Goal: Information Seeking & Learning: Learn about a topic

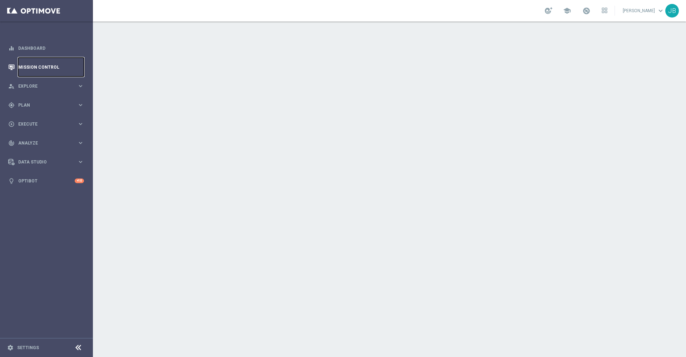
click at [65, 69] on link "Mission Control" at bounding box center [51, 67] width 66 height 19
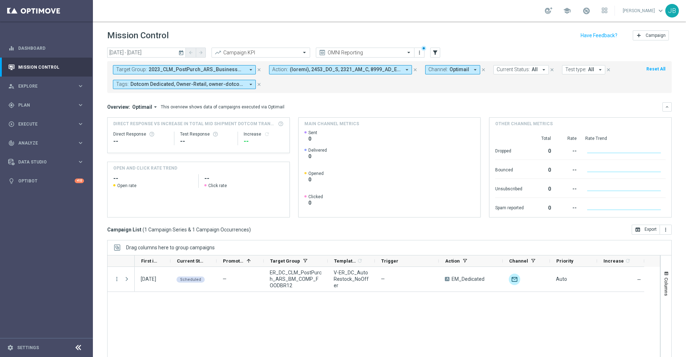
click at [180, 54] on icon "today" at bounding box center [181, 52] width 6 height 6
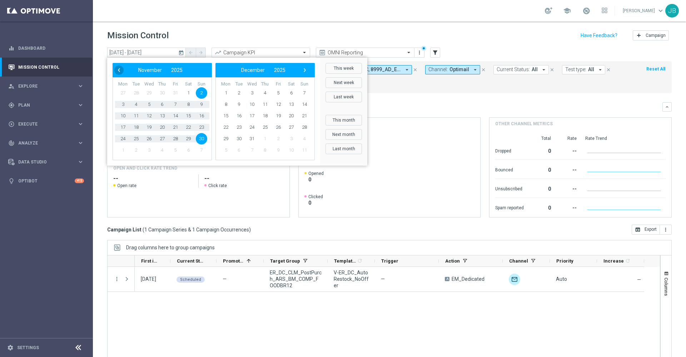
click at [122, 69] on span "‹" at bounding box center [118, 69] width 9 height 9
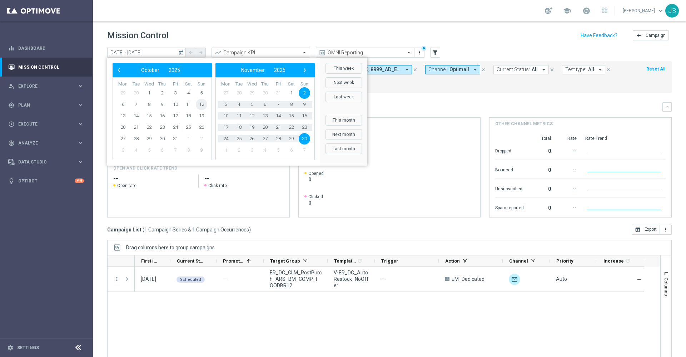
click at [203, 105] on span "12" at bounding box center [201, 104] width 11 height 11
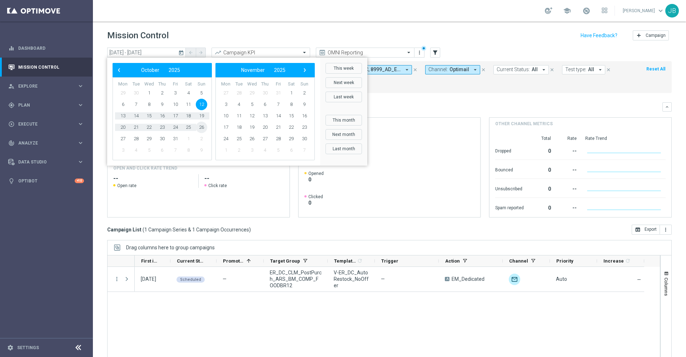
click at [203, 126] on span "26" at bounding box center [201, 127] width 11 height 11
type input "[DATE] - [DATE]"
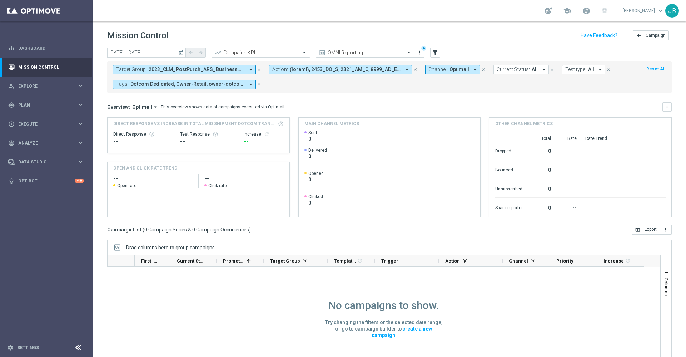
click at [257, 67] on icon "close" at bounding box center [259, 69] width 5 height 5
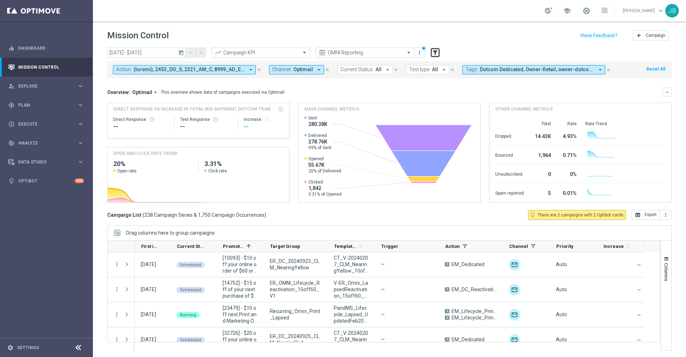
click at [435, 52] on icon "filter_alt" at bounding box center [435, 52] width 6 height 6
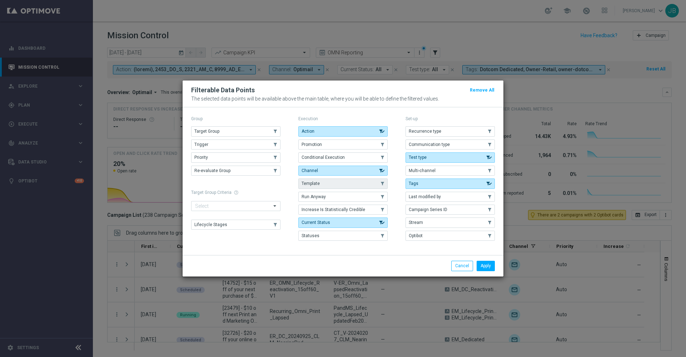
click at [327, 185] on button "Template" at bounding box center [343, 183] width 89 height 10
click at [486, 263] on button "Apply" at bounding box center [486, 266] width 18 height 10
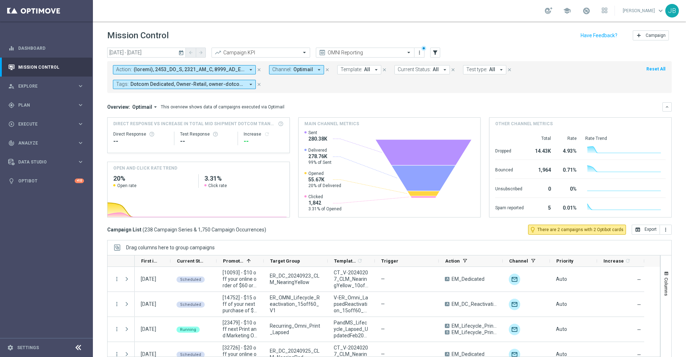
click at [354, 71] on span "Template:" at bounding box center [352, 69] width 22 height 6
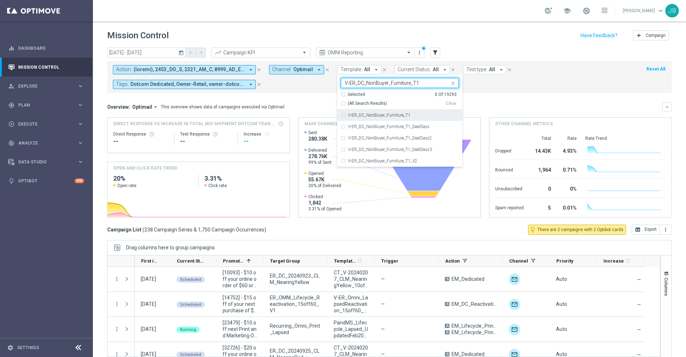
click at [379, 115] on label "V-ER_DC_NonBuyer_Furniture_T1" at bounding box center [379, 115] width 63 height 4
type input "V-ER_DC_NonBuyer_Furniture_T1"
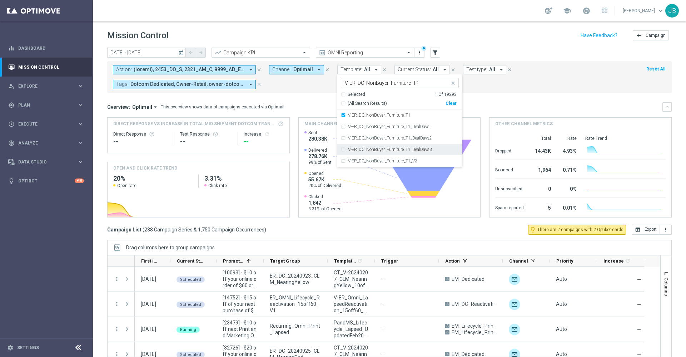
click at [397, 152] on div "V-ER_DC_NonBuyer_Furniture_T1_DealDays3" at bounding box center [400, 149] width 118 height 11
click at [497, 100] on mini-dashboard "Overview: Optimail arrow_drop_down This overview shows data of campaigns execut…" at bounding box center [389, 159] width 565 height 132
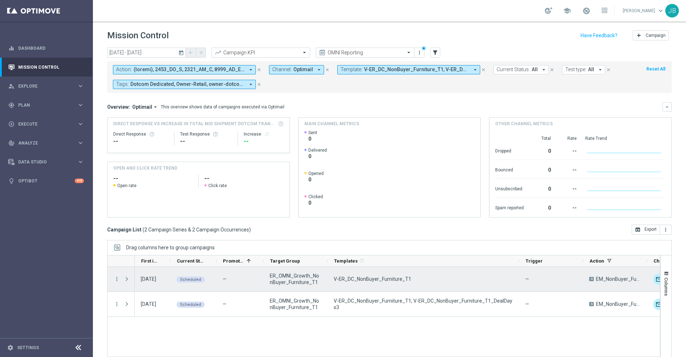
drag, startPoint x: 374, startPoint y: 260, endPoint x: 518, endPoint y: 267, distance: 143.9
click at [518, 267] on div at bounding box center [383, 310] width 553 height 110
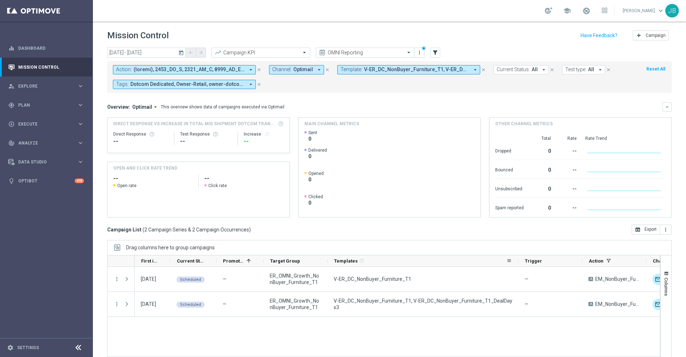
click at [389, 66] on span "V-ER_DC_NonBuyer_Furniture_T1, V-ER_DC_NonBuyer_Furniture_T1_DealDays3" at bounding box center [416, 69] width 105 height 6
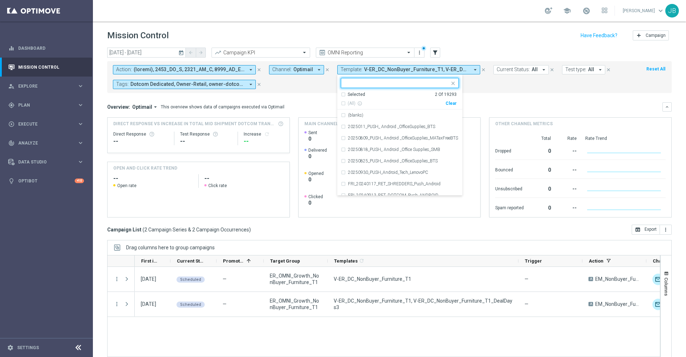
click at [0, 0] on div "Clear" at bounding box center [0, 0] width 0 height 0
click at [402, 84] on input "text" at bounding box center [397, 83] width 105 height 6
paste input "V-ER_DC_NonBuyer_Furniture_T2"
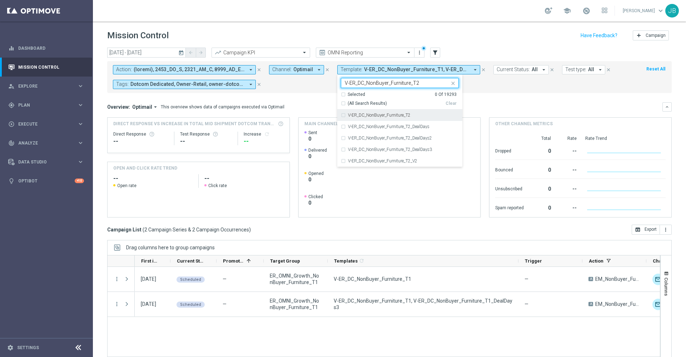
click at [399, 113] on label "V-ER_DC_NonBuyer_Furniture_T2" at bounding box center [379, 115] width 63 height 4
type input "V-ER_DC_NonBuyer_Furniture_T2"
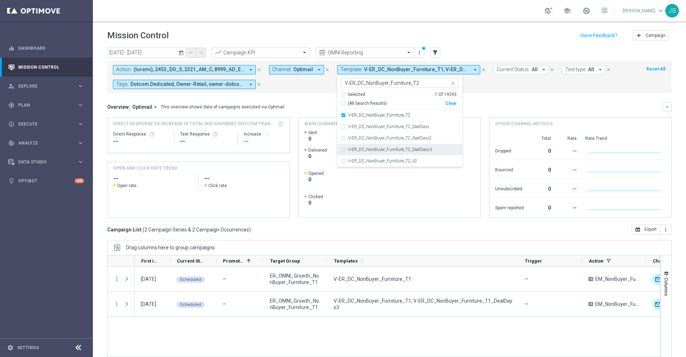
click at [410, 148] on label "V-ER_DC_NonBuyer_Furniture_T2_DealDays3" at bounding box center [390, 149] width 84 height 4
click at [490, 105] on div "Overview: Optimail arrow_drop_down This overview shows data of campaigns execut…" at bounding box center [385, 107] width 556 height 6
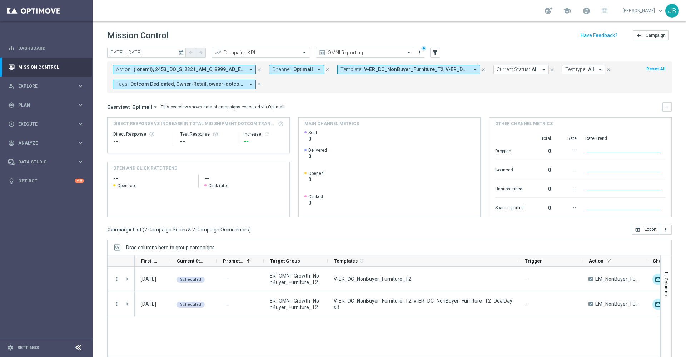
click at [431, 69] on span "V-ER_DC_NonBuyer_Furniture_T2, V-ER_DC_NonBuyer_Furniture_T2_DealDays3" at bounding box center [416, 69] width 105 height 6
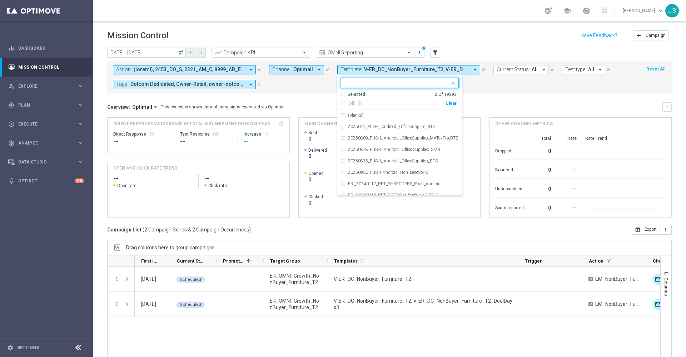
click at [0, 0] on div "Clear" at bounding box center [0, 0] width 0 height 0
click at [409, 83] on input "text" at bounding box center [397, 83] width 105 height 6
paste input "V-ER_DC_NonBuyer_Furniture_[MEDICAL_DATA]"
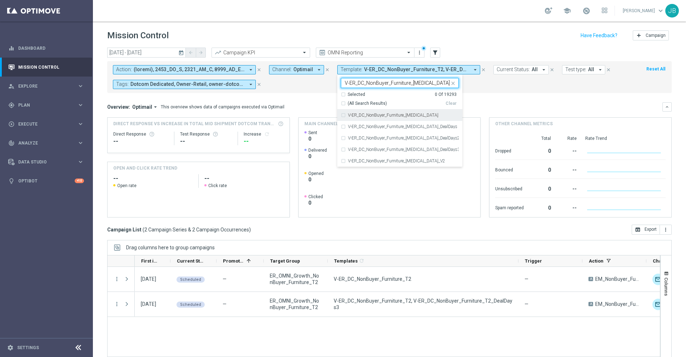
click at [412, 115] on div "V-ER_DC_NonBuyer_Furniture_[MEDICAL_DATA]" at bounding box center [403, 115] width 111 height 4
type input "V-ER_DC_NonBuyer_Furniture_[MEDICAL_DATA]"
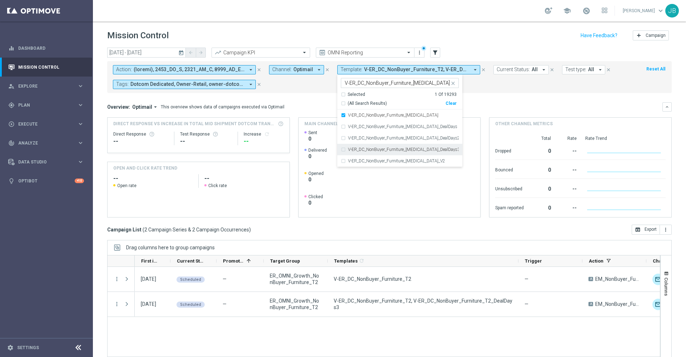
click at [426, 148] on label "V-ER_DC_NonBuyer_Furniture_[MEDICAL_DATA]_DealDays3" at bounding box center [403, 149] width 111 height 4
click at [505, 99] on mini-dashboard "Overview: Optimail arrow_drop_down This overview shows data of campaigns execut…" at bounding box center [389, 159] width 565 height 132
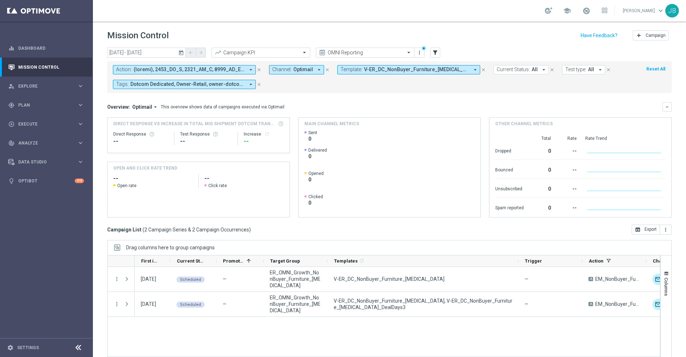
click at [387, 73] on button "Template: V-ER_DC_NonBuyer_Furniture_[MEDICAL_DATA], V-ER_DC_NonBuyer_Furniture…" at bounding box center [408, 69] width 143 height 9
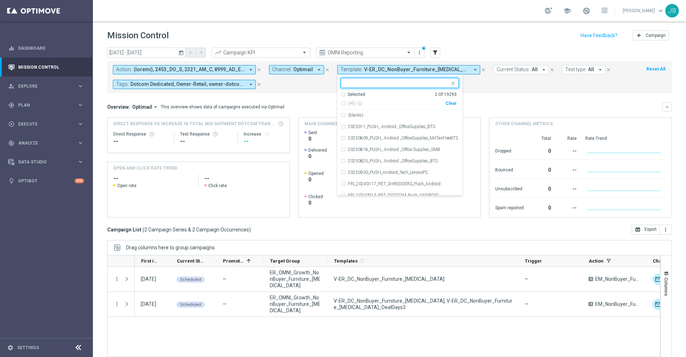
click at [0, 0] on div "Clear" at bounding box center [0, 0] width 0 height 0
click at [399, 79] on div at bounding box center [395, 82] width 108 height 9
paste input "V-ER_DC_NonBuyer_Furniture_T4"
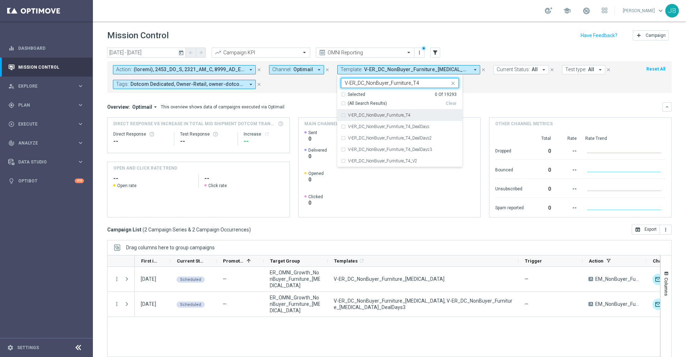
click at [402, 114] on label "V-ER_DC_NonBuyer_Furniture_T4" at bounding box center [379, 115] width 63 height 4
type input "V-ER_DC_NonBuyer_Furniture_T4"
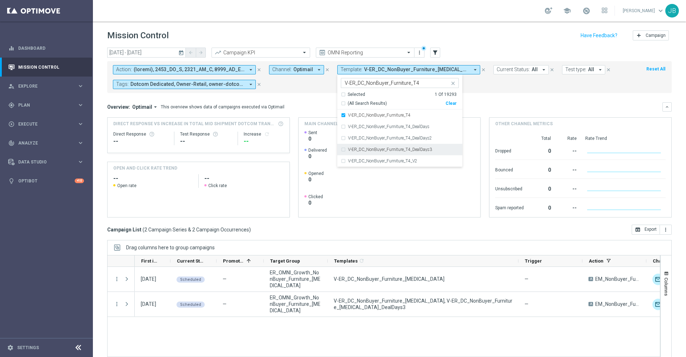
click at [412, 151] on label "V-ER_DC_NonBuyer_Furniture_T4_DealDays3" at bounding box center [390, 149] width 84 height 4
click at [491, 104] on div "Overview: Optimail arrow_drop_down This overview shows data of campaigns execut…" at bounding box center [385, 107] width 556 height 6
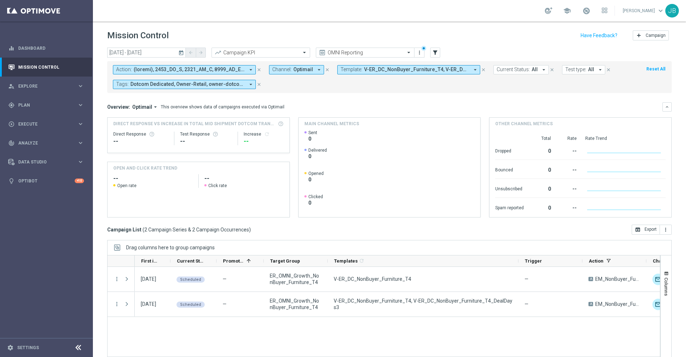
click at [379, 70] on span "V-ER_DC_NonBuyer_Furniture_T4, V-ER_DC_NonBuyer_Furniture_T4_DealDays3" at bounding box center [416, 69] width 105 height 6
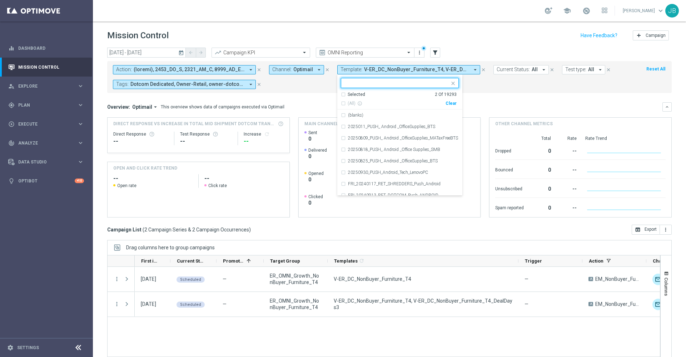
click at [0, 0] on div "Clear" at bounding box center [0, 0] width 0 height 0
click at [399, 83] on input "text" at bounding box center [397, 83] width 105 height 6
paste input "V-ER_DC_NonBuyer_Paper_T1"
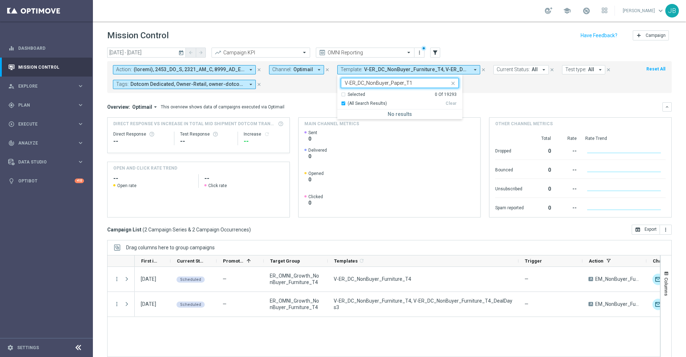
type input "V-ER_DC_NonBuyer_Paper_T1"
drag, startPoint x: 412, startPoint y: 83, endPoint x: 335, endPoint y: 75, distance: 77.6
click at [335, 75] on form "Action: arrow_drop_down close Channel: Optimail arrow_drop_down close Template:…" at bounding box center [374, 77] width 522 height 24
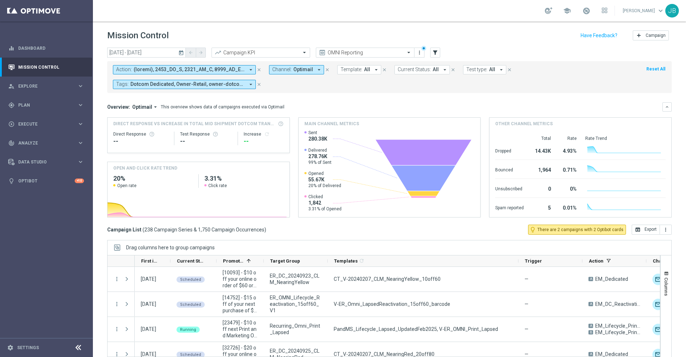
click at [362, 69] on button "Template: All arrow_drop_down" at bounding box center [359, 69] width 44 height 9
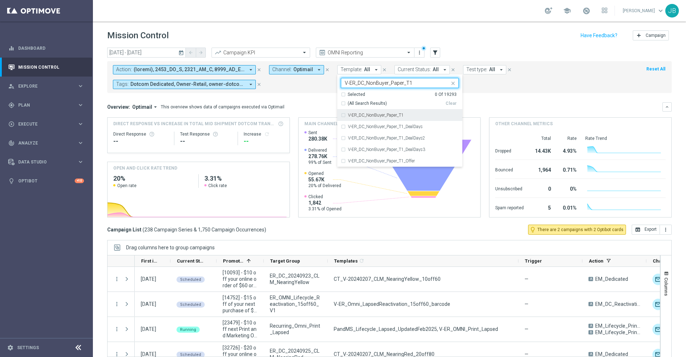
click at [384, 119] on div "V-ER_DC_NonBuyer_Paper_T1" at bounding box center [400, 114] width 118 height 11
type input "V-ER_DC_NonBuyer_Paper_T1"
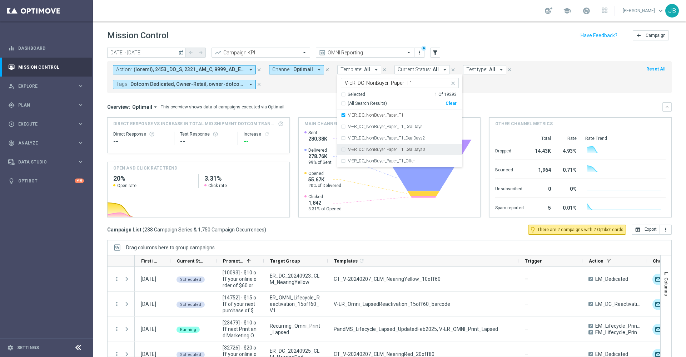
click at [409, 148] on label "V-ER_DC_NonBuyer_Paper_T1_DealDays3" at bounding box center [386, 149] width 77 height 4
click at [480, 104] on div "Overview: Optimail arrow_drop_down This overview shows data of campaigns execut…" at bounding box center [385, 107] width 556 height 6
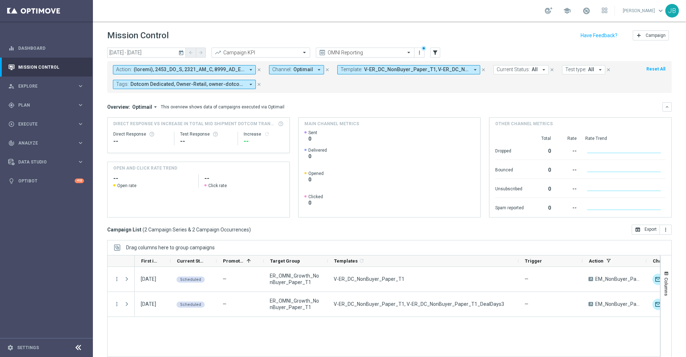
click at [385, 69] on span "V-ER_DC_NonBuyer_Paper_T1, V-ER_DC_NonBuyer_Paper_T1_DealDays3" at bounding box center [416, 69] width 105 height 6
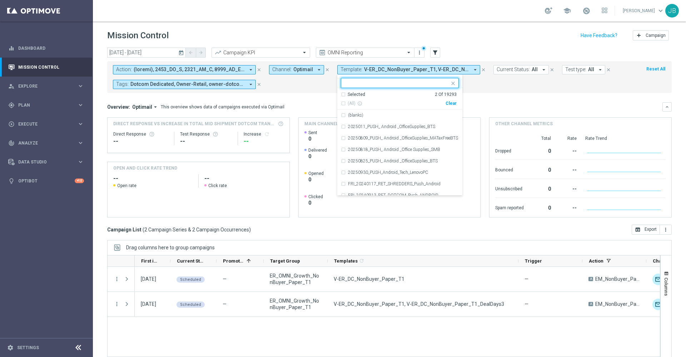
click at [0, 0] on div "Clear" at bounding box center [0, 0] width 0 height 0
click at [406, 83] on input "text" at bounding box center [397, 83] width 105 height 6
paste input "V-ER_DC_NonBuyer_Paper_T2"
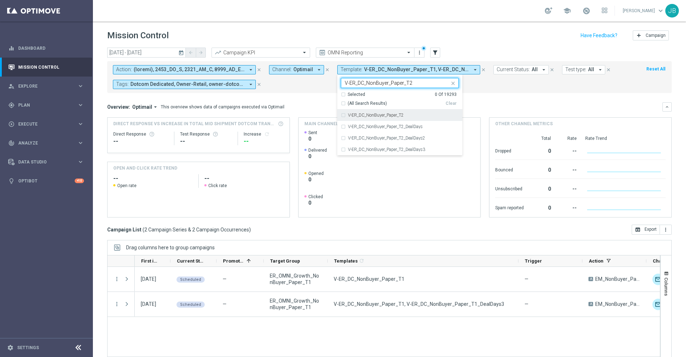
click at [408, 115] on div "V-ER_DC_NonBuyer_Paper_T2" at bounding box center [403, 115] width 111 height 4
type input "V-ER_DC_NonBuyer_Paper_T2"
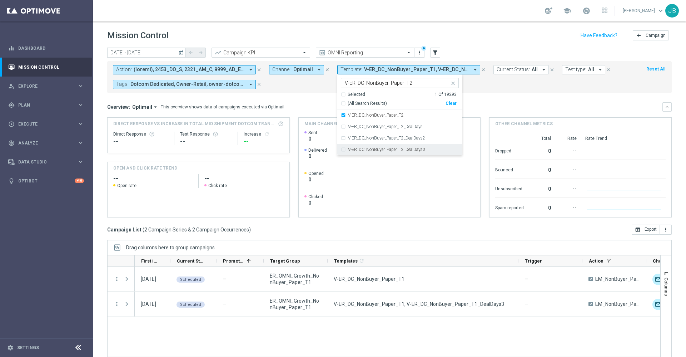
click at [424, 152] on div "V-ER_DC_NonBuyer_Paper_T2_DealDays3" at bounding box center [400, 149] width 118 height 11
click at [487, 102] on div "Overview: Optimail arrow_drop_down This overview shows data of campaigns execut…" at bounding box center [389, 106] width 565 height 9
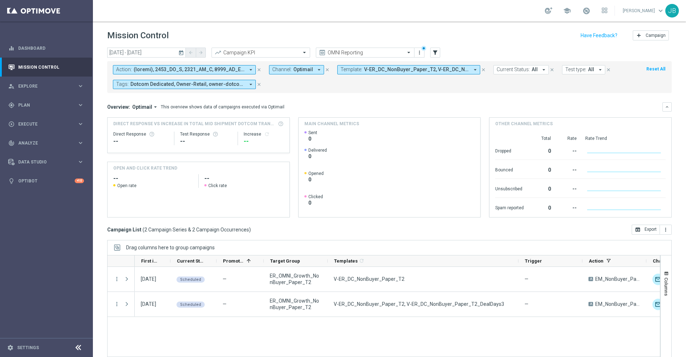
click at [382, 74] on button "Template: V-ER_DC_NonBuyer_Paper_T2, V-ER_DC_NonBuyer_Paper_T2_DealDays3 arrow_…" at bounding box center [408, 69] width 143 height 9
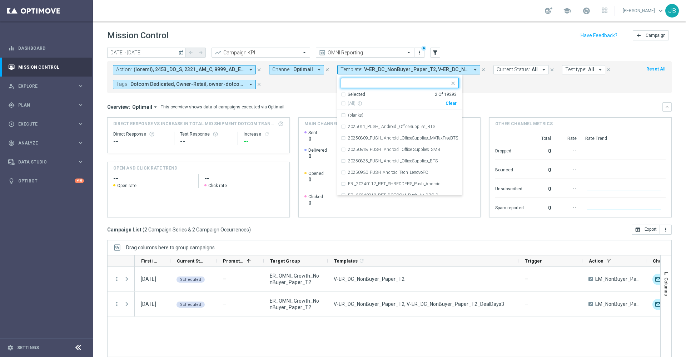
click at [0, 0] on div "Clear" at bounding box center [0, 0] width 0 height 0
click at [396, 81] on input "text" at bounding box center [397, 83] width 105 height 6
paste input "V-ER_DC_NonBuyer_Paper_[MEDICAL_DATA]"
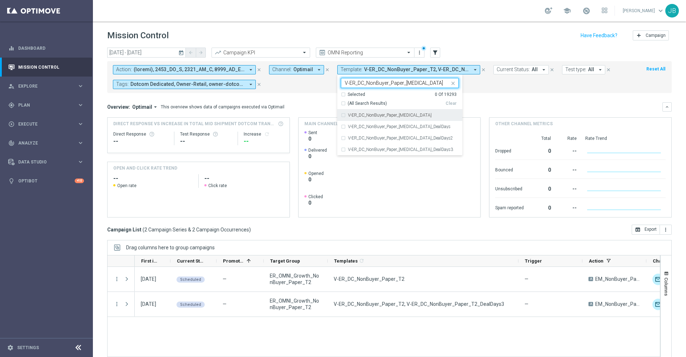
click at [402, 116] on label "V-ER_DC_NonBuyer_Paper_[MEDICAL_DATA]" at bounding box center [390, 115] width 84 height 4
type input "V-ER_DC_NonBuyer_Paper_[MEDICAL_DATA]"
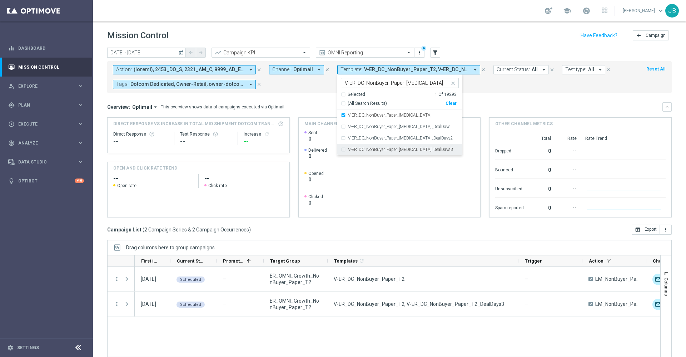
click at [415, 148] on label "V-ER_DC_NonBuyer_Paper_[MEDICAL_DATA]_DealDays3" at bounding box center [400, 149] width 105 height 4
click at [492, 100] on mini-dashboard "Overview: Optimail arrow_drop_down This overview shows data of campaigns execut…" at bounding box center [389, 159] width 565 height 132
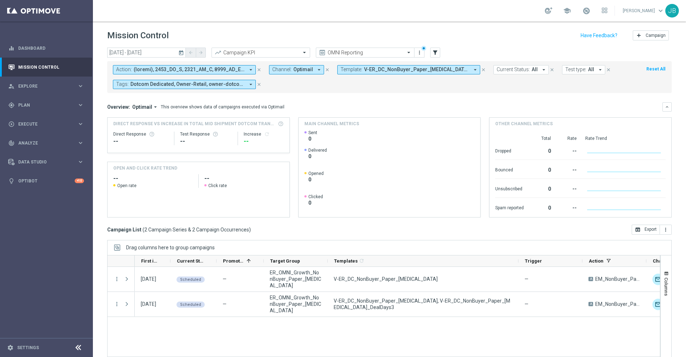
click at [370, 67] on span "V-ER_DC_NonBuyer_Paper_[MEDICAL_DATA], V-ER_DC_NonBuyer_Paper_[MEDICAL_DATA]_De…" at bounding box center [416, 69] width 105 height 6
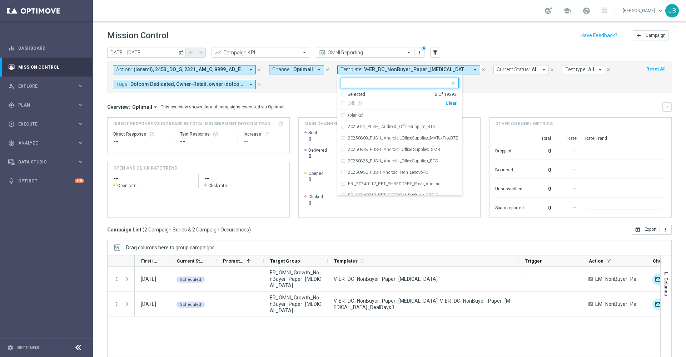
click at [0, 0] on div "Clear" at bounding box center [0, 0] width 0 height 0
click at [403, 84] on input "text" at bounding box center [397, 83] width 105 height 6
paste input "V-ER_DC_NonBuyer_Paper_T4"
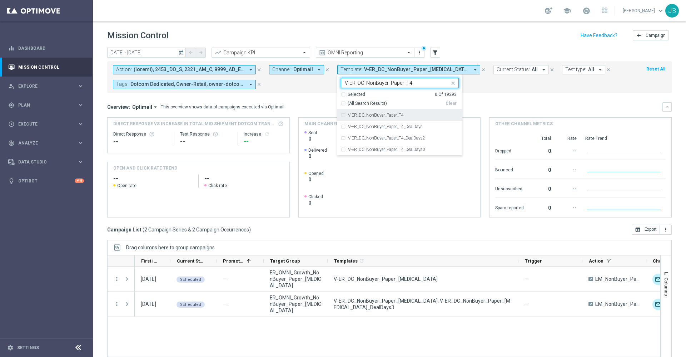
click at [408, 115] on div "V-ER_DC_NonBuyer_Paper_T4" at bounding box center [403, 115] width 111 height 4
type input "V-ER_DC_NonBuyer_Paper_T4"
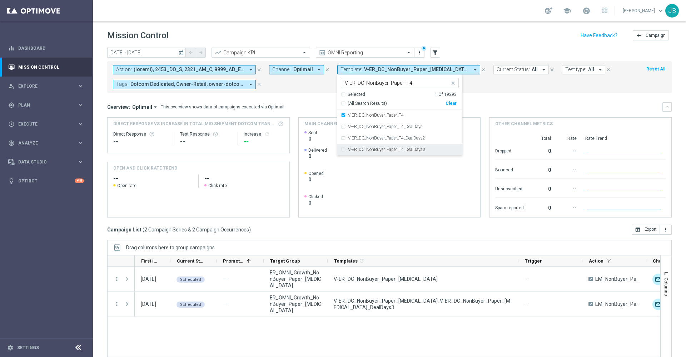
click at [418, 148] on label "V-ER_DC_NonBuyer_Paper_T4_DealDays3" at bounding box center [386, 149] width 77 height 4
click at [488, 103] on div "Overview: Optimail arrow_drop_down This overview shows data of campaigns execut…" at bounding box center [389, 106] width 565 height 9
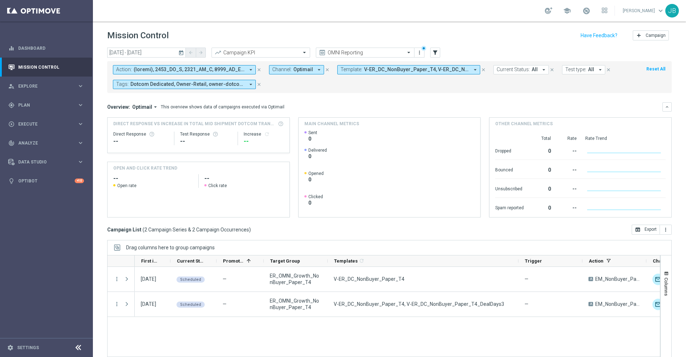
click at [360, 67] on span "Template:" at bounding box center [352, 69] width 22 height 6
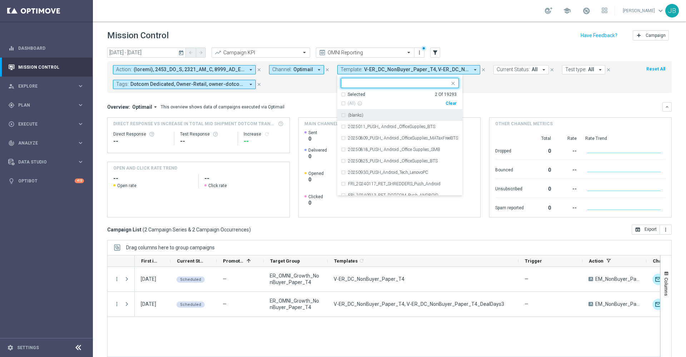
click at [0, 0] on div "Clear" at bounding box center [0, 0] width 0 height 0
click at [416, 83] on input "text" at bounding box center [397, 83] width 105 height 6
paste input "V-ER_DC_NonBuyer_Tech_T1"
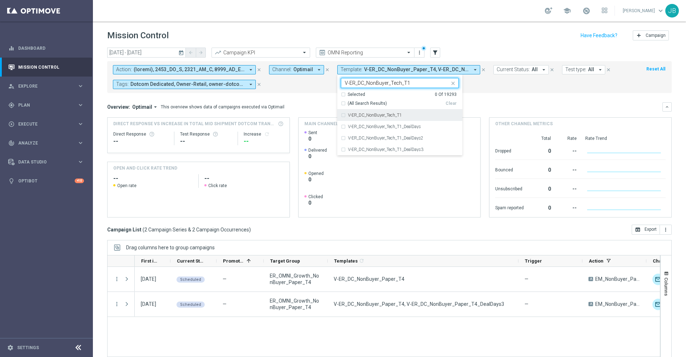
click at [411, 114] on div "V-ER_DC_NonBuyer_Tech_T1" at bounding box center [403, 115] width 111 height 4
type input "V-ER_DC_NonBuyer_Tech_T1"
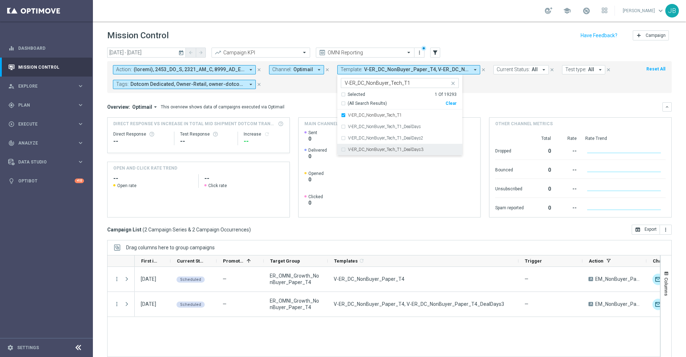
click at [419, 149] on label "V-ER_DC_NonBuyer_Tech_T1_DealDays3" at bounding box center [385, 149] width 75 height 4
click at [484, 101] on mini-dashboard "Overview: Optimail arrow_drop_down This overview shows data of campaigns execut…" at bounding box center [389, 159] width 565 height 132
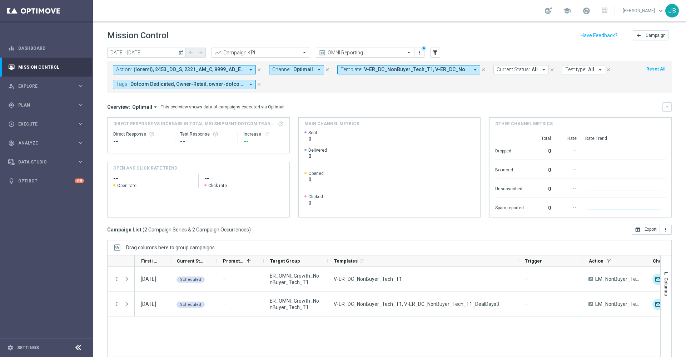
click at [374, 73] on button "Template: V-ER_DC_NonBuyer_Tech_T1, V-ER_DC_NonBuyer_Tech_T1_DealDays3 arrow_dr…" at bounding box center [408, 69] width 143 height 9
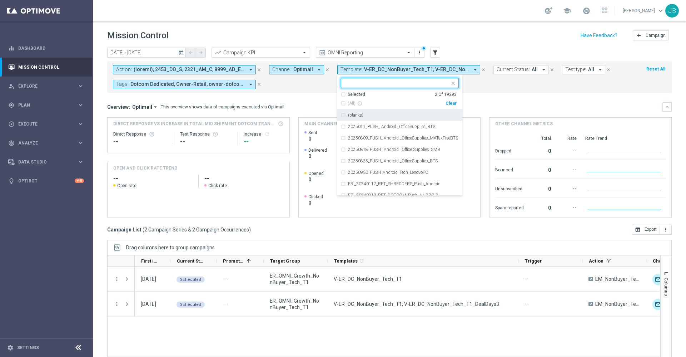
click at [0, 0] on div "Clear" at bounding box center [0, 0] width 0 height 0
click at [407, 83] on input "text" at bounding box center [397, 83] width 105 height 6
paste input "V-ER_DC_NonBuyer_Tech_T2"
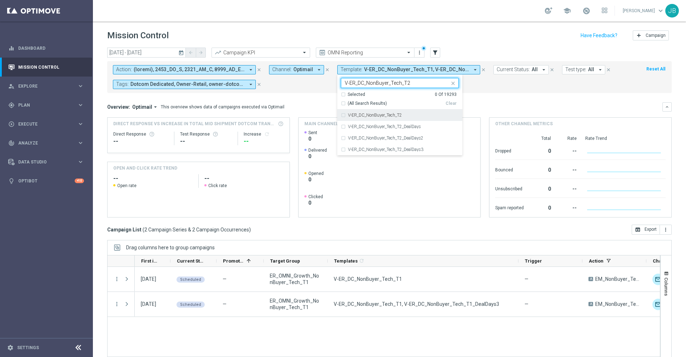
click at [410, 113] on div "V-ER_DC_NonBuyer_Tech_T2" at bounding box center [403, 115] width 111 height 4
type input "V-ER_DC_NonBuyer_Tech_T2"
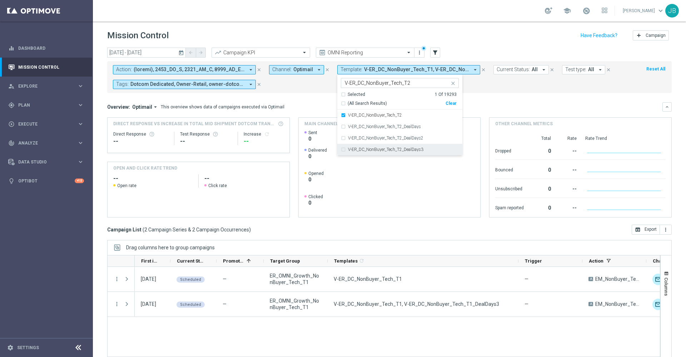
click at [419, 147] on label "V-ER_DC_NonBuyer_Tech_T2_DealDays3" at bounding box center [385, 149] width 75 height 4
click at [496, 100] on mini-dashboard "Overview: Optimail arrow_drop_down This overview shows data of campaigns execut…" at bounding box center [389, 159] width 565 height 132
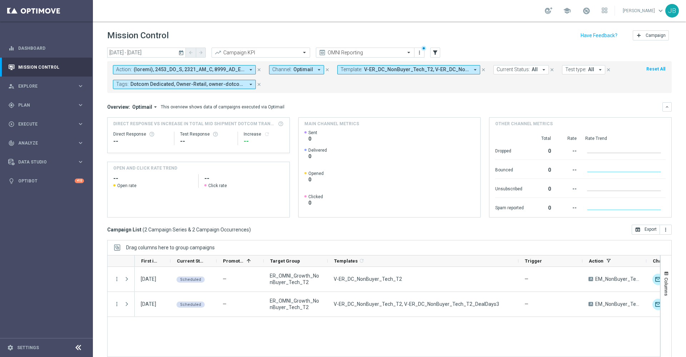
click at [383, 72] on span "V-ER_DC_NonBuyer_Tech_T2, V-ER_DC_NonBuyer_Tech_T2_DealDays3" at bounding box center [416, 69] width 105 height 6
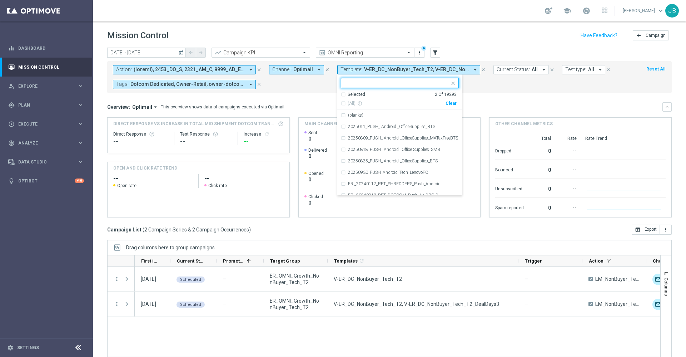
click at [0, 0] on div "Clear" at bounding box center [0, 0] width 0 height 0
click at [413, 83] on input "text" at bounding box center [397, 83] width 105 height 6
paste input "V-ER_DC_NonBuyer_Tech_[MEDICAL_DATA]"
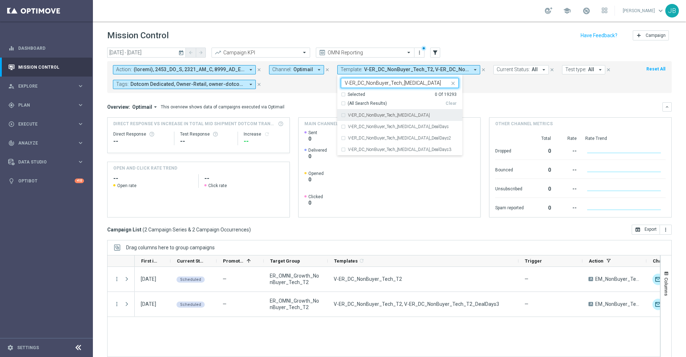
click at [412, 113] on div "V-ER_DC_NonBuyer_Tech_[MEDICAL_DATA]" at bounding box center [403, 115] width 111 height 4
type input "V-ER_DC_NonBuyer_Tech_[MEDICAL_DATA]"
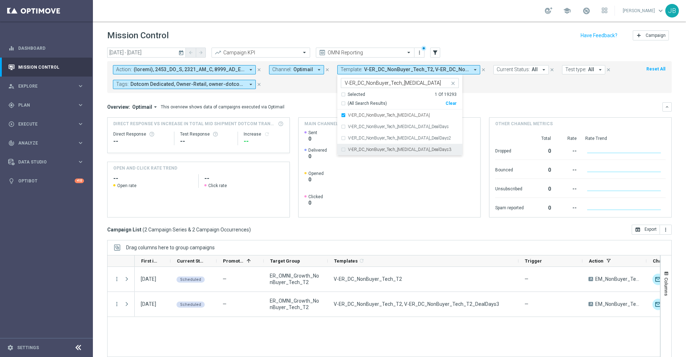
click at [419, 149] on label "V-ER_DC_NonBuyer_Tech_[MEDICAL_DATA]_DealDays3" at bounding box center [399, 149] width 103 height 4
click at [485, 107] on div "Overview: Optimail arrow_drop_down This overview shows data of campaigns execut…" at bounding box center [385, 107] width 556 height 6
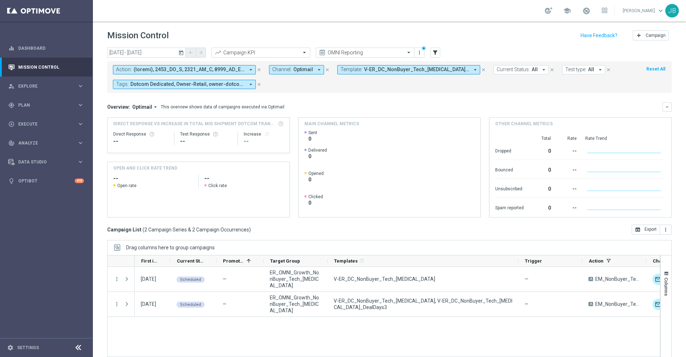
click at [355, 69] on span "Template:" at bounding box center [352, 69] width 22 height 6
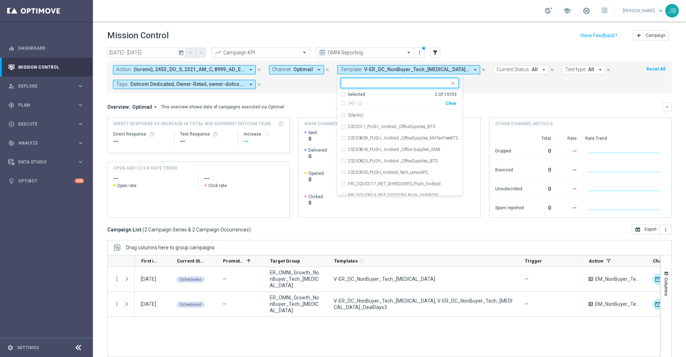
click at [0, 0] on div "Clear" at bounding box center [0, 0] width 0 height 0
click at [408, 83] on input "text" at bounding box center [397, 83] width 105 height 6
paste input "V-ER_DC_NonBuyer_Tech_T4"
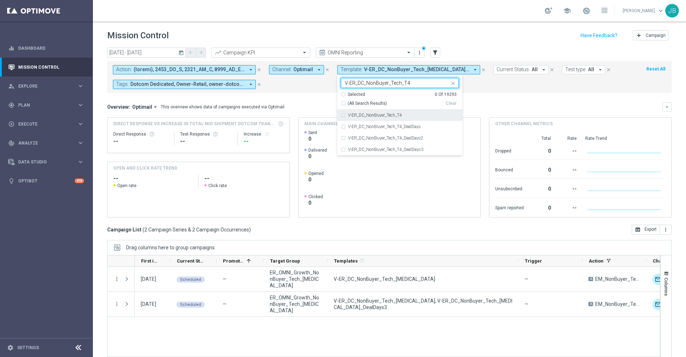
click at [407, 115] on div "V-ER_DC_NonBuyer_Tech_T4" at bounding box center [403, 115] width 111 height 4
type input "V-ER_DC_NonBuyer_Tech_T4"
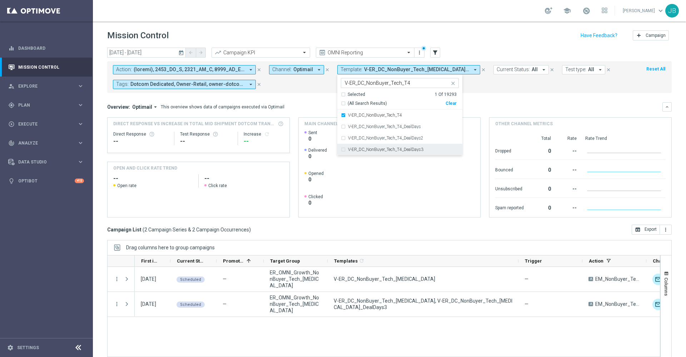
click at [412, 147] on label "V-ER_DC_NonBuyer_Tech_T4_DealDays3" at bounding box center [385, 149] width 75 height 4
click at [485, 105] on div "Overview: Optimail arrow_drop_down This overview shows data of campaigns execut…" at bounding box center [385, 107] width 556 height 6
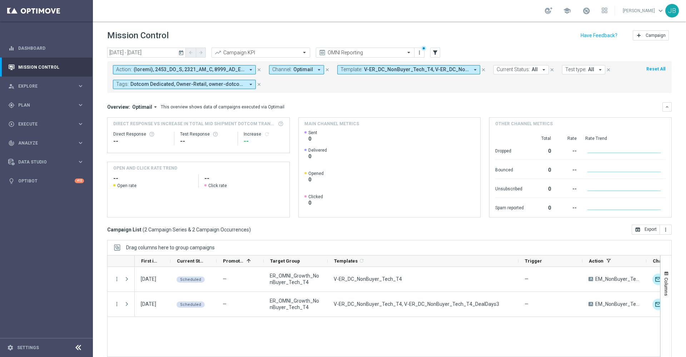
click at [204, 11] on div "school [PERSON_NAME] keyboard_arrow_down JB" at bounding box center [389, 10] width 593 height 21
click at [372, 68] on span "V-ER_DC_NonBuyer_Tech_T4, V-ER_DC_NonBuyer_Tech_T4_DealDays3" at bounding box center [416, 69] width 105 height 6
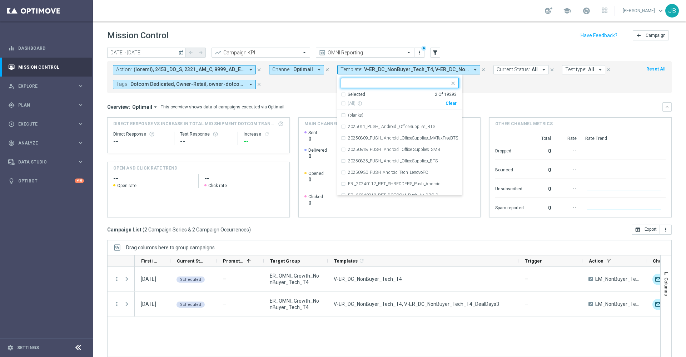
click at [0, 0] on div "Clear" at bounding box center [0, 0] width 0 height 0
click at [411, 80] on input "text" at bounding box center [397, 83] width 105 height 6
paste input "V-ER_DC_NonBuyer_Facilities_T1"
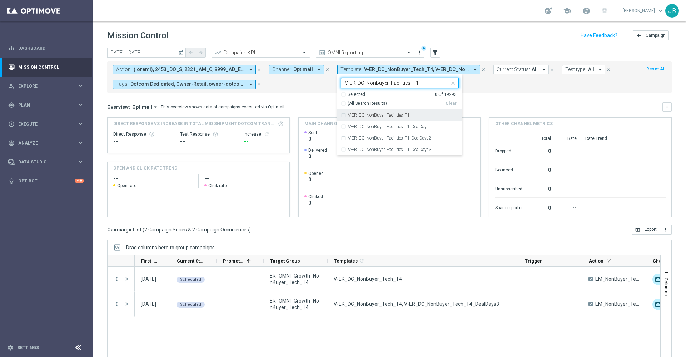
click at [416, 115] on div "V-ER_DC_NonBuyer_Facilities_T1" at bounding box center [403, 115] width 111 height 4
type input "V-ER_DC_NonBuyer_Facilities_T1"
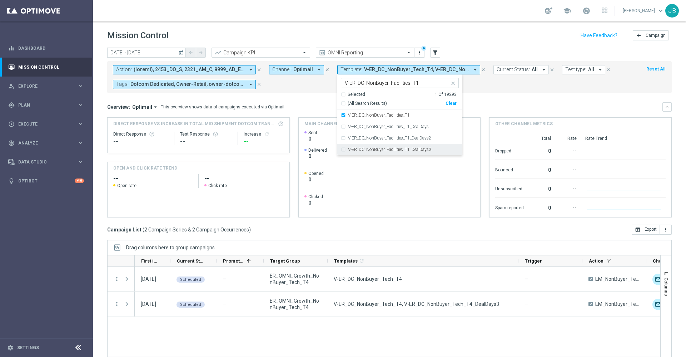
click at [425, 149] on label "V-ER_DC_NonBuyer_Facilities_T1_DealDays3" at bounding box center [389, 149] width 83 height 4
click at [481, 106] on div "Overview: Optimail arrow_drop_down This overview shows data of campaigns execut…" at bounding box center [385, 107] width 556 height 6
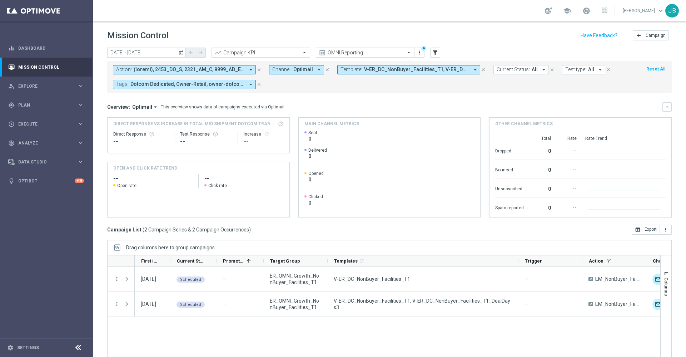
click at [402, 73] on button "Template: V-ER_DC_NonBuyer_Facilities_T1, V-ER_DC_NonBuyer_Facilities_T1_DealDa…" at bounding box center [408, 69] width 143 height 9
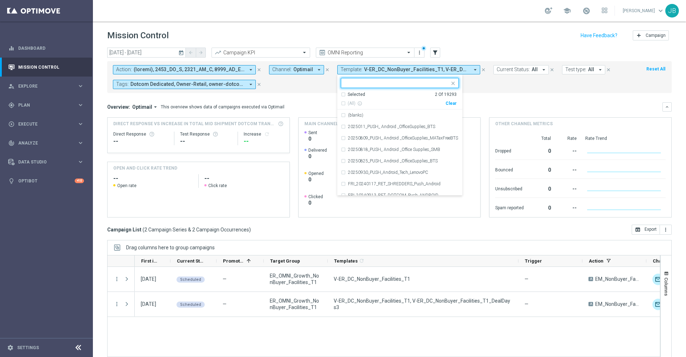
click at [0, 0] on div "Clear" at bounding box center [0, 0] width 0 height 0
click at [406, 82] on input "text" at bounding box center [397, 83] width 105 height 6
paste input "V-ER_DC_NonBuyer_Facilities_T2"
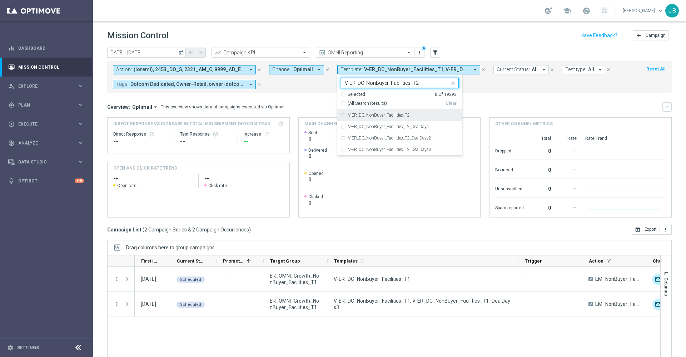
click at [409, 113] on div "V-ER_DC_NonBuyer_Facilities_T2" at bounding box center [403, 115] width 111 height 4
type input "V-ER_DC_NonBuyer_Facilities_T2"
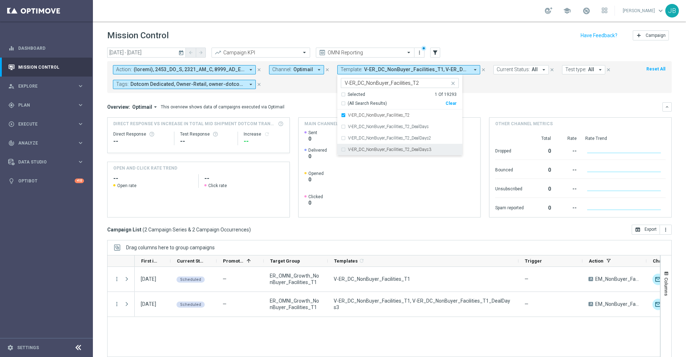
click at [416, 151] on label "V-ER_DC_NonBuyer_Facilities_T2_DealDays3" at bounding box center [389, 149] width 83 height 4
click at [485, 107] on div "Overview: Optimail arrow_drop_down This overview shows data of campaigns execut…" at bounding box center [385, 107] width 556 height 6
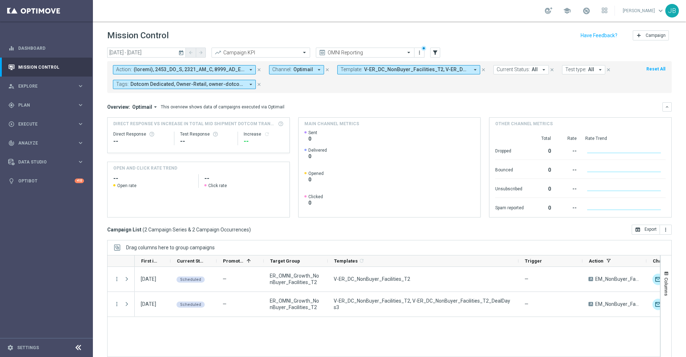
click at [390, 73] on button "Template: V-ER_DC_NonBuyer_Facilities_T2, V-ER_DC_NonBuyer_Facilities_T2_DealDa…" at bounding box center [408, 69] width 143 height 9
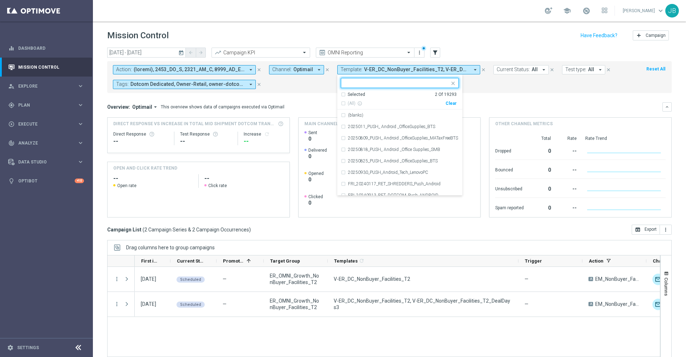
click at [0, 0] on div "Clear" at bounding box center [0, 0] width 0 height 0
click at [416, 83] on input "text" at bounding box center [397, 83] width 105 height 6
paste input "V-ER_DC_NonBuyer_Facilities_[MEDICAL_DATA]"
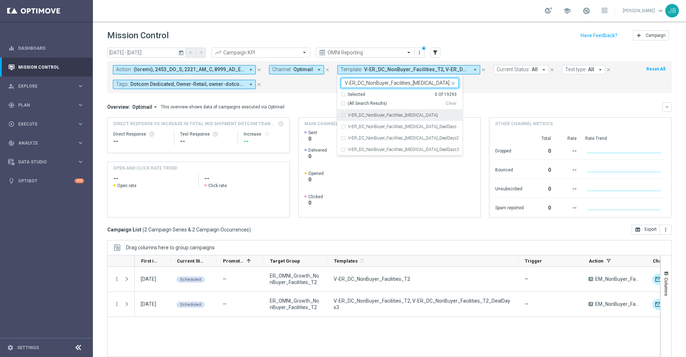
click at [416, 116] on div "V-ER_DC_NonBuyer_Facilities_[MEDICAL_DATA]" at bounding box center [403, 115] width 111 height 4
type input "V-ER_DC_NonBuyer_Facilities_[MEDICAL_DATA]"
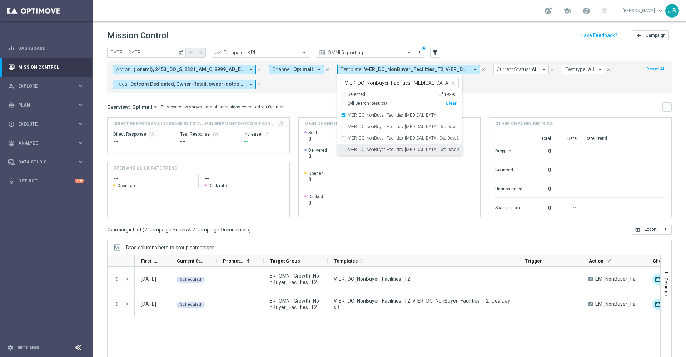
click at [425, 149] on label "V-ER_DC_NonBuyer_Facilities_[MEDICAL_DATA]_DealDays3" at bounding box center [403, 149] width 111 height 4
click at [477, 108] on div "Overview: Optimail arrow_drop_down This overview shows data of campaigns execut…" at bounding box center [385, 107] width 556 height 6
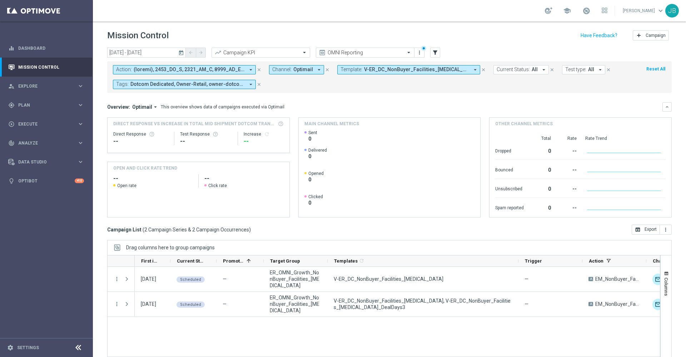
click at [370, 69] on span "V-ER_DC_NonBuyer_Facilities_[MEDICAL_DATA], V-ER_DC_NonBuyer_Facilities_[MEDICA…" at bounding box center [416, 69] width 105 height 6
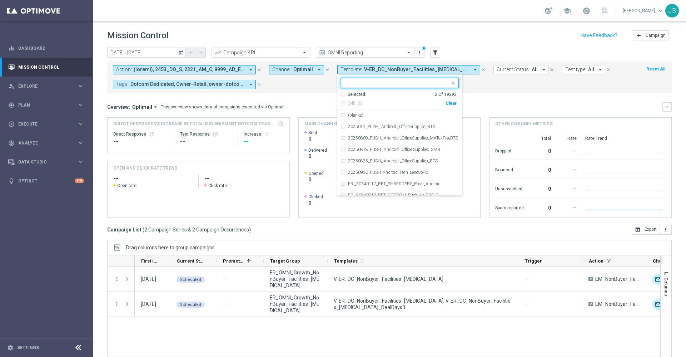
click at [0, 0] on div "Clear" at bounding box center [0, 0] width 0 height 0
click at [404, 83] on input "text" at bounding box center [397, 83] width 105 height 6
paste input "V-ER_DC_NonBuyer_Facilities_T4"
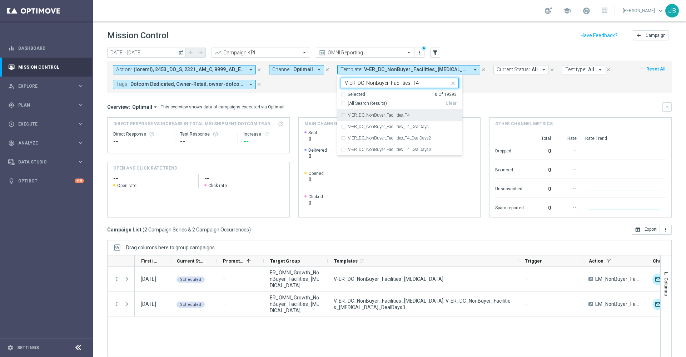
click at [406, 114] on label "V-ER_DC_NonBuyer_Facilities_T4" at bounding box center [379, 115] width 62 height 4
type input "V-ER_DC_NonBuyer_Facilities_T4"
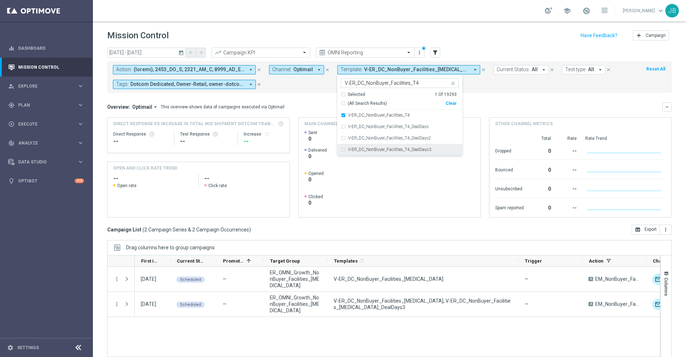
click at [412, 149] on label "V-ER_DC_NonBuyer_Facilities_T4_DealDays3" at bounding box center [389, 149] width 83 height 4
click at [490, 108] on div "Overview: Optimail arrow_drop_down This overview shows data of campaigns execut…" at bounding box center [385, 107] width 556 height 6
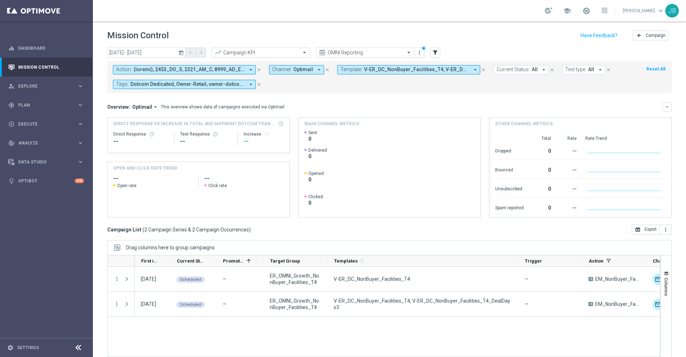
click at [383, 66] on span "V-ER_DC_NonBuyer_Facilities_T4, V-ER_DC_NonBuyer_Facilities_T4_DealDays3" at bounding box center [416, 69] width 105 height 6
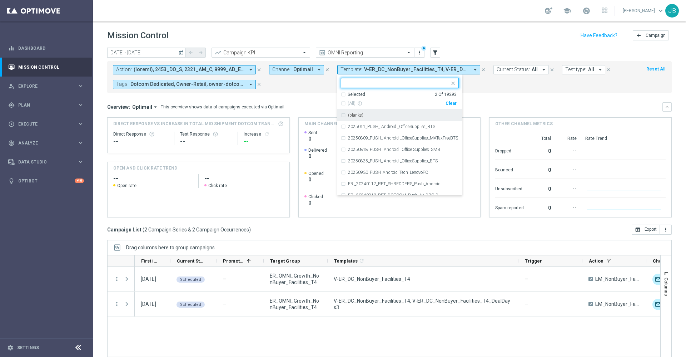
click at [0, 0] on div "Clear" at bounding box center [0, 0] width 0 height 0
click at [416, 84] on input "text" at bounding box center [397, 83] width 105 height 6
paste input "V-ER_DC_NonBuyer_OS_T1"
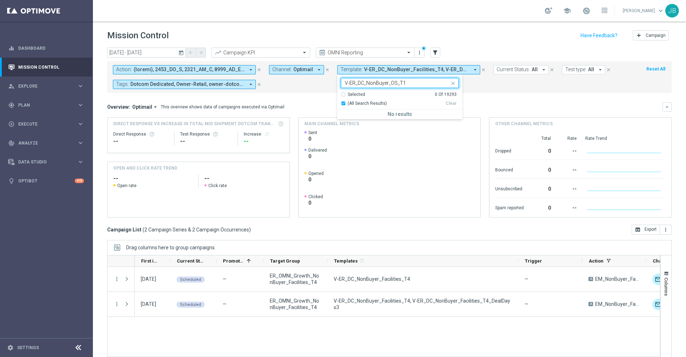
click at [347, 82] on input "V-ER_DC_NonBuyer_OS_T1" at bounding box center [397, 83] width 105 height 6
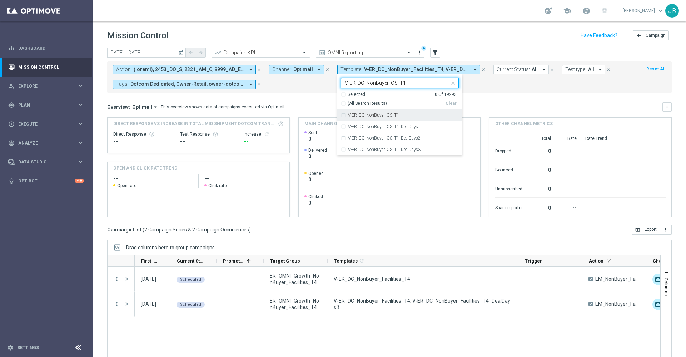
click at [393, 113] on label "V-ER_DC_NonBuyer_OS_T1" at bounding box center [373, 115] width 51 height 4
type input "V-ER_DC_NonBuyer_OS_T1"
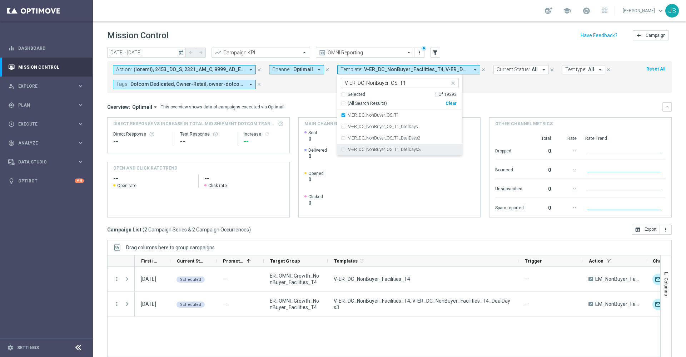
click at [404, 150] on label "V-ER_DC_NonBuyer_OS_T1_DealDays3" at bounding box center [384, 149] width 73 height 4
click at [508, 100] on mini-dashboard "Overview: Optimail arrow_drop_down This overview shows data of campaigns execut…" at bounding box center [389, 159] width 565 height 132
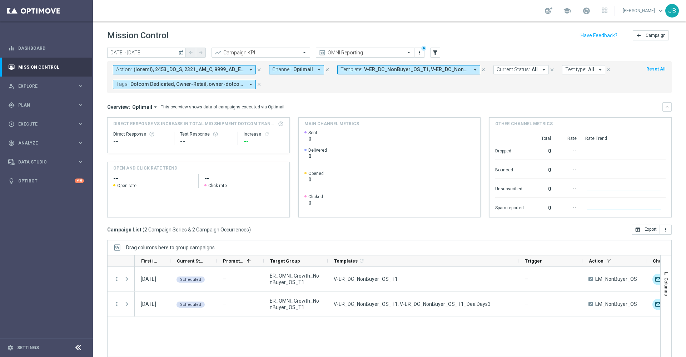
click at [408, 75] on form "Action: arrow_drop_down close Channel: Optimail arrow_drop_down close Template:…" at bounding box center [374, 77] width 522 height 24
click at [408, 69] on span "V-ER_DC_NonBuyer_OS_T1, V-ER_DC_NonBuyer_OS_T1_DealDays3" at bounding box center [416, 69] width 105 height 6
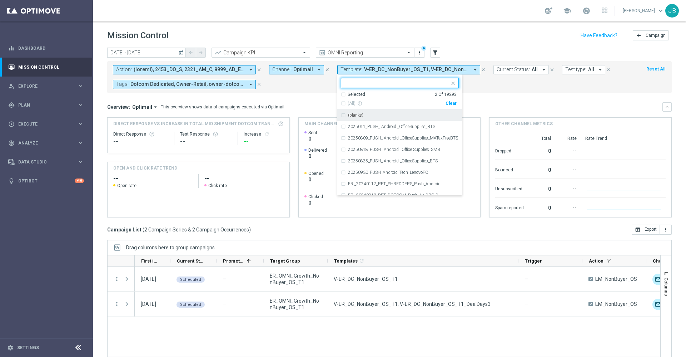
click at [0, 0] on div "Clear" at bounding box center [0, 0] width 0 height 0
click at [403, 79] on div at bounding box center [395, 82] width 108 height 9
paste input "V-ER_DC_NonBuyer_OS_T2"
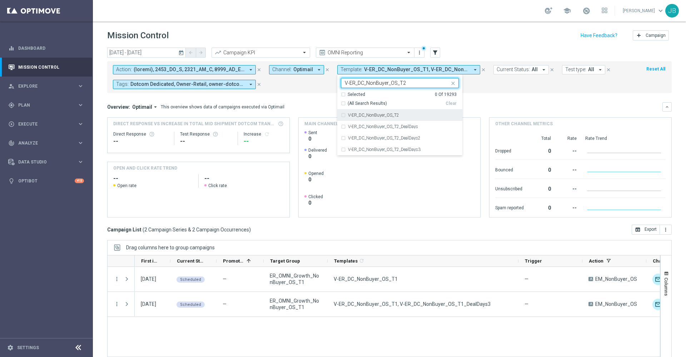
click at [402, 116] on div "V-ER_DC_NonBuyer_OS_T2" at bounding box center [403, 115] width 111 height 4
type input "V-ER_DC_NonBuyer_OS_T2"
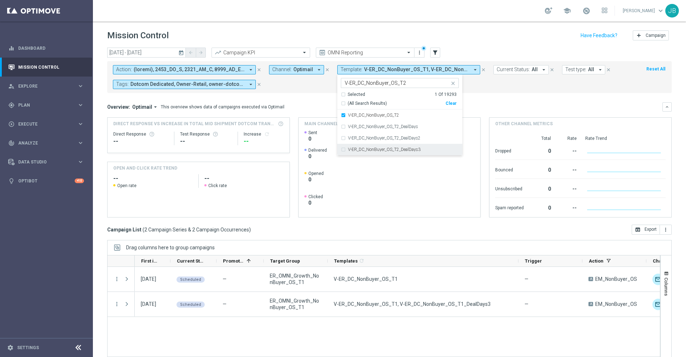
click at [413, 147] on label "V-ER_DC_NonBuyer_OS_T2_DealDays3" at bounding box center [384, 149] width 73 height 4
click at [497, 94] on mini-dashboard "Overview: Optimail arrow_drop_down This overview shows data of campaigns execut…" at bounding box center [389, 159] width 565 height 132
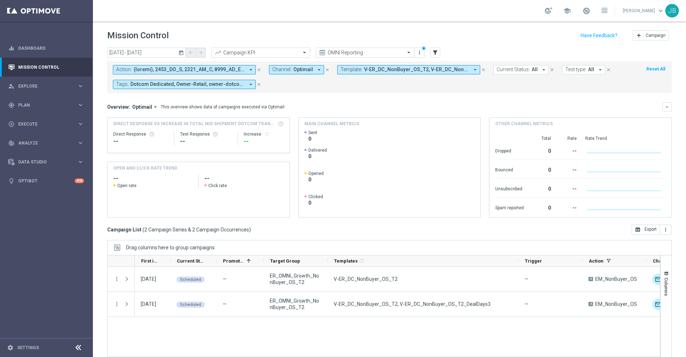
click at [414, 68] on span "V-ER_DC_NonBuyer_OS_T2, V-ER_DC_NonBuyer_OS_T2_DealDays3" at bounding box center [416, 69] width 105 height 6
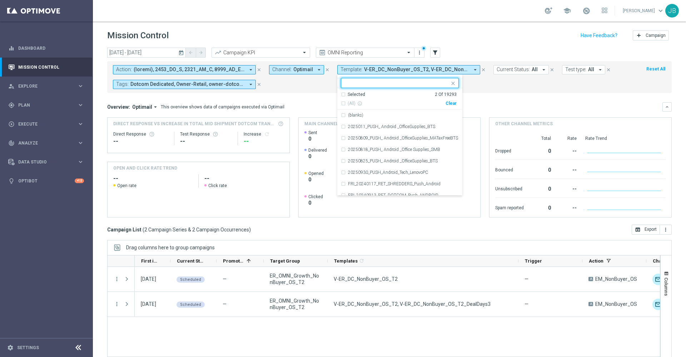
click at [0, 0] on div "Clear" at bounding box center [0, 0] width 0 height 0
click at [414, 82] on input "text" at bounding box center [397, 83] width 105 height 6
paste input "V-ER_DC_NonBuyer_OS_[MEDICAL_DATA]"
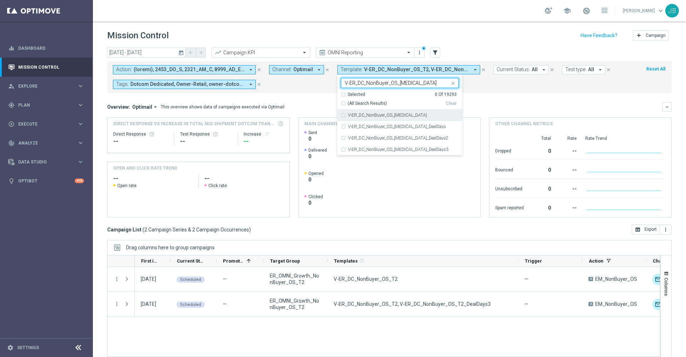
click at [406, 115] on div "V-ER_DC_NonBuyer_OS_[MEDICAL_DATA]" at bounding box center [403, 115] width 111 height 4
type input "V-ER_DC_NonBuyer_OS_[MEDICAL_DATA]"
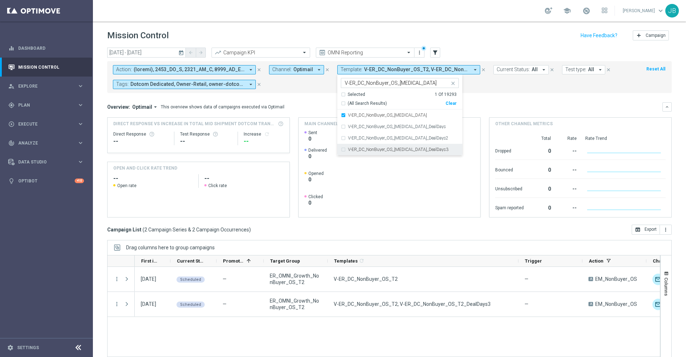
click at [415, 150] on label "V-ER_DC_NonBuyer_OS_[MEDICAL_DATA]_DealDays3" at bounding box center [398, 149] width 100 height 4
click at [484, 98] on mini-dashboard "Overview: Optimail arrow_drop_down This overview shows data of campaigns execut…" at bounding box center [389, 159] width 565 height 132
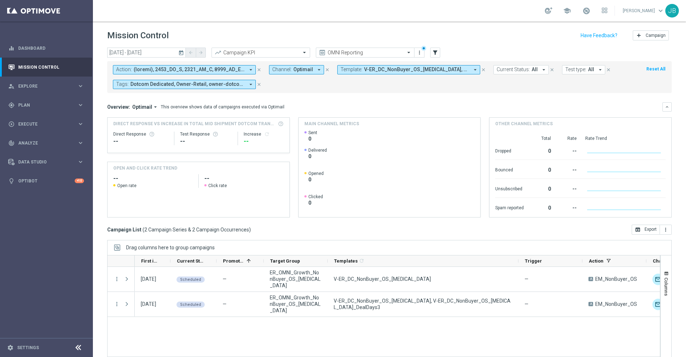
click at [449, 73] on button "Template: V-ER_DC_NonBuyer_OS_[MEDICAL_DATA], V-ER_DC_NonBuyer_OS_[MEDICAL_DATA…" at bounding box center [408, 69] width 143 height 9
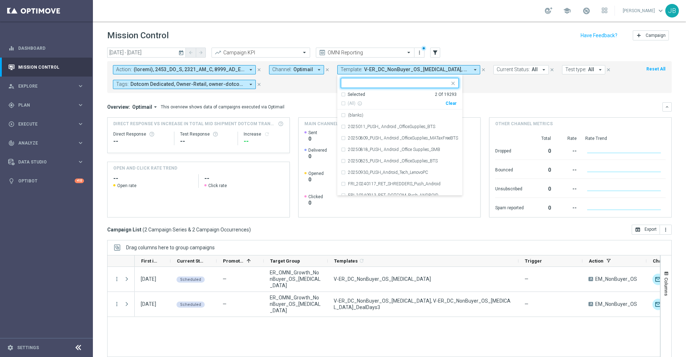
click at [0, 0] on div "Clear" at bounding box center [0, 0] width 0 height 0
click at [399, 79] on div at bounding box center [395, 82] width 108 height 9
paste input "V-ER_DC_NonBuyer_OS_T4"
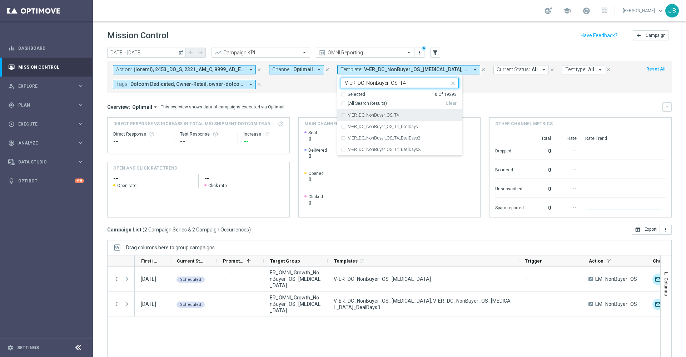
click at [399, 115] on div "V-ER_DC_NonBuyer_OS_T4" at bounding box center [403, 115] width 111 height 4
type input "V-ER_DC_NonBuyer_OS_T4"
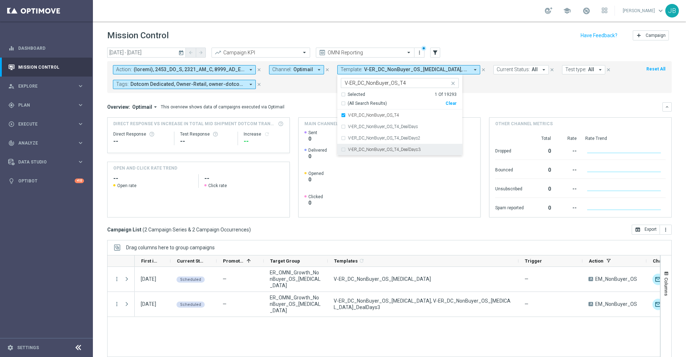
click at [408, 149] on label "V-ER_DC_NonBuyer_OS_T4_DealDays3" at bounding box center [384, 149] width 73 height 4
click at [512, 106] on div "Overview: Optimail arrow_drop_down This overview shows data of campaigns execut…" at bounding box center [385, 107] width 556 height 6
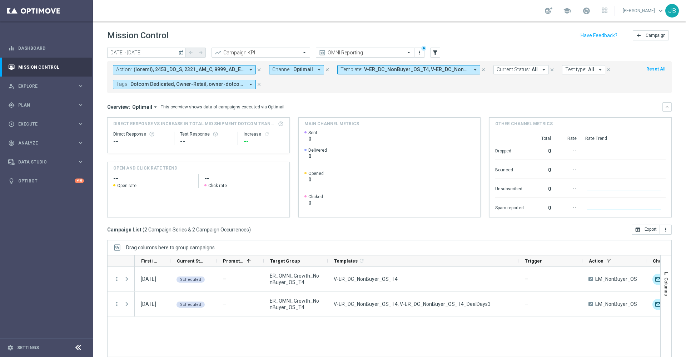
click at [420, 69] on span "V-ER_DC_NonBuyer_OS_T4, V-ER_DC_NonBuyer_OS_T4_DealDays3" at bounding box center [416, 69] width 105 height 6
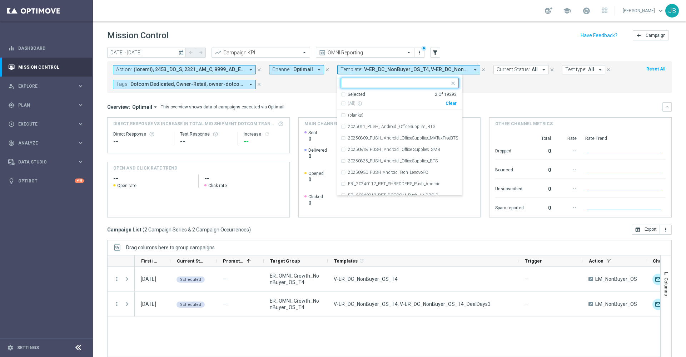
click at [0, 0] on div "Clear" at bounding box center [0, 0] width 0 height 0
click at [409, 82] on input "text" at bounding box center [397, 83] width 105 height 6
paste input "V-ER_OMNI_ProspectConversion_T1"
click at [407, 114] on label "V-ER_OMNI_ProspectConversion_T1" at bounding box center [382, 115] width 68 height 4
type input "V-ER_OMNI_ProspectConversion_T1"
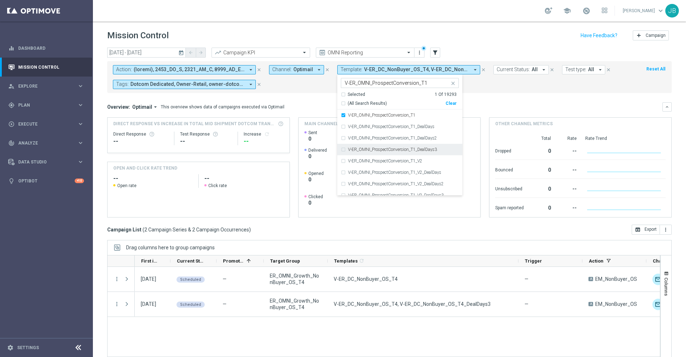
click at [423, 145] on div "V-ER_OMNI_ProspectConversion_T1_DealDays3" at bounding box center [400, 149] width 118 height 11
click at [490, 100] on mini-dashboard "Overview: Optimail arrow_drop_down This overview shows data of campaigns execut…" at bounding box center [389, 159] width 565 height 132
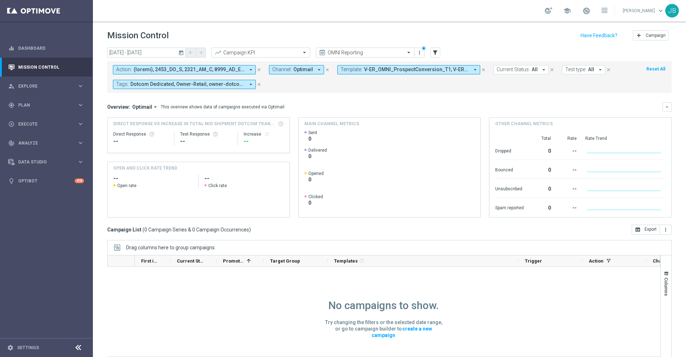
click at [365, 69] on span "V-ER_OMNI_ProspectConversion_T1, V-ER_OMNI_ProspectConversion_T1_DealDays3" at bounding box center [416, 69] width 105 height 6
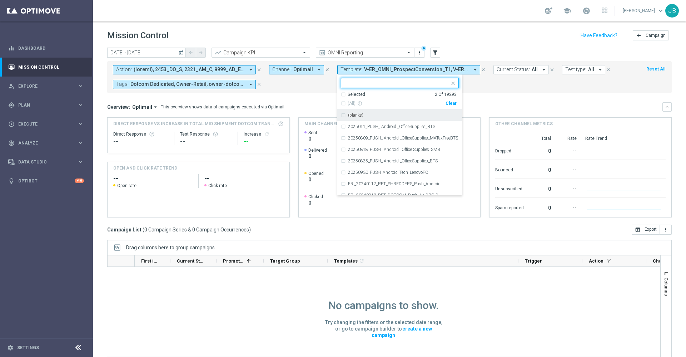
click at [0, 0] on div "Clear" at bounding box center [0, 0] width 0 height 0
click at [408, 84] on input "text" at bounding box center [397, 83] width 105 height 6
paste input "V-ER_OMNI_ProspectConversion_T1_V2"
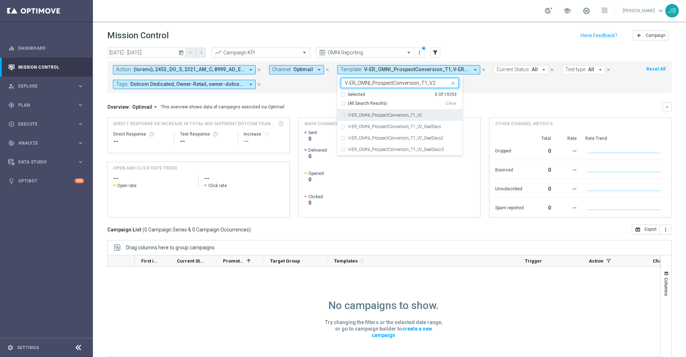
click at [411, 114] on label "V-ER_OMNI_ProspectConversion_T1_V2" at bounding box center [385, 115] width 74 height 4
type input "V-ER_OMNI_ProspectConversion_T1_V2"
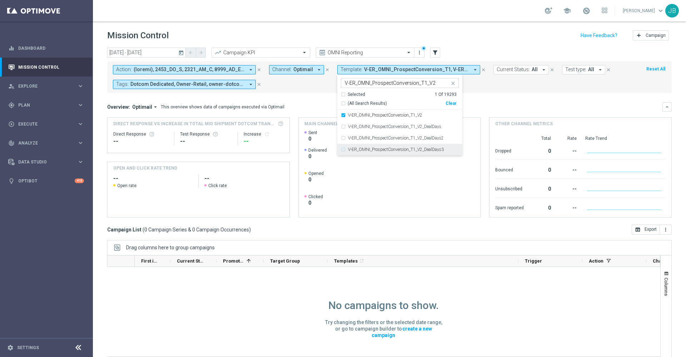
click at [420, 148] on label "V-ER_OMNI_ProspectConversion_T1_V2_DealDays3" at bounding box center [396, 149] width 96 height 4
click at [490, 106] on div "Overview: Optimail arrow_drop_down This overview shows data of campaigns execut…" at bounding box center [385, 107] width 556 height 6
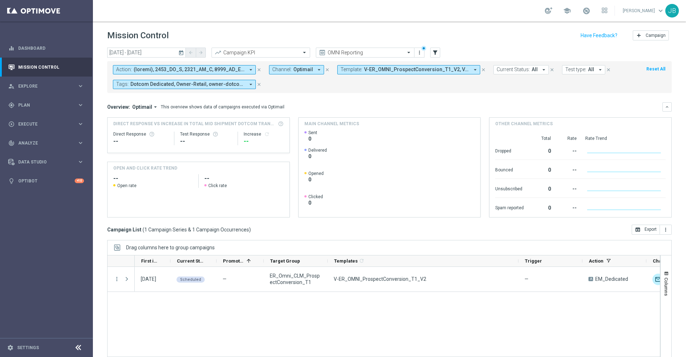
click at [418, 71] on span "V-ER_OMNI_ProspectConversion_T1_V2, V-ER_OMNI_ProspectConversion_T1_V2_DealDays3" at bounding box center [416, 69] width 105 height 6
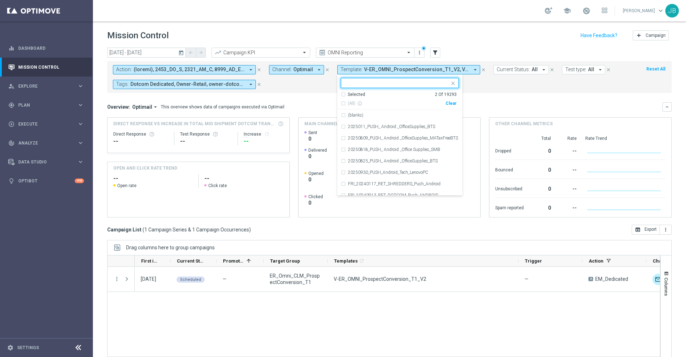
click at [0, 0] on div "Clear" at bounding box center [0, 0] width 0 height 0
click at [411, 83] on input "text" at bounding box center [397, 83] width 105 height 6
paste input "V-ER_DC_ProdRec_Trending_Purchases"
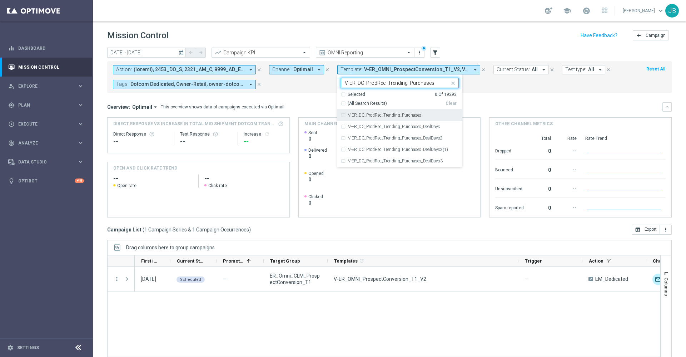
click at [415, 112] on div "V-ER_DC_ProdRec_Trending_Purchases" at bounding box center [400, 114] width 118 height 11
type input "V-ER_DC_ProdRec_Trending_Purchases"
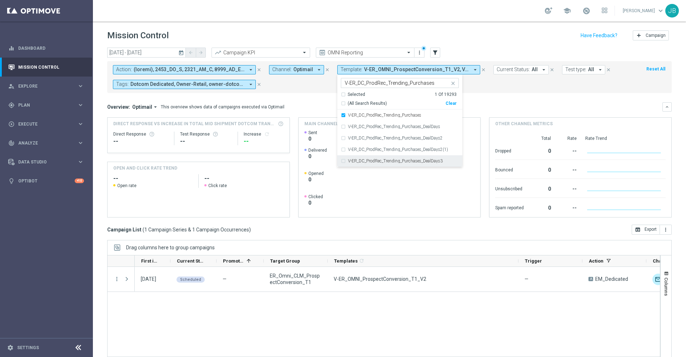
click at [428, 161] on label "V-ER_DC_ProdRec_Trending_Purchases_DealDays3" at bounding box center [395, 161] width 95 height 4
click at [485, 103] on div "Overview: Optimail arrow_drop_down This overview shows data of campaigns execut…" at bounding box center [389, 106] width 565 height 9
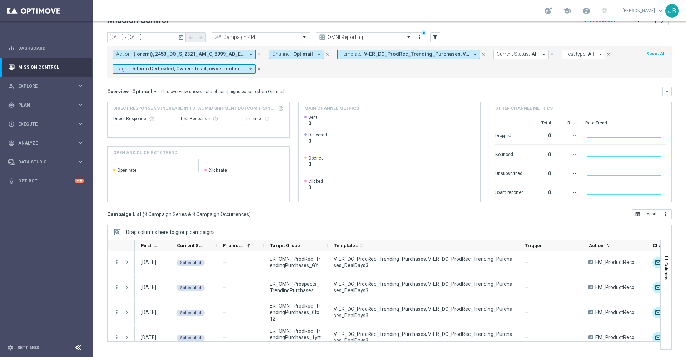
scroll to position [110, 0]
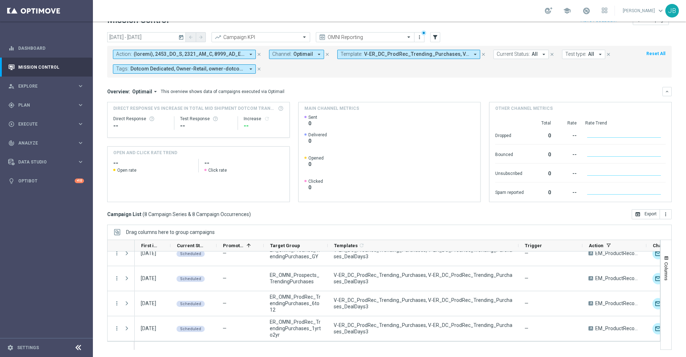
click at [373, 51] on span "V-ER_DC_ProdRec_Trending_Purchases, V-ER_DC_ProdRec_Trending_Purchases_DealDays3" at bounding box center [416, 54] width 105 height 6
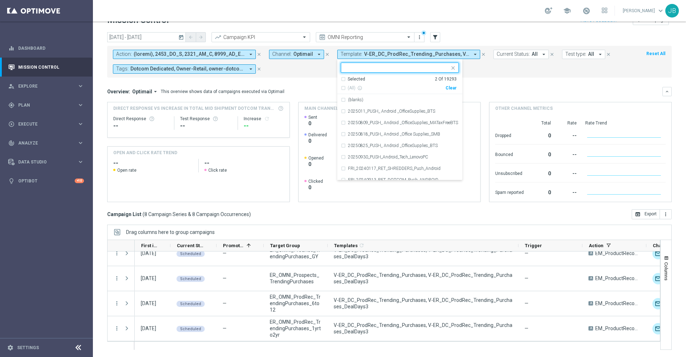
click at [0, 0] on div "Clear" at bounding box center [0, 0] width 0 height 0
click at [400, 68] on input "text" at bounding box center [397, 68] width 105 height 6
paste input "V-ER_DC_ProdRec_Trending_Views"
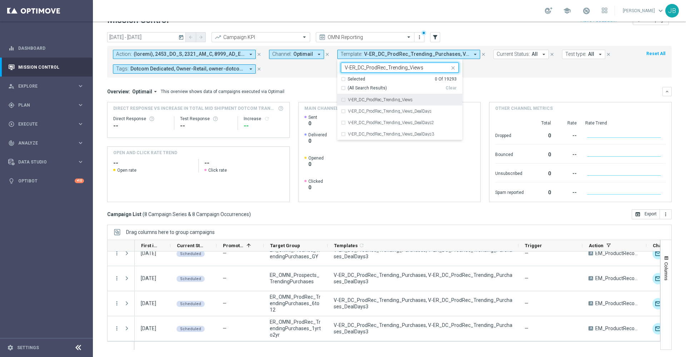
click at [404, 100] on label "V-ER_DC_ProdRec_Trending_Views" at bounding box center [380, 100] width 65 height 4
type input "V-ER_DC_ProdRec_Trending_Views"
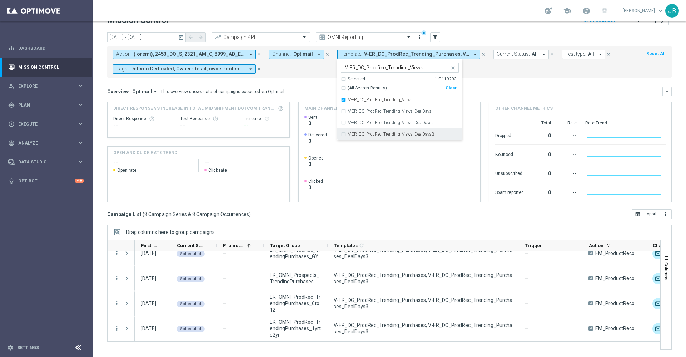
click at [414, 135] on label "V-ER_DC_ProdRec_Trending_Views_DealDays3" at bounding box center [391, 134] width 86 height 4
click at [494, 88] on div "Overview: Optimail arrow_drop_down This overview shows data of campaigns execut…" at bounding box center [385, 91] width 556 height 6
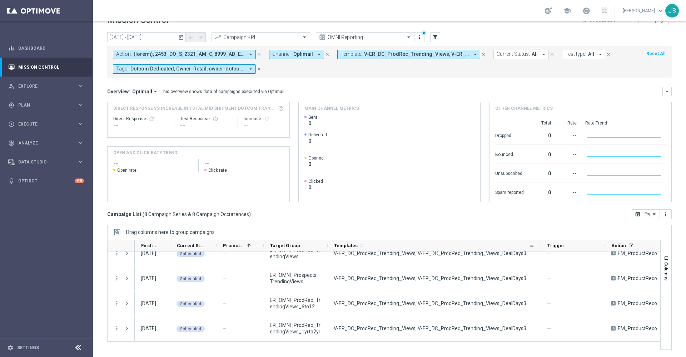
drag, startPoint x: 518, startPoint y: 243, endPoint x: 541, endPoint y: 243, distance: 22.2
click at [541, 243] on div at bounding box center [541, 245] width 3 height 11
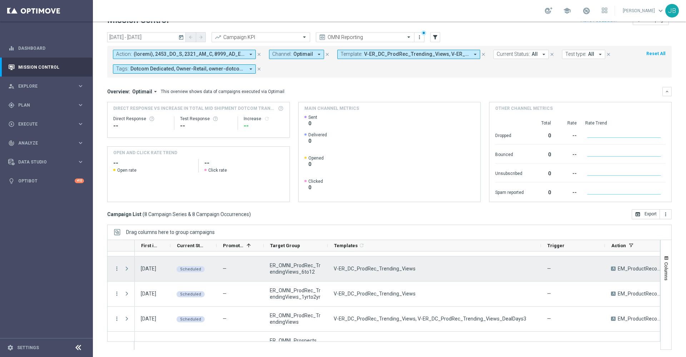
scroll to position [0, 0]
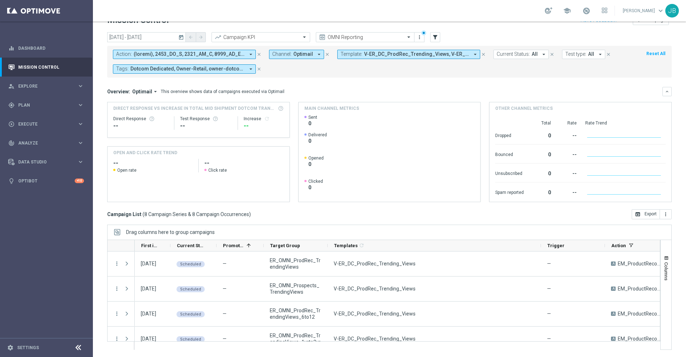
click at [408, 55] on span "V-ER_DC_ProdRec_Trending_Views, V-ER_DC_ProdRec_Trending_Views_DealDays3" at bounding box center [416, 54] width 105 height 6
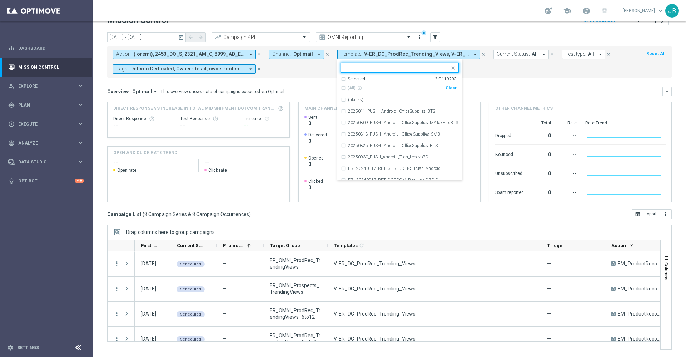
click at [0, 0] on div "Clear" at bounding box center [0, 0] width 0 height 0
click at [403, 65] on input "text" at bounding box center [397, 68] width 105 height 6
paste input "V-20240725_TrendingItems_ProdRec_Views"
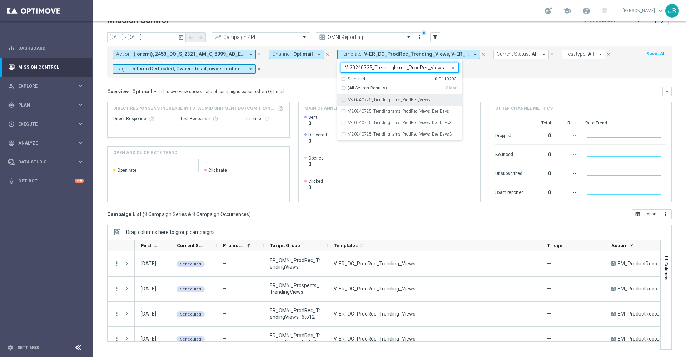
click at [409, 100] on label "V-20240725_TrendingItems_ProdRec_Views" at bounding box center [389, 100] width 82 height 4
type input "V-20240725_TrendingItems_ProdRec_Views"
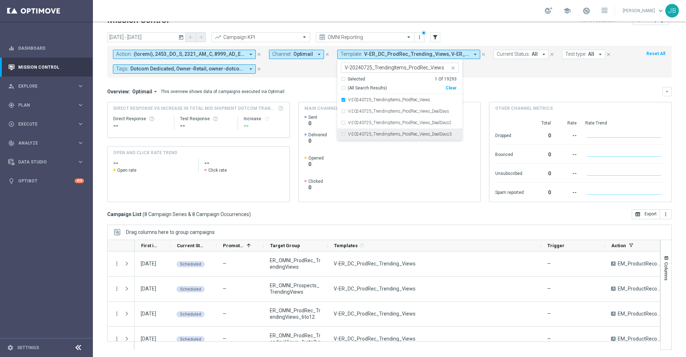
click at [416, 131] on div "V-20240725_TrendingItems_ProdRec_Views_DealDays3" at bounding box center [400, 133] width 118 height 11
click at [495, 89] on div "Overview: Optimail arrow_drop_down This overview shows data of campaigns execut…" at bounding box center [385, 91] width 556 height 6
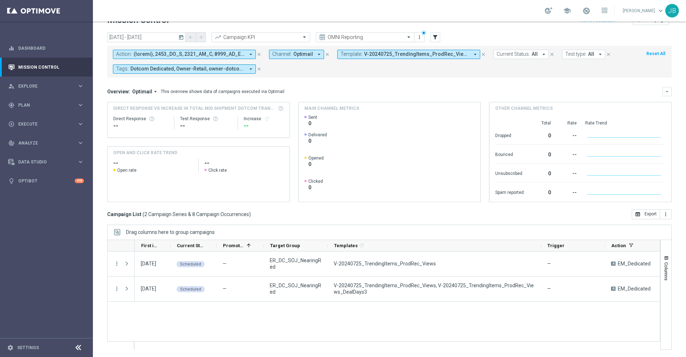
click at [383, 56] on span "V-20240725_TrendingItems_ProdRec_Views, V-20240725_TrendingItems_ProdRec_Views_…" at bounding box center [416, 54] width 105 height 6
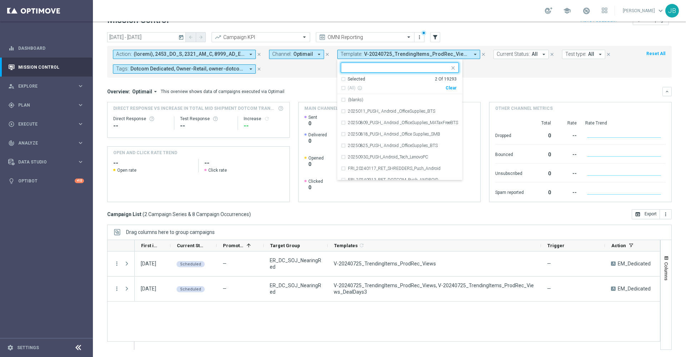
click at [0, 0] on div "Clear" at bounding box center [0, 0] width 0 height 0
click at [405, 67] on input "text" at bounding box center [397, 68] width 105 height 6
paste input "V-20240725_TrendingItems_ProdRec_Purchases"
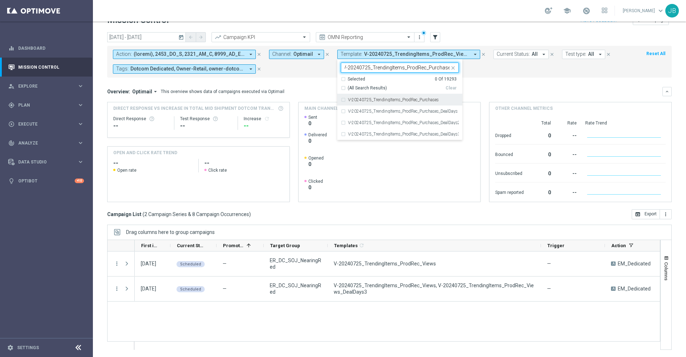
click at [410, 99] on label "V-20240725_TrendingItems_ProdRec_Purchases" at bounding box center [393, 100] width 91 height 4
type input "V-20240725_TrendingItems_ProdRec_Purchases"
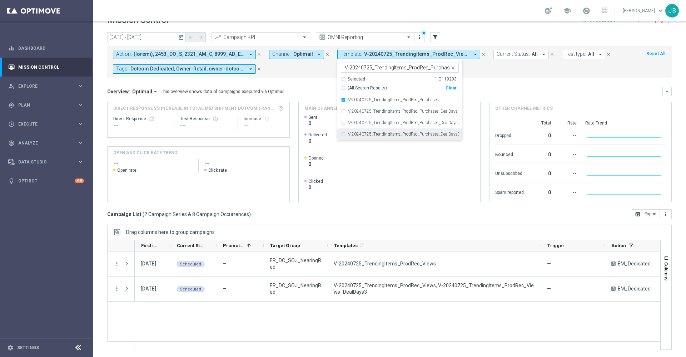
click at [414, 137] on div "V-20240725_TrendingItems_ProdRec_Purchases_DealDays3" at bounding box center [400, 133] width 118 height 11
click at [509, 94] on div "Overview: Optimail arrow_drop_down This overview shows data of campaigns execut…" at bounding box center [385, 91] width 556 height 6
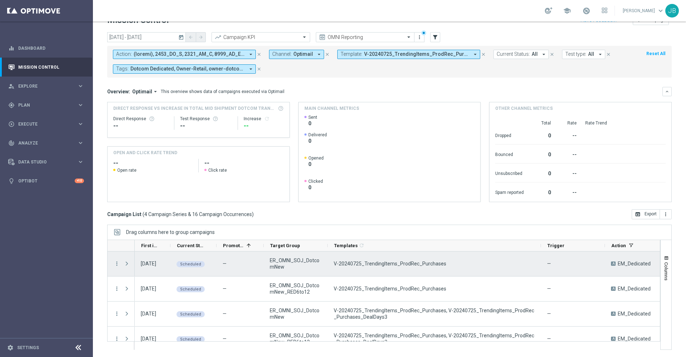
scroll to position [10, 0]
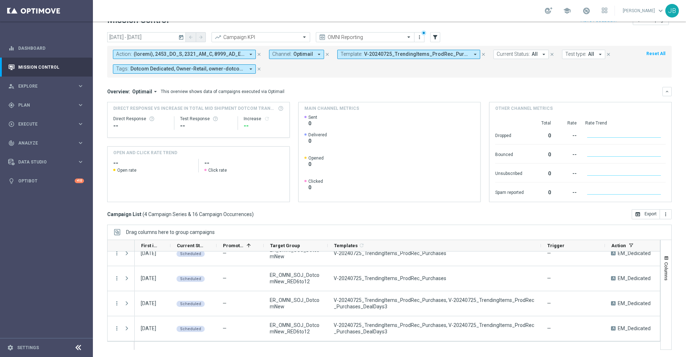
click at [425, 57] on button "Template: V-20240725_TrendingItems_ProdRec_Purchases, V-20240725_TrendingItems_…" at bounding box center [408, 54] width 143 height 9
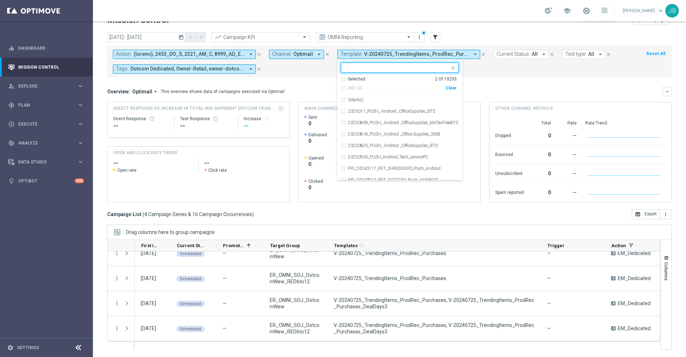
click at [0, 0] on div "Clear" at bounding box center [0, 0] width 0 height 0
click at [420, 66] on input "text" at bounding box center [397, 68] width 105 height 6
paste input "V-ER_DC_BestSellers_Paper"
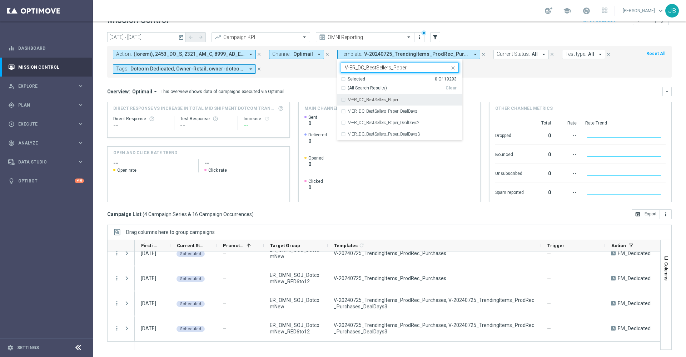
click at [413, 97] on div "V-ER_DC_BestSellers_Paper" at bounding box center [400, 99] width 118 height 11
type input "V-ER_DC_BestSellers_Paper"
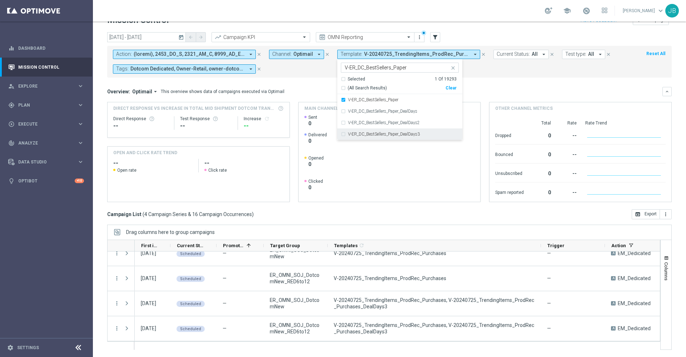
click at [419, 132] on label "V-ER_DC_BestSellers_Paper_DealDays3" at bounding box center [384, 134] width 72 height 4
click at [502, 84] on mini-dashboard "Overview: Optimail arrow_drop_down This overview shows data of campaigns execut…" at bounding box center [389, 144] width 565 height 132
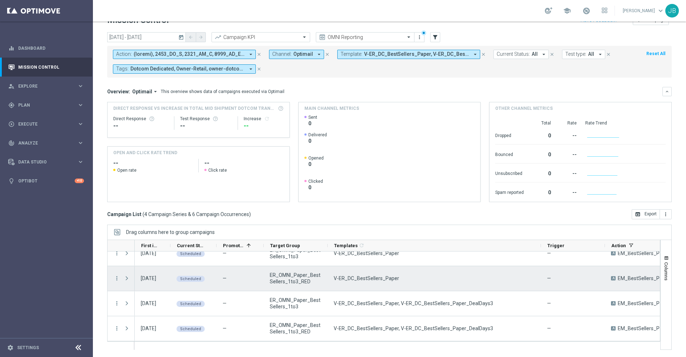
scroll to position [0, 0]
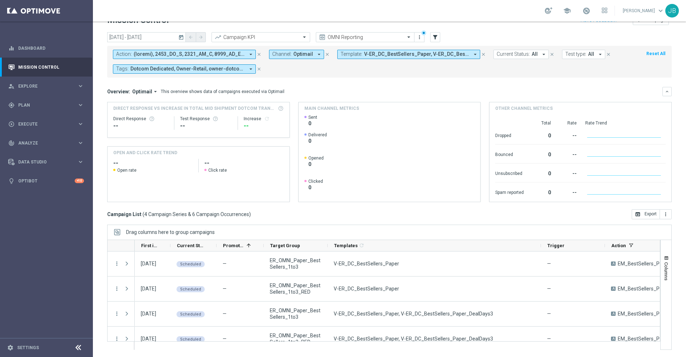
click at [375, 56] on span "V-ER_DC_BestSellers_Paper, V-ER_DC_BestSellers_Paper_DealDays3" at bounding box center [416, 54] width 105 height 6
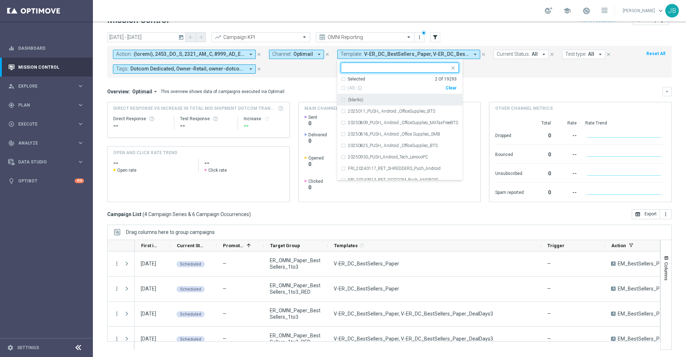
click at [0, 0] on div "Clear" at bounding box center [0, 0] width 0 height 0
click at [415, 66] on input "text" at bounding box center [397, 68] width 105 height 6
paste input "V-ER_DC_BestSellers_Facilities"
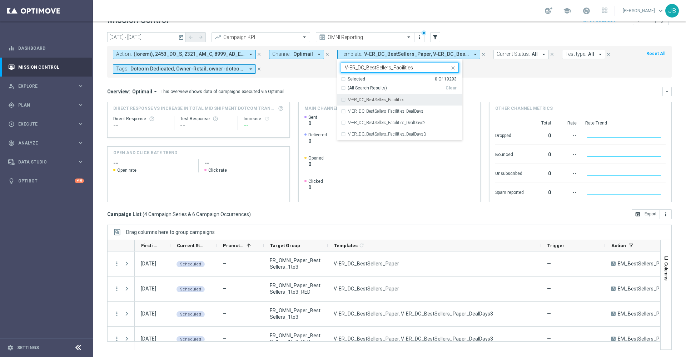
click at [410, 98] on div "V-ER_DC_BestSellers_Facilities" at bounding box center [403, 100] width 111 height 4
type input "V-ER_DC_BestSellers_Facilities"
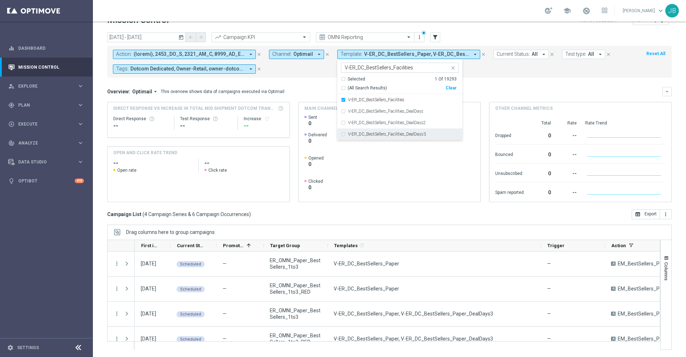
click at [415, 133] on label "V-ER_DC_BestSellers_Facilities_DealDays3" at bounding box center [387, 134] width 78 height 4
click at [484, 93] on div "Overview: Optimail arrow_drop_down This overview shows data of campaigns execut…" at bounding box center [385, 91] width 556 height 6
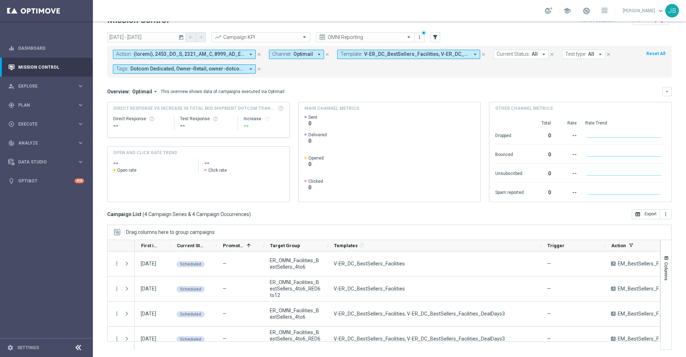
click at [395, 54] on span "V-ER_DC_BestSellers_Facilities, V-ER_DC_BestSellers_Facilities_DealDays3" at bounding box center [416, 54] width 105 height 6
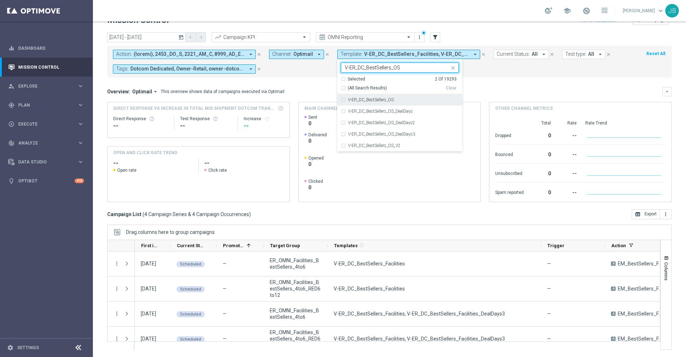
click at [394, 98] on div "V-ER_DC_BestSellers_OS" at bounding box center [403, 100] width 111 height 4
type input "V-ER_DC_BestSellers_OS"
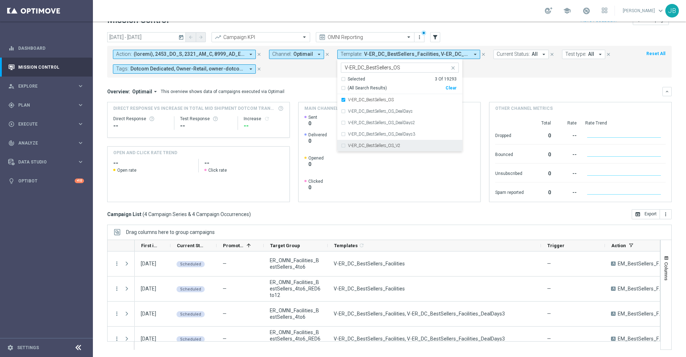
click at [392, 144] on label "V-ER_DC_BestSellers_OS_V2" at bounding box center [374, 145] width 53 height 4
click at [499, 89] on div "Overview: Optimail arrow_drop_down This overview shows data of campaigns execut…" at bounding box center [385, 91] width 556 height 6
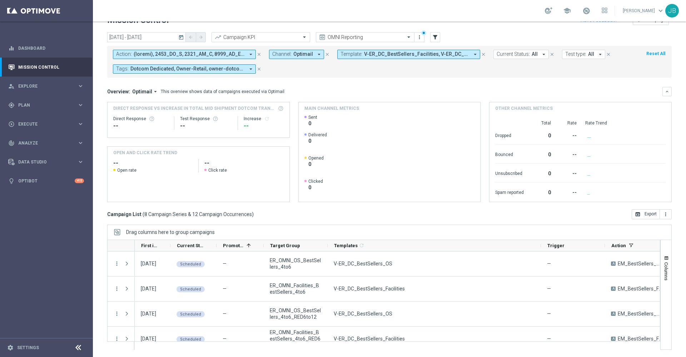
click at [442, 55] on span "V-ER_DC_BestSellers_Facilities, V-ER_DC_BestSellers_Facilities_DealDays3, V-ER_…" at bounding box center [416, 54] width 105 height 6
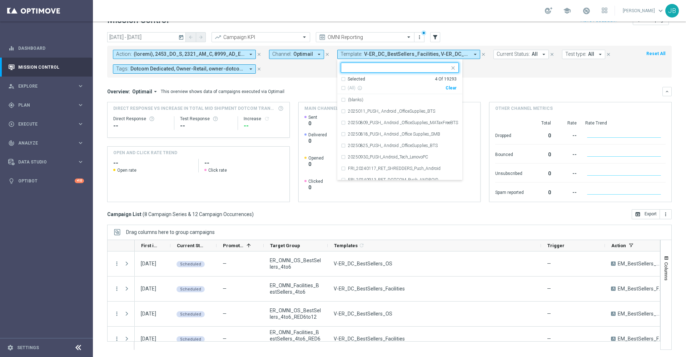
click at [0, 0] on div "Clear" at bounding box center [0, 0] width 0 height 0
click at [412, 65] on input "text" at bounding box center [397, 68] width 105 height 6
paste input "V-ER_DC_BestSellers_OS"
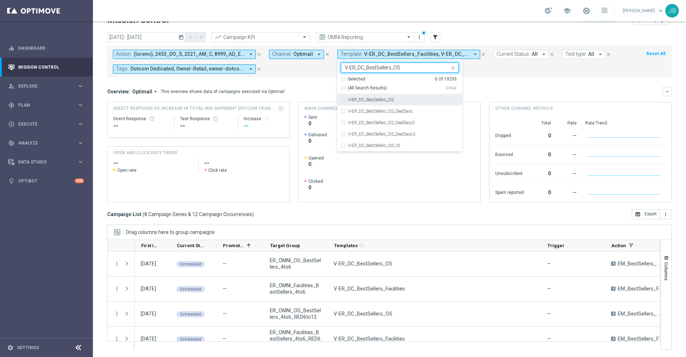
click at [403, 97] on div "V-ER_DC_BestSellers_OS" at bounding box center [400, 99] width 118 height 11
type input "V-ER_DC_BestSellers_OS"
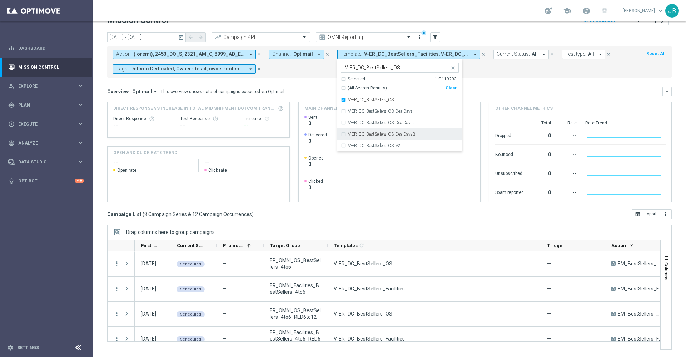
click at [406, 135] on label "V-ER_DC_BestSellers_OS_DealDays3" at bounding box center [381, 134] width 67 height 4
click at [496, 93] on div "Overview: Optimail arrow_drop_down This overview shows data of campaigns execut…" at bounding box center [385, 91] width 556 height 6
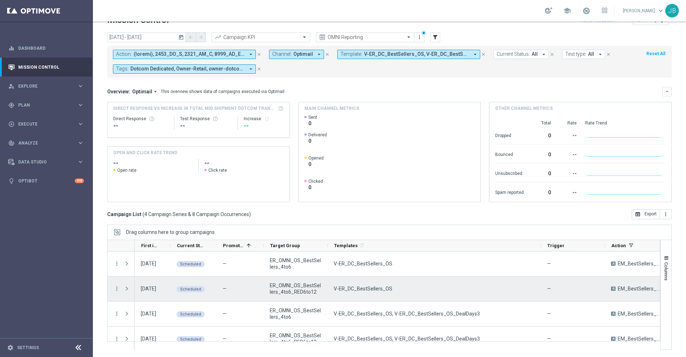
scroll to position [10, 0]
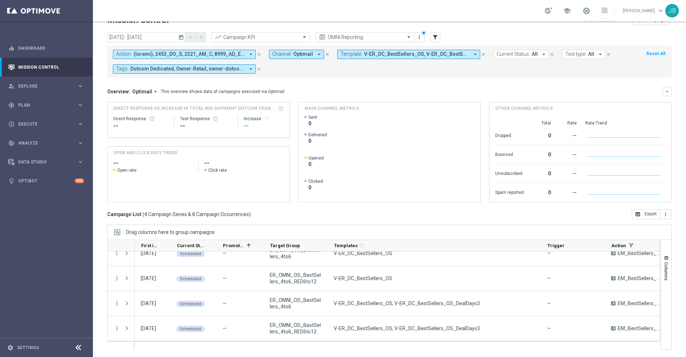
click at [385, 54] on span "V-ER_DC_BestSellers_OS, V-ER_DC_BestSellers_OS_DealDays3" at bounding box center [416, 54] width 105 height 6
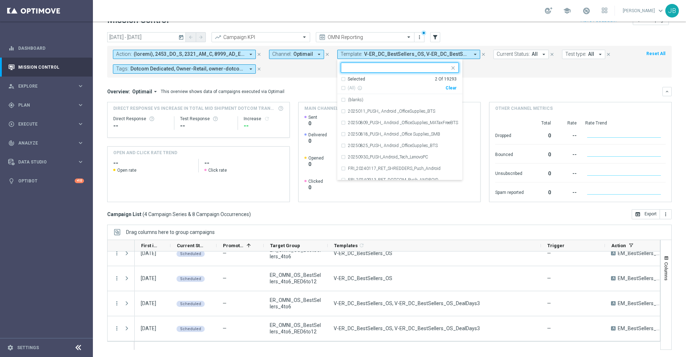
click at [0, 0] on div "Clear" at bounding box center [0, 0] width 0 height 0
click at [408, 68] on input "text" at bounding box center [397, 68] width 105 height 6
paste input "V-ER_DC_ProdRec_BestSellers"
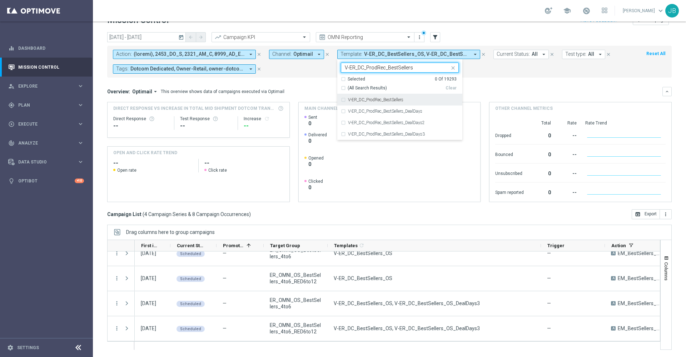
click at [410, 99] on div "V-ER_DC_ProdRec_BestSellers" at bounding box center [403, 100] width 111 height 4
type input "V-ER_DC_ProdRec_BestSellers"
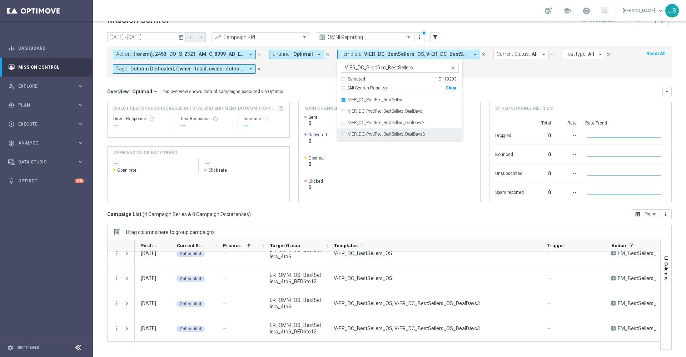
click at [414, 136] on label "V-ER_DC_ProdRec_BestSellers_DealDays3" at bounding box center [386, 134] width 77 height 4
click at [486, 91] on div "Overview: Optimail arrow_drop_down This overview shows data of campaigns execut…" at bounding box center [385, 91] width 556 height 6
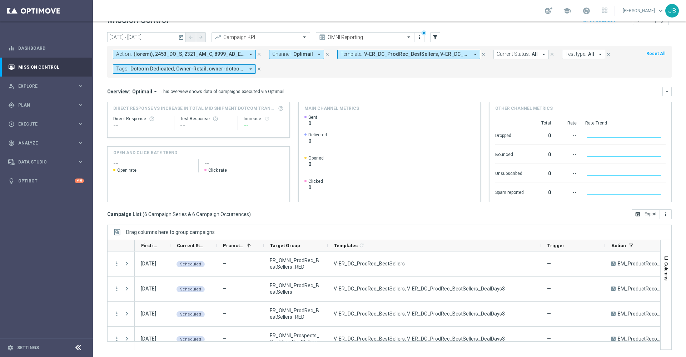
scroll to position [60, 0]
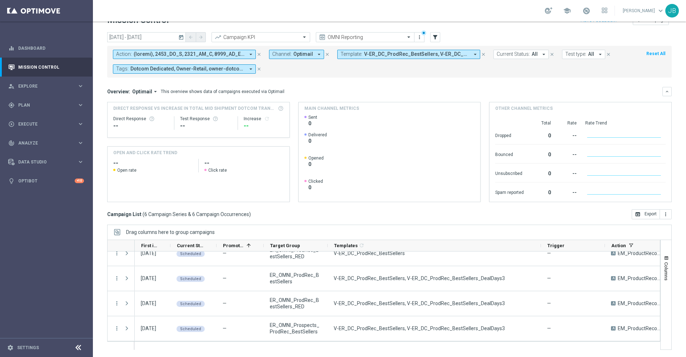
click at [366, 56] on span "V-ER_DC_ProdRec_BestSellers, V-ER_DC_ProdRec_BestSellers_DealDays3" at bounding box center [416, 54] width 105 height 6
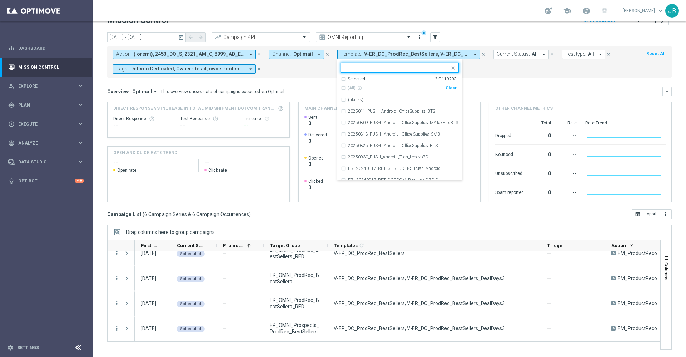
click at [0, 0] on div "Clear" at bounding box center [0, 0] width 0 height 0
click at [405, 66] on input "text" at bounding box center [397, 68] width 105 height 6
paste input "V-ER_DC_BestSellers_Furniture"
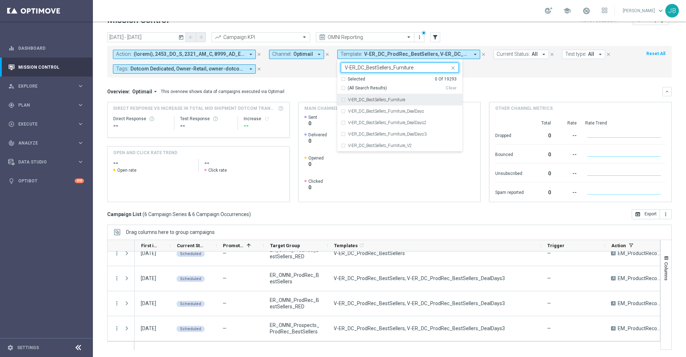
click at [405, 100] on div "V-ER_DC_BestSellers_Furniture" at bounding box center [403, 100] width 111 height 4
type input "V-ER_DC_BestSellers_Furniture"
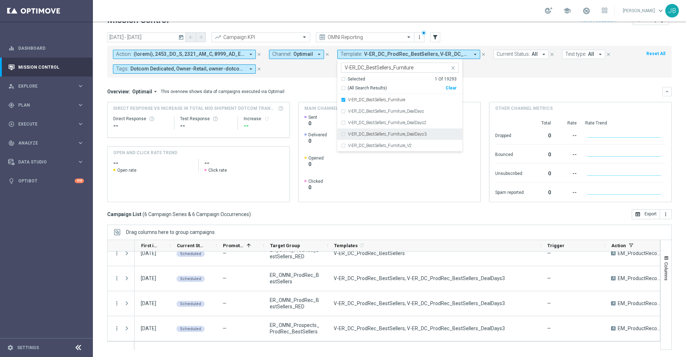
click at [410, 135] on label "V-ER_DC_BestSellers_Furniture_DealDays3" at bounding box center [387, 134] width 79 height 4
click at [502, 88] on div "Overview: Optimail arrow_drop_down This overview shows data of campaigns execut…" at bounding box center [389, 91] width 565 height 9
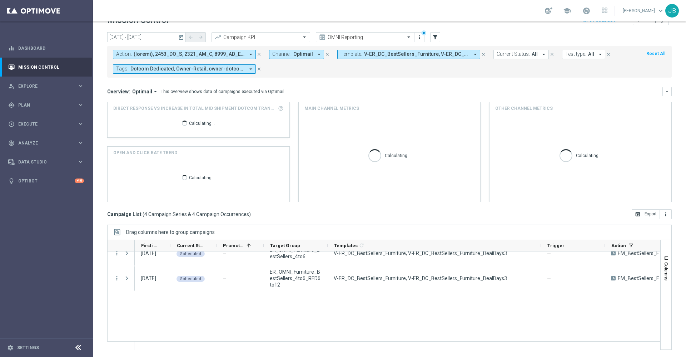
scroll to position [10, 0]
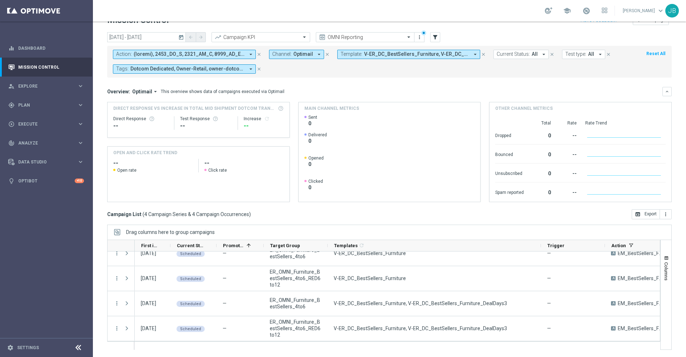
click at [391, 55] on span "V-ER_DC_BestSellers_Furniture, V-ER_DC_BestSellers_Furniture_DealDays3" at bounding box center [416, 54] width 105 height 6
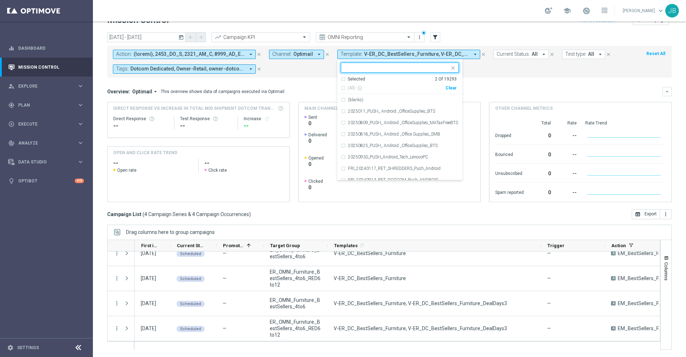
click at [0, 0] on div "Clear" at bounding box center [0, 0] width 0 height 0
click at [398, 68] on input "text" at bounding box center [397, 68] width 105 height 6
paste input "V-ET_DC_AbandonBrowse_T1_OmniProdRec"
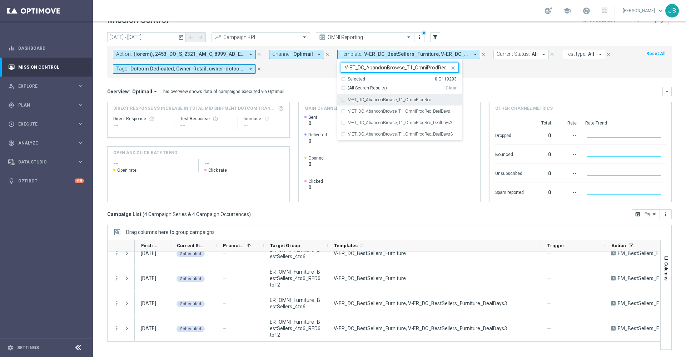
click at [409, 99] on label "V-ET_DC_AbandonBrowse_T1_OmniProdRec" at bounding box center [389, 100] width 83 height 4
type input "V-ET_DC_AbandonBrowse_T1_OmniProdRec"
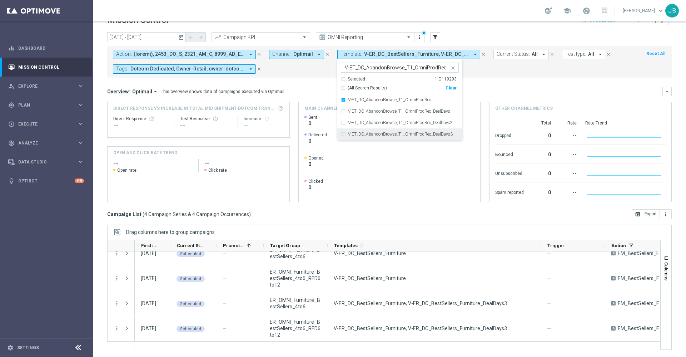
click at [426, 134] on label "V-ET_DC_AbandonBrowse_T1_OmniProdRec_DealDays3" at bounding box center [400, 134] width 105 height 4
click at [506, 84] on mini-dashboard "Overview: Optimail arrow_drop_down This overview shows data of campaigns execut…" at bounding box center [389, 144] width 565 height 132
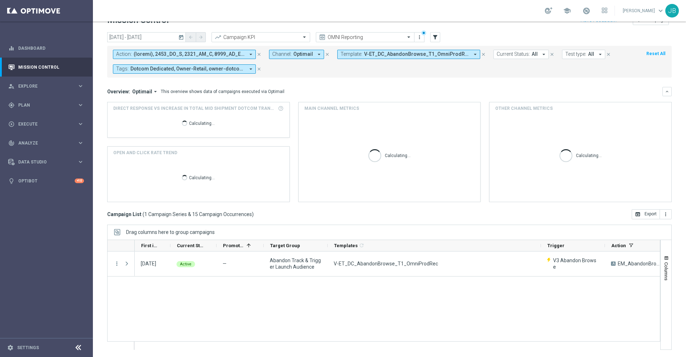
scroll to position [0, 0]
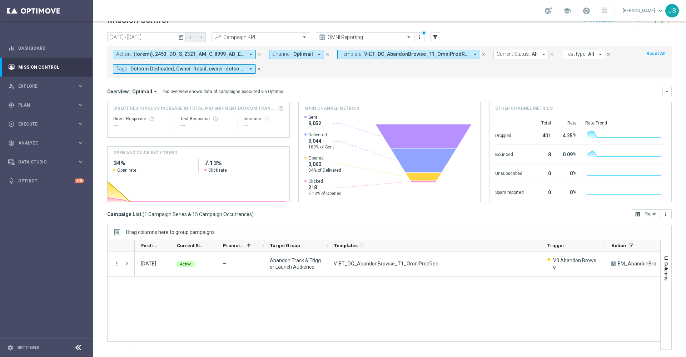
click at [410, 54] on span "V-ET_DC_AbandonBrowse_T1_OmniProdRec, V-ET_DC_AbandonBrowse_T1_OmniProdRec_Deal…" at bounding box center [416, 54] width 105 height 6
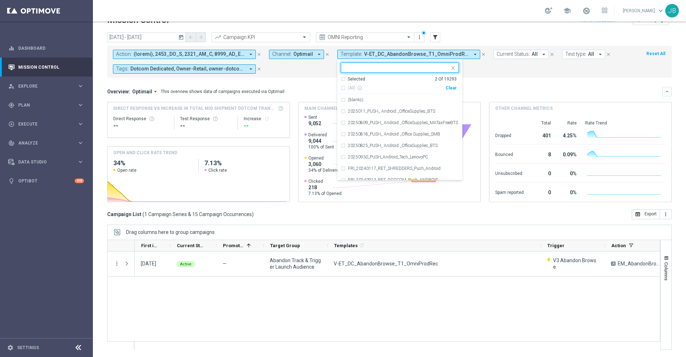
click at [0, 0] on div "Clear" at bounding box center [0, 0] width 0 height 0
click at [404, 68] on input "text" at bounding box center [397, 68] width 105 height 6
paste input "V-20240318_ProdRec_SocialSelling"
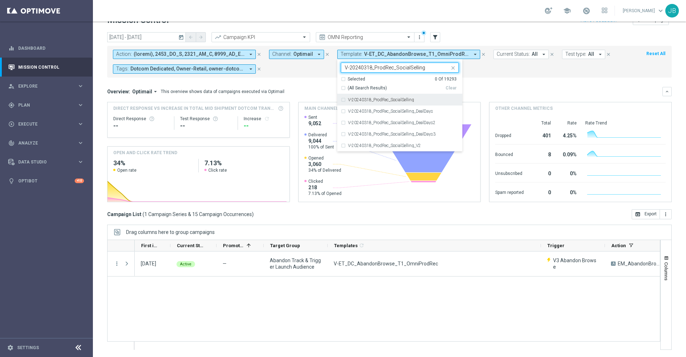
click at [400, 100] on label "V-20240318_ProdRec_SocialSelling" at bounding box center [381, 100] width 66 height 4
type input "V-20240318_ProdRec_SocialSelling"
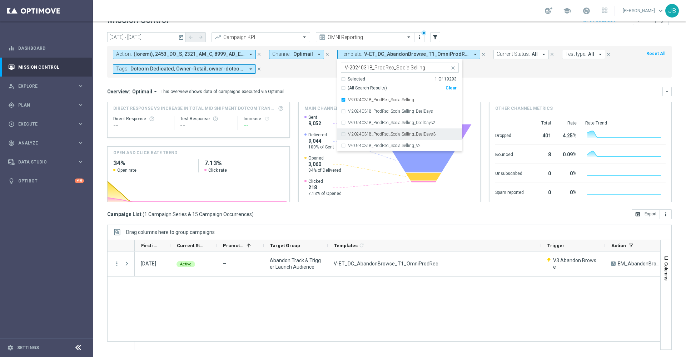
click at [406, 135] on label "V-20240318_ProdRec_SocialSelling_DealDays3" at bounding box center [392, 134] width 88 height 4
click at [482, 90] on div "Overview: Optimail arrow_drop_down This overview shows data of campaigns execut…" at bounding box center [385, 91] width 556 height 6
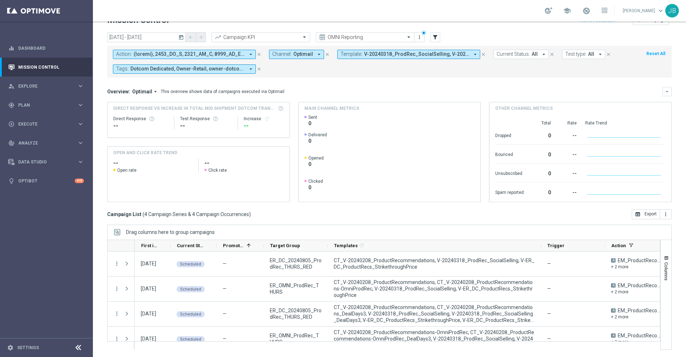
click at [383, 56] on span "V-20240318_ProdRec_SocialSelling, V-20240318_ProdRec_SocialSelling_DealDays3" at bounding box center [416, 54] width 105 height 6
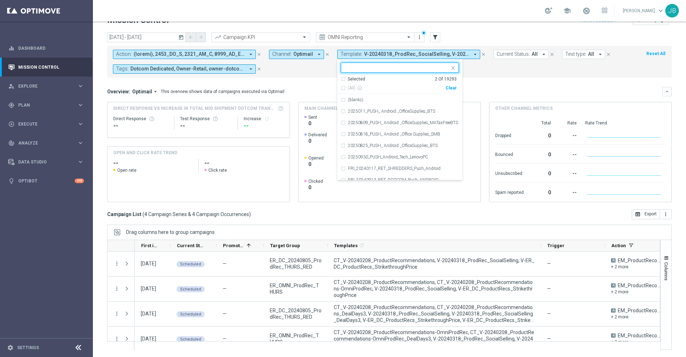
click at [0, 0] on div "Clear" at bounding box center [0, 0] width 0 height 0
click at [410, 70] on input "text" at bounding box center [397, 68] width 105 height 6
paste input "V-ER_DC_ProductRecs_StrikethroughPrice"
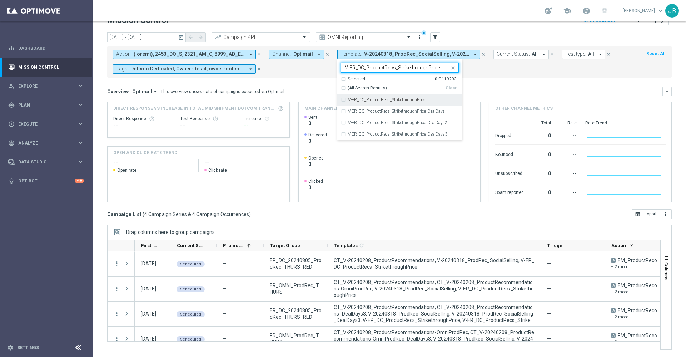
click at [409, 101] on label "V-ER_DC_ProductRecs_StrikethroughPrice" at bounding box center [387, 100] width 78 height 4
type input "V-ER_DC_ProductRecs_StrikethroughPrice"
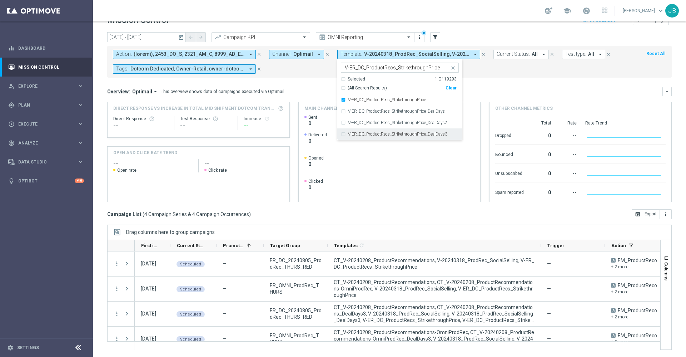
click at [415, 137] on div "V-ER_DC_ProductRecs_StrikethroughPrice_DealDays3" at bounding box center [400, 133] width 118 height 11
click at [496, 84] on mini-dashboard "Overview: Optimail arrow_drop_down This overview shows data of campaigns execut…" at bounding box center [389, 144] width 565 height 132
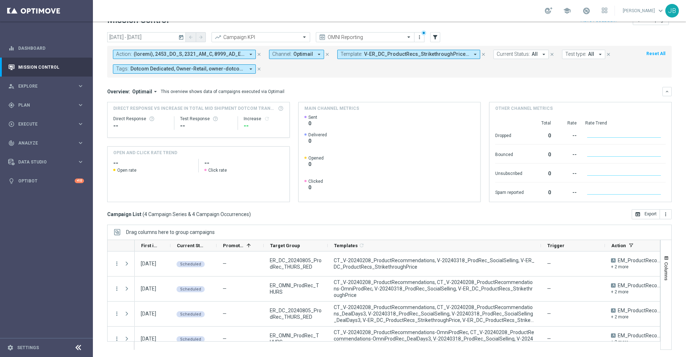
click at [358, 55] on span "Template:" at bounding box center [352, 54] width 22 height 6
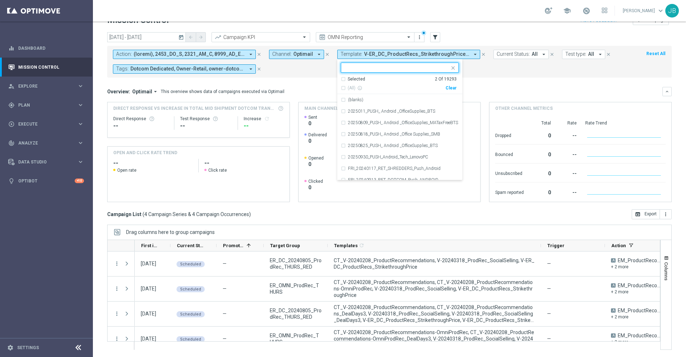
click at [0, 0] on div "Clear" at bounding box center [0, 0] width 0 height 0
click at [415, 68] on input "text" at bounding box center [397, 68] width 105 height 6
paste input "V-ER_Omni_15off60_CustomerAppreciation_barcode"
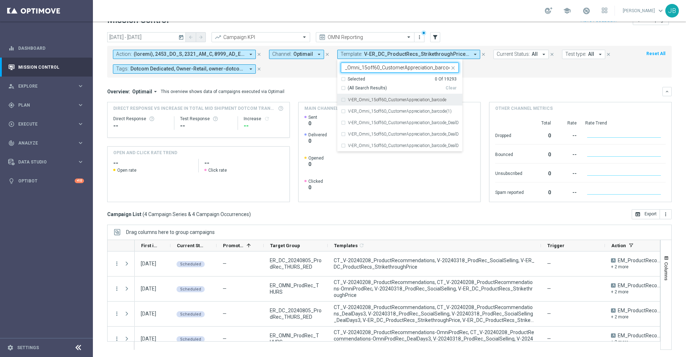
click at [416, 98] on label "V-ER_Omni_15off60_CustomerAppreciation_barcode" at bounding box center [397, 100] width 98 height 4
type input "V-ER_Omni_15off60_CustomerAppreciation_barcode"
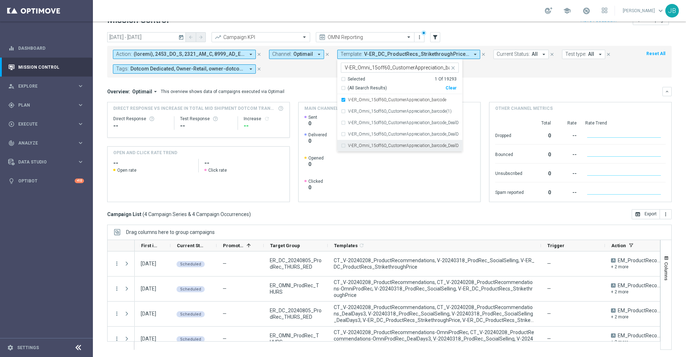
click at [426, 144] on label "V-ER_Omni_15off60_CustomerAppreciation_barcode_DealDays3" at bounding box center [403, 145] width 111 height 4
click at [503, 87] on div "Overview: Optimail arrow_drop_down This overview shows data of campaigns execut…" at bounding box center [389, 91] width 565 height 9
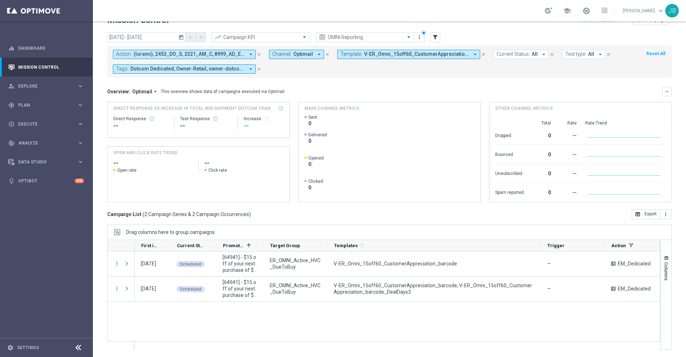
click at [407, 55] on span "V-ER_Omni_15off60_CustomerAppreciation_barcode, V-ER_Omni_15off60_CustomerAppre…" at bounding box center [416, 54] width 105 height 6
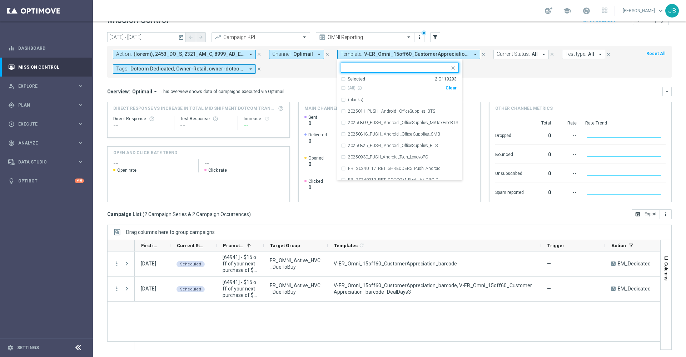
click at [0, 0] on div "Clear" at bounding box center [0, 0] width 0 height 0
click at [410, 69] on input "text" at bounding box center [397, 68] width 105 height 6
paste input "V-ER_DC_Missed_Replenishment_ReorderLP"
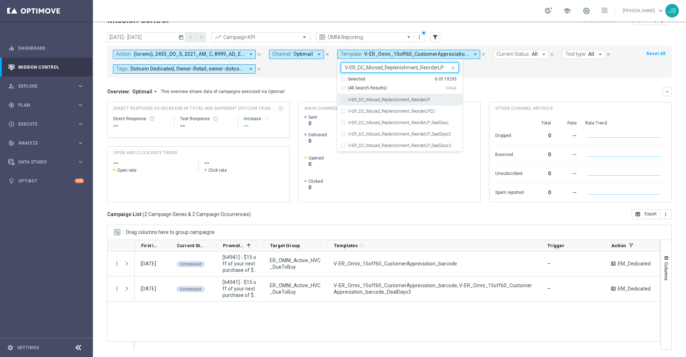
click at [405, 100] on label "V-ER_DC_Missed_Replenishment_ReorderLP" at bounding box center [389, 100] width 82 height 4
type input "V-ER_DC_Missed_Replenishment_ReorderLP"
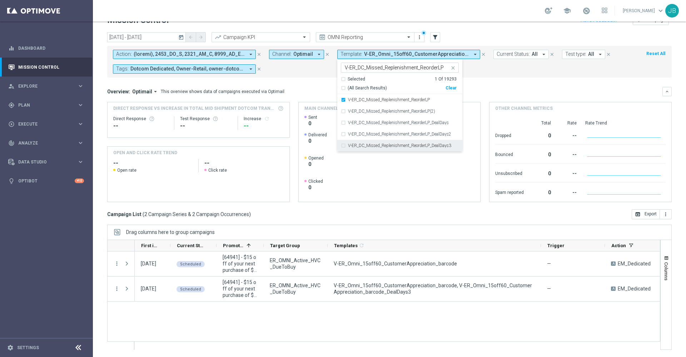
click at [417, 144] on label "V-ER_DC_Missed_Replenishment_ReorderLP_DealDays3" at bounding box center [399, 145] width 103 height 4
click at [485, 89] on div "Overview: Optimail arrow_drop_down This overview shows data of campaigns execut…" at bounding box center [385, 91] width 556 height 6
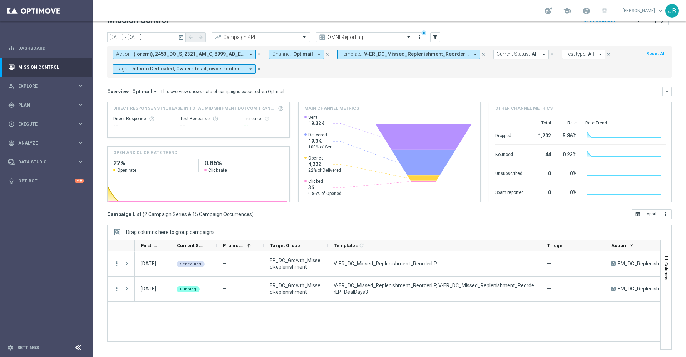
click at [415, 53] on span "V-ER_DC_Missed_Replenishment_ReorderLP, V-ER_DC_Missed_Replenishment_ReorderLP_…" at bounding box center [416, 54] width 105 height 6
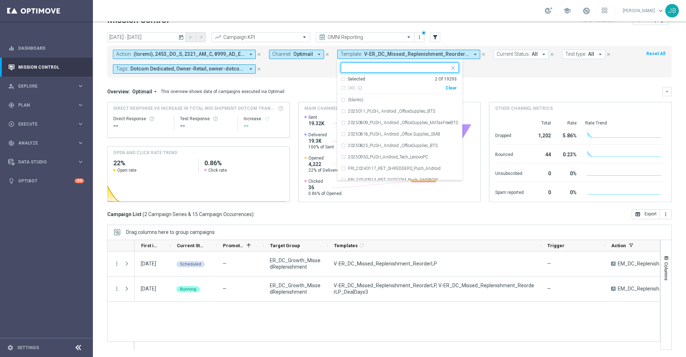
click at [0, 0] on div "Clear" at bounding box center [0, 0] width 0 height 0
click at [401, 65] on input "text" at bounding box center [397, 68] width 105 height 6
paste input "V-ER_DC_Replenishment_DueToBuy_ReorderLP"
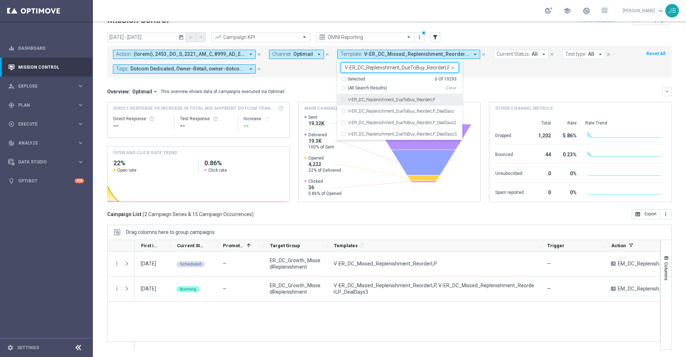
click at [405, 99] on label "V-ER_DC_Replenishment_DueToBuy_ReorderLP" at bounding box center [391, 100] width 87 height 4
type input "V-ER_DC_Replenishment_DueToBuy_ReorderLP"
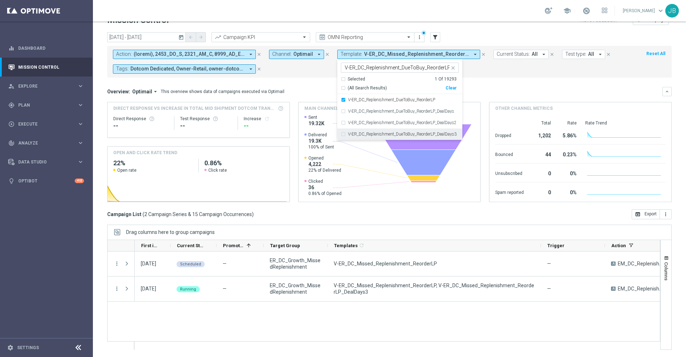
click at [413, 137] on div "V-ER_DC_Replenishment_DueToBuy_ReorderLP_DealDays3" at bounding box center [400, 133] width 118 height 11
click at [510, 93] on div "Overview: Optimail arrow_drop_down This overview shows data of campaigns execut…" at bounding box center [385, 91] width 556 height 6
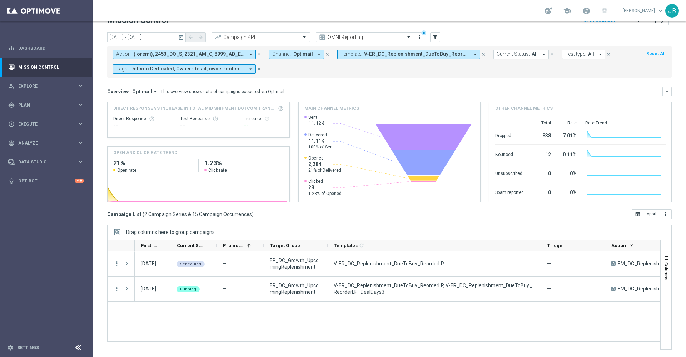
click at [436, 55] on span "V-ER_DC_Replenishment_DueToBuy_ReorderLP, V-ER_DC_Replenishment_DueToBuy_Reorde…" at bounding box center [416, 54] width 105 height 6
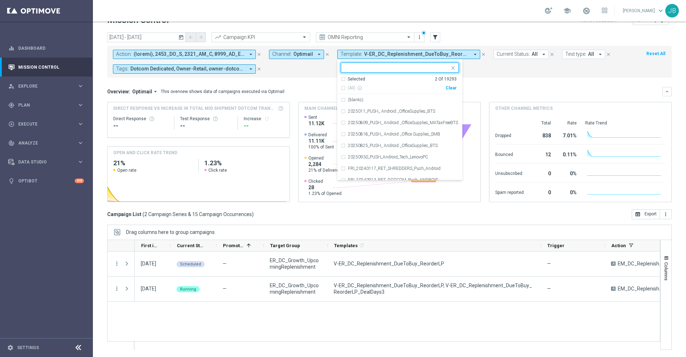
click at [0, 0] on div "Clear" at bounding box center [0, 0] width 0 height 0
click at [396, 69] on input "text" at bounding box center [397, 68] width 105 height 6
paste input "V-20240725_TrendingItems_ProdRec_Views"
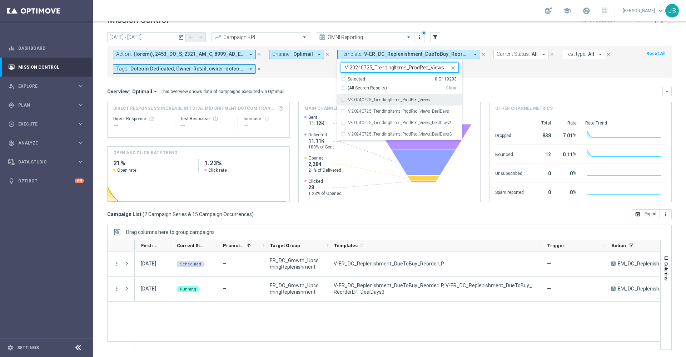
click at [403, 99] on label "V-20240725_TrendingItems_ProdRec_Views" at bounding box center [389, 100] width 82 height 4
type input "V-20240725_TrendingItems_ProdRec_Views"
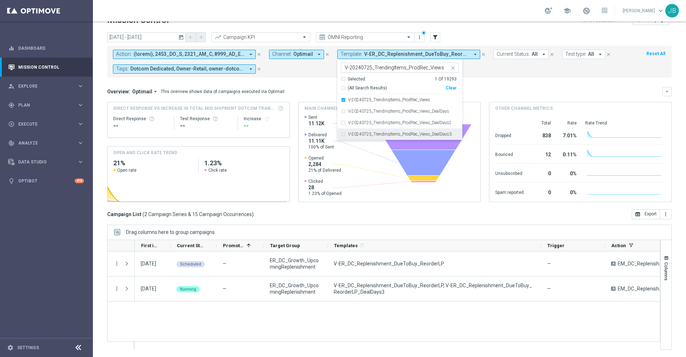
click at [410, 131] on div "V-20240725_TrendingItems_ProdRec_Views_DealDays3" at bounding box center [400, 133] width 118 height 11
click at [492, 89] on div "Overview: Optimail arrow_drop_down This overview shows data of campaigns execut…" at bounding box center [385, 91] width 556 height 6
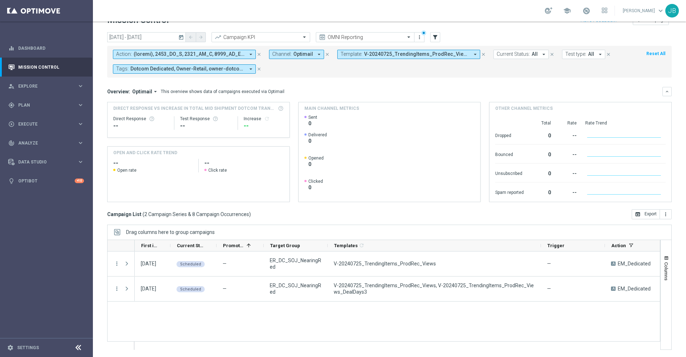
click at [400, 55] on span "V-20240725_TrendingItems_ProdRec_Views, V-20240725_TrendingItems_ProdRec_Views_…" at bounding box center [416, 54] width 105 height 6
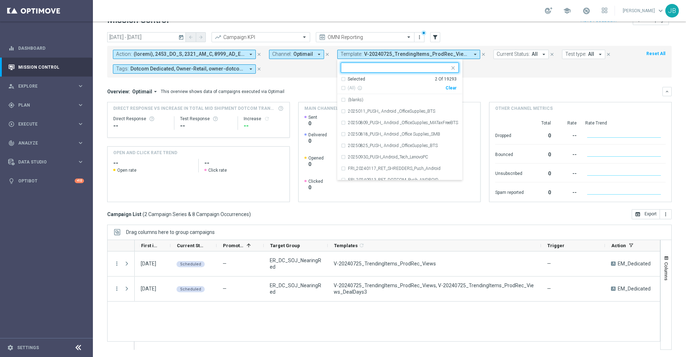
click at [0, 0] on div "Clear" at bounding box center [0, 0] width 0 height 0
click at [419, 66] on input "text" at bounding box center [397, 68] width 105 height 6
paste input "V-ER_DC_ProdRec_Trending_Views"
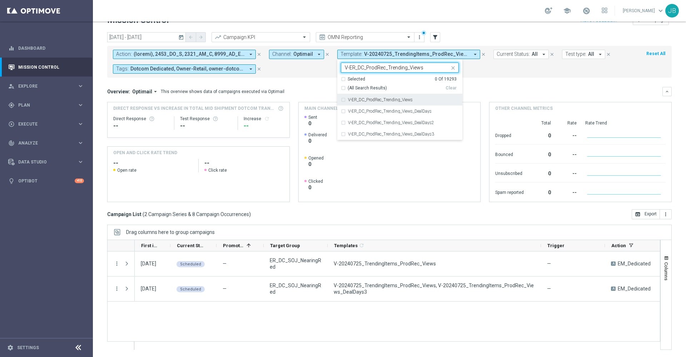
click at [414, 96] on div "V-ER_DC_ProdRec_Trending_Views" at bounding box center [400, 99] width 118 height 11
type input "V-ER_DC_ProdRec_Trending_Views"
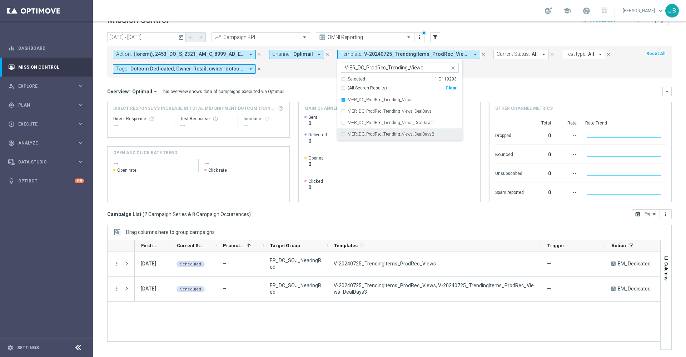
click at [418, 134] on label "V-ER_DC_ProdRec_Trending_Views_DealDays3" at bounding box center [391, 134] width 86 height 4
click at [483, 86] on mini-dashboard "Overview: Optimail arrow_drop_down This overview shows data of campaigns execut…" at bounding box center [389, 144] width 565 height 132
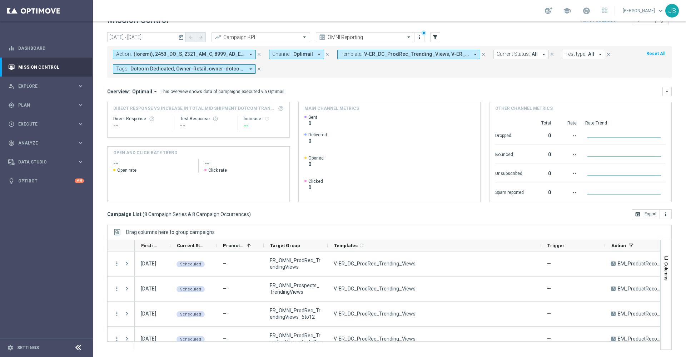
click at [369, 54] on span "V-ER_DC_ProdRec_Trending_Views, V-ER_DC_ProdRec_Trending_Views_DealDays3" at bounding box center [416, 54] width 105 height 6
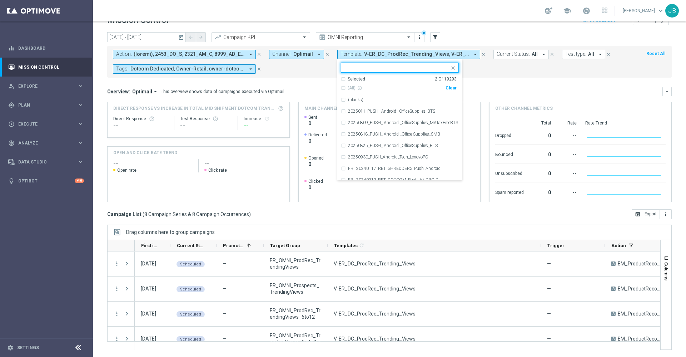
click at [0, 0] on div "Clear" at bounding box center [0, 0] width 0 height 0
click at [412, 67] on input "text" at bounding box center [397, 68] width 105 height 6
paste input "V-ER_DC_ProdRec_Trending_Purchases"
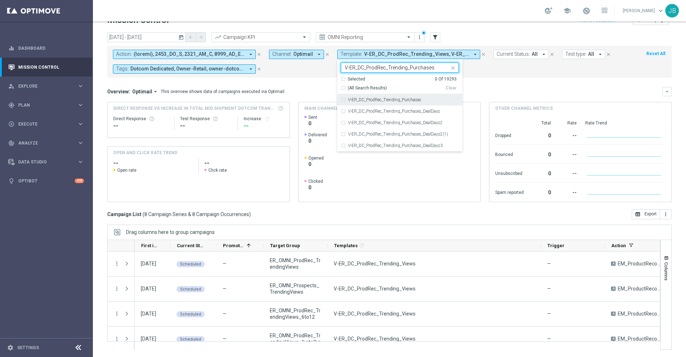
click at [406, 98] on label "V-ER_DC_ProdRec_Trending_Purchases" at bounding box center [384, 100] width 73 height 4
type input "V-ER_DC_ProdRec_Trending_Purchases"
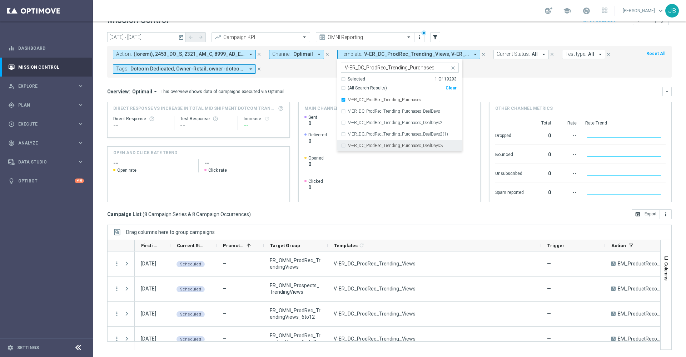
click at [411, 145] on label "V-ER_DC_ProdRec_Trending_Purchases_DealDays3" at bounding box center [395, 145] width 95 height 4
click at [484, 94] on div "Overview: Optimail arrow_drop_down This overview shows data of campaigns execut…" at bounding box center [385, 91] width 556 height 6
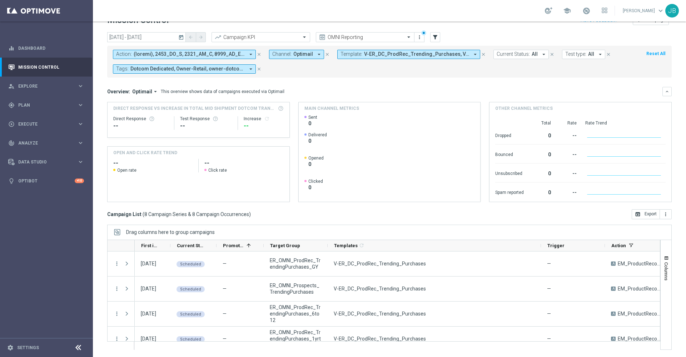
click at [401, 56] on span "V-ER_DC_ProdRec_Trending_Purchases, V-ER_DC_ProdRec_Trending_Purchases_DealDays3" at bounding box center [416, 54] width 105 height 6
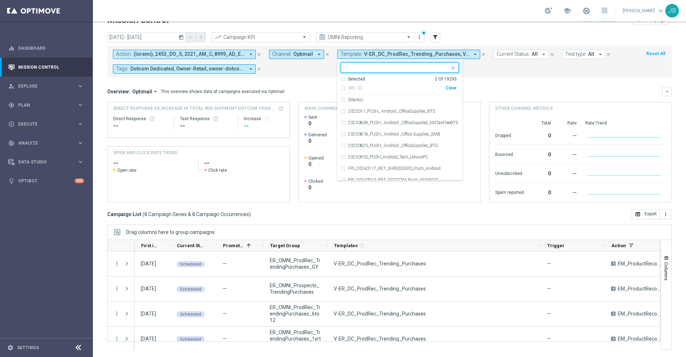
click at [0, 0] on div "Clear" at bounding box center [0, 0] width 0 height 0
click at [418, 70] on input "text" at bounding box center [397, 68] width 105 height 6
paste input "V-ER_SLP_MVC_Milestone_1stRedemption"
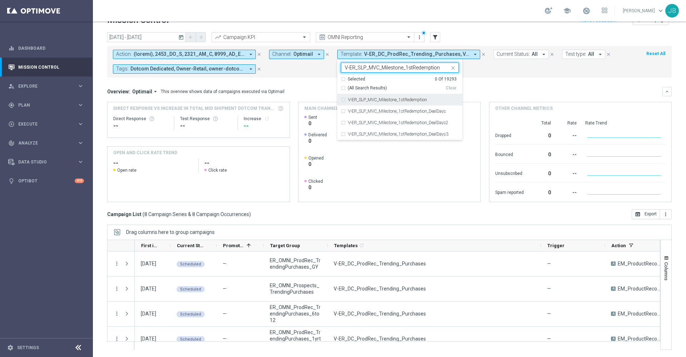
click at [412, 99] on label "V-ER_SLP_MVC_Milestone_1stRedemption" at bounding box center [387, 100] width 79 height 4
type input "V-ER_SLP_MVC_Milestone_1stRedemption"
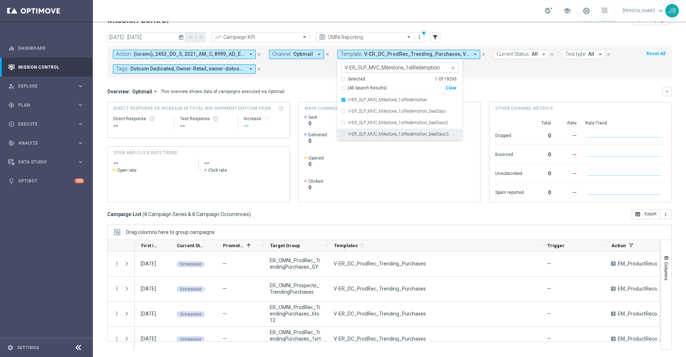
click at [418, 133] on label "V-ER_SLP_MVC_Milestone_1stRedemption_DealDays3" at bounding box center [398, 134] width 100 height 4
click at [502, 77] on div "Action: arrow_drop_down close Channel: Optimail arrow_drop_down close Template:…" at bounding box center [389, 62] width 565 height 32
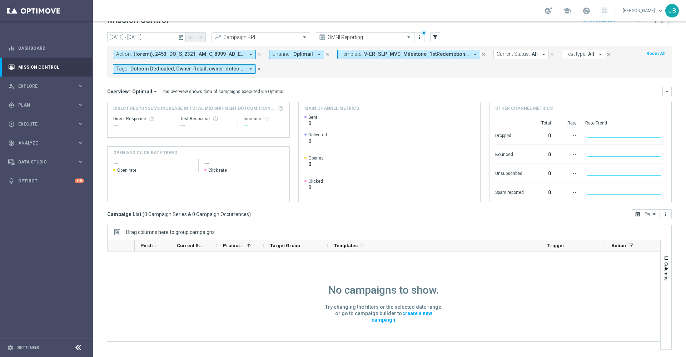
click at [453, 52] on span "V-ER_SLP_MVC_Milestone_1stRedemption, V-ER_SLP_MVC_Milestone_1stRedemption_Deal…" at bounding box center [416, 54] width 105 height 6
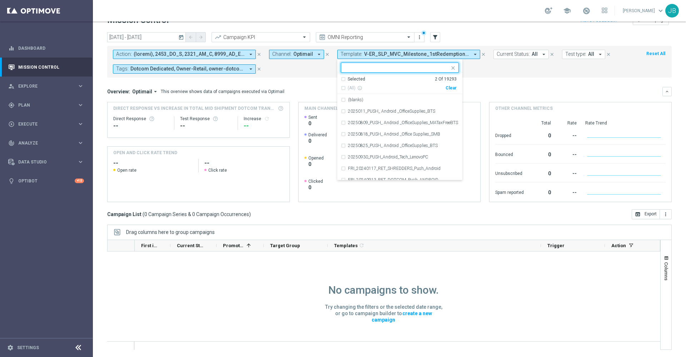
click at [359, 38] on input "text" at bounding box center [358, 37] width 77 height 6
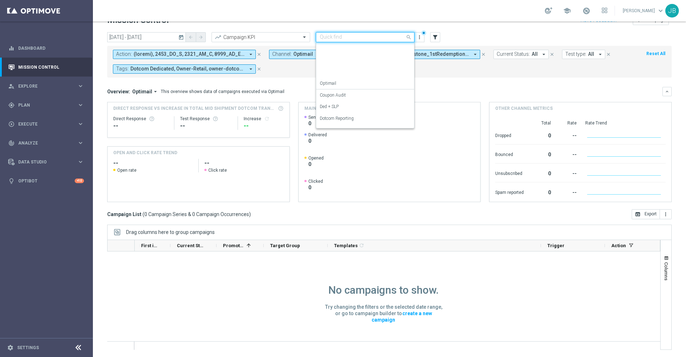
scroll to position [91, 0]
click at [354, 111] on div "SLP Reporting" at bounding box center [365, 110] width 91 height 12
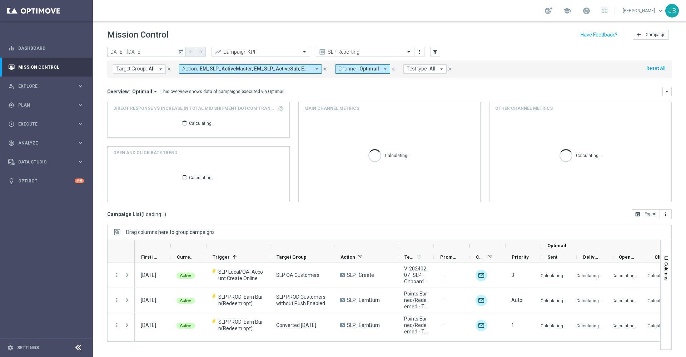
scroll to position [1, 0]
click at [436, 53] on icon "filter_alt" at bounding box center [435, 52] width 6 height 6
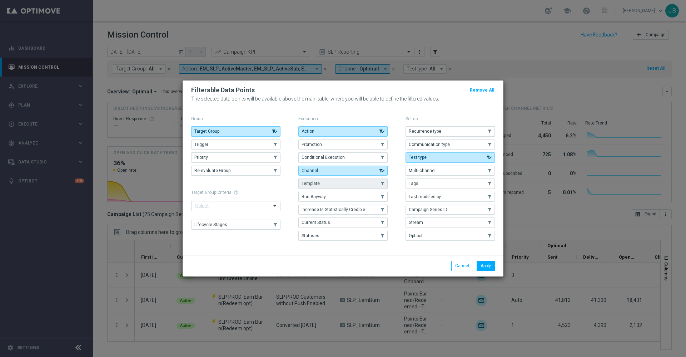
click at [346, 184] on button "Template" at bounding box center [343, 183] width 89 height 10
click at [484, 264] on button "Apply" at bounding box center [486, 266] width 18 height 10
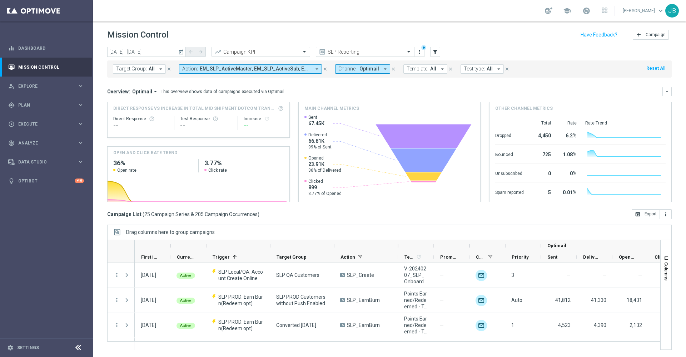
click at [432, 70] on span "All" at bounding box center [433, 69] width 6 height 6
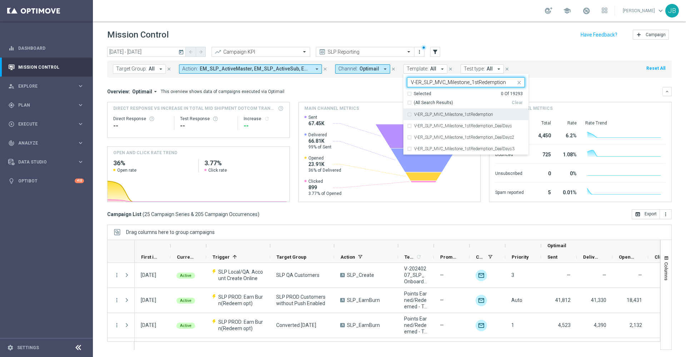
click at [447, 113] on label "V-ER_SLP_MVC_Milestone_1stRedemption" at bounding box center [453, 114] width 79 height 4
type input "V-ER_SLP_MVC_Milestone_1stRedemption"
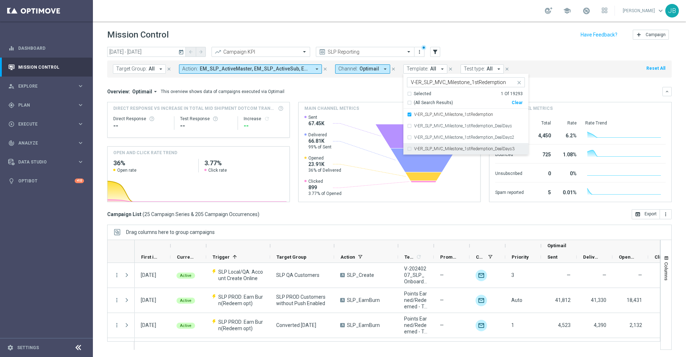
click at [457, 150] on label "V-ER_SLP_MVC_Milestone_1stRedemption_DealDays3" at bounding box center [464, 149] width 100 height 4
click at [559, 88] on div "Overview: Optimail arrow_drop_down This overview shows data of campaigns execut…" at bounding box center [385, 91] width 556 height 6
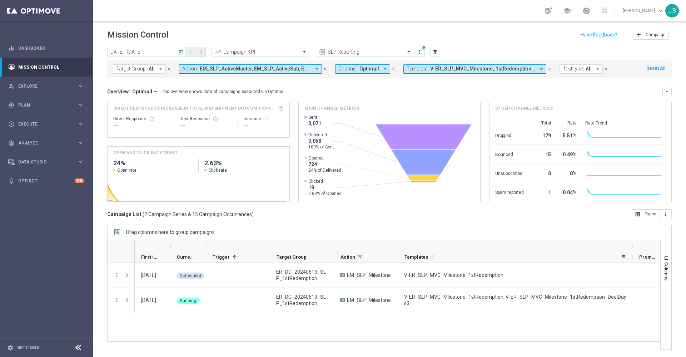
drag, startPoint x: 433, startPoint y: 246, endPoint x: 633, endPoint y: 254, distance: 199.7
click at [633, 254] on div "First in Range" at bounding box center [528, 251] width 786 height 23
click at [474, 69] on span "V-ER_SLP_MVC_Milestone_1stRedemption, V-ER_SLP_MVC_Milestone_1stRedemption_Deal…" at bounding box center [482, 69] width 105 height 6
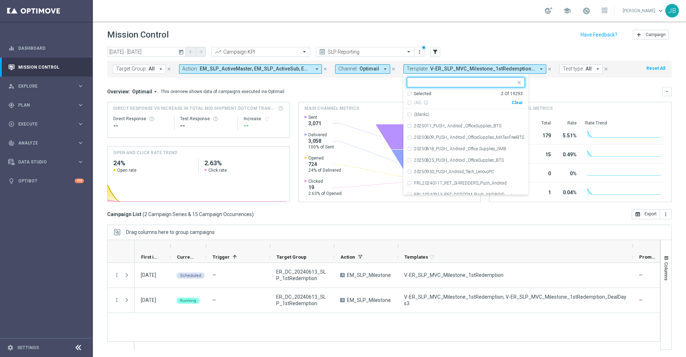
click at [0, 0] on div "Clear" at bounding box center [0, 0] width 0 height 0
click at [470, 82] on input "text" at bounding box center [463, 82] width 105 height 6
paste input "V-ER_SLP_EDU_BPC"
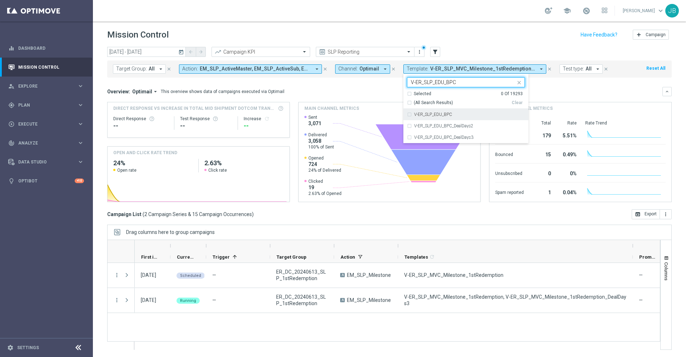
click at [460, 112] on div "V-ER_SLP_EDU_BPC" at bounding box center [469, 114] width 111 height 4
type input "V-ER_SLP_EDU_BPC"
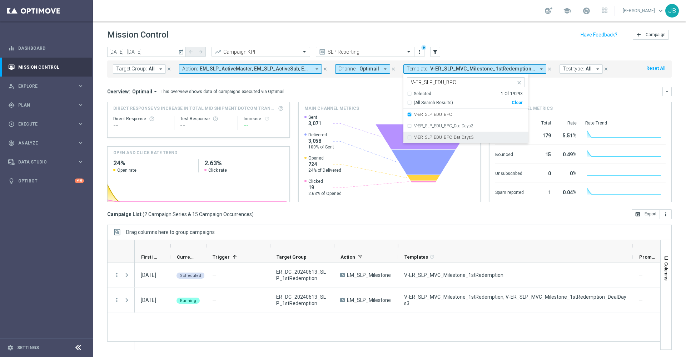
click at [467, 137] on label "V-ER_SLP_EDU_BPC_DealDays3" at bounding box center [443, 137] width 59 height 4
click at [566, 86] on mini-dashboard "Overview: Optimail arrow_drop_down This overview shows data of campaigns execut…" at bounding box center [389, 144] width 565 height 132
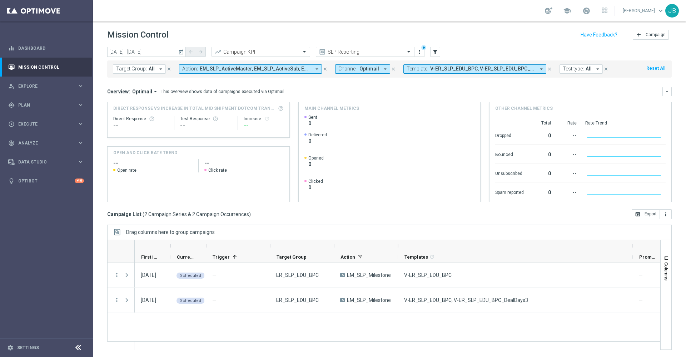
click at [443, 69] on span "V-ER_SLP_EDU_BPC, V-ER_SLP_EDU_BPC_DealDays3" at bounding box center [482, 69] width 105 height 6
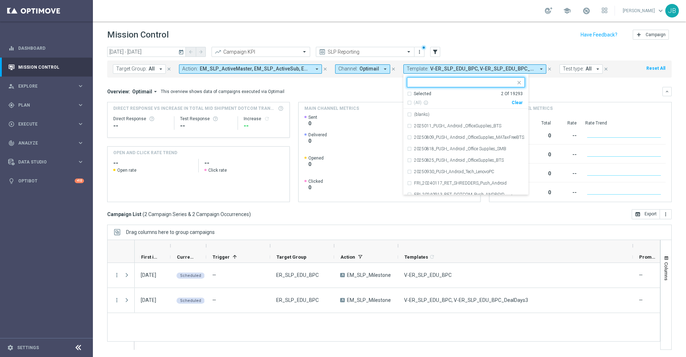
click at [0, 0] on div "Clear" at bounding box center [0, 0] width 0 height 0
click at [480, 84] on input "text" at bounding box center [463, 82] width 105 height 6
paste input "V-ER_SLP_EDU_OfferActivation"
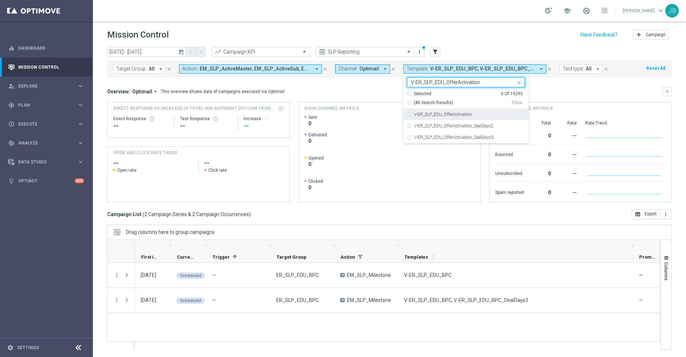
click at [473, 116] on div "V-ER_SLP_EDU_OfferActivation" at bounding box center [469, 114] width 111 height 4
type input "V-ER_SLP_EDU_OfferActivation"
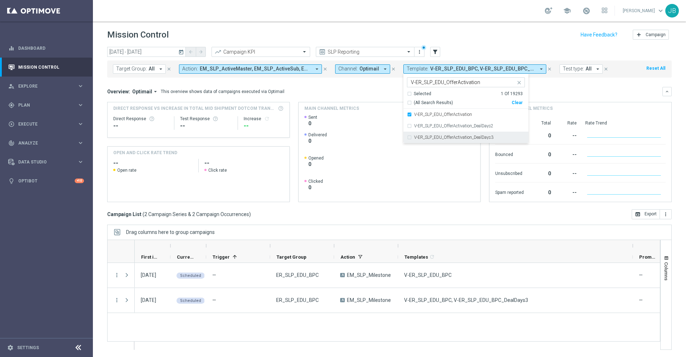
click at [478, 135] on label "V-ER_SLP_EDU_OfferActivation_DealDays3" at bounding box center [453, 137] width 79 height 4
click at [550, 89] on div "Overview: Optimail arrow_drop_down This overview shows data of campaigns execut…" at bounding box center [385, 91] width 556 height 6
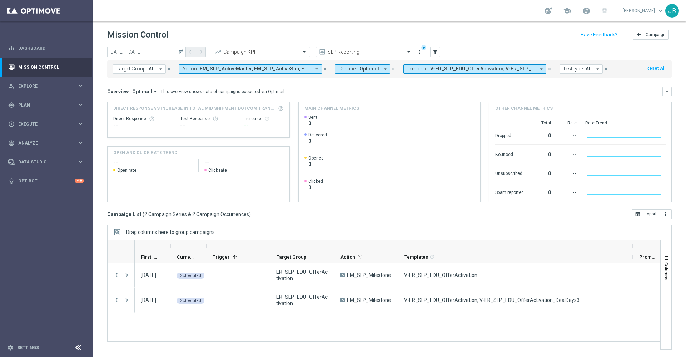
click at [466, 71] on span "V-ER_SLP_EDU_OfferActivation, V-ER_SLP_EDU_OfferActivation_DealDays3" at bounding box center [482, 69] width 105 height 6
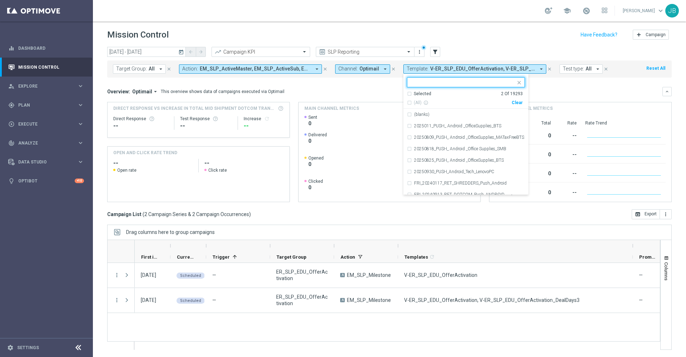
click at [0, 0] on div "Clear" at bounding box center [0, 0] width 0 height 0
click at [470, 82] on input "text" at bounding box center [463, 82] width 105 height 6
paste input "Loyalty Monthly Summary_Final_Recurring"
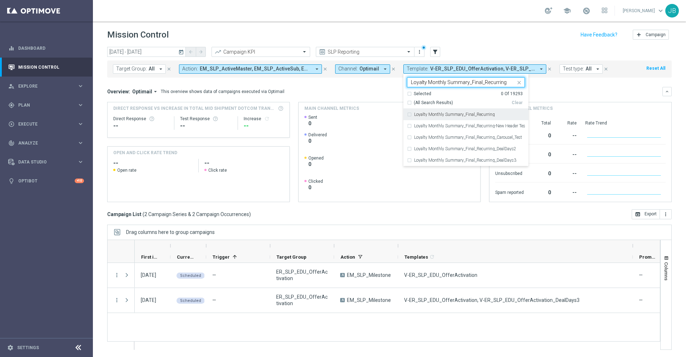
click at [468, 112] on label "Loyalty Monthly Summary_Final_Recurring" at bounding box center [454, 114] width 81 height 4
type input "Loyalty Monthly Summary_Final_Recurring"
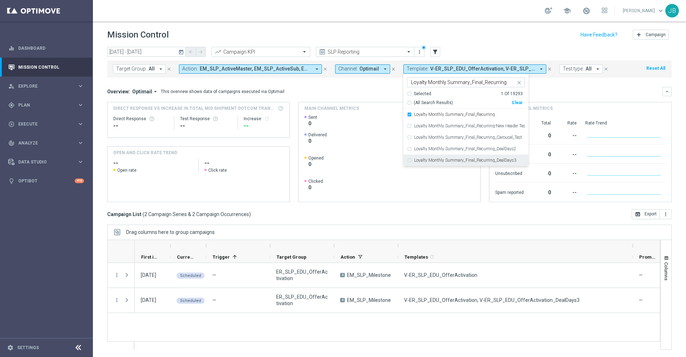
click at [480, 157] on div "Loyalty Monthly Summary_Final_Recurring_DealDays3" at bounding box center [466, 159] width 118 height 11
click at [560, 92] on div "Overview: Optimail arrow_drop_down This overview shows data of campaigns execut…" at bounding box center [385, 91] width 556 height 6
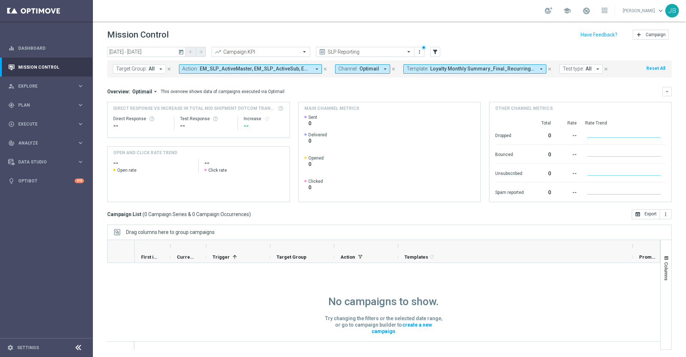
click at [459, 66] on span "Loyalty Monthly Summary_Final_Recurring, Loyalty Monthly Summary_Final_Recurrin…" at bounding box center [482, 69] width 105 height 6
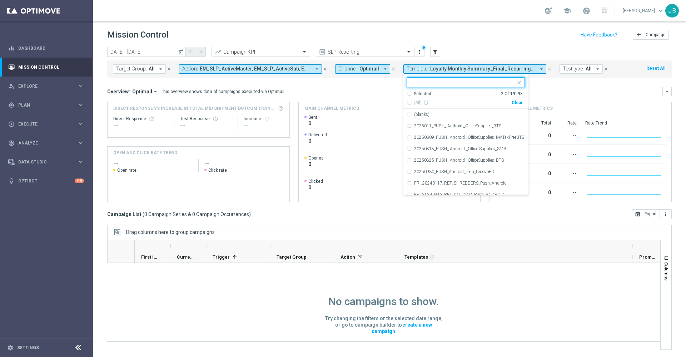
click at [0, 0] on div "Clear" at bounding box center [0, 0] width 0 height 0
click at [470, 81] on input "text" at bounding box center [463, 82] width 105 height 6
paste input "V-ED_SLP_20250224_Anniversary_NonMVC"
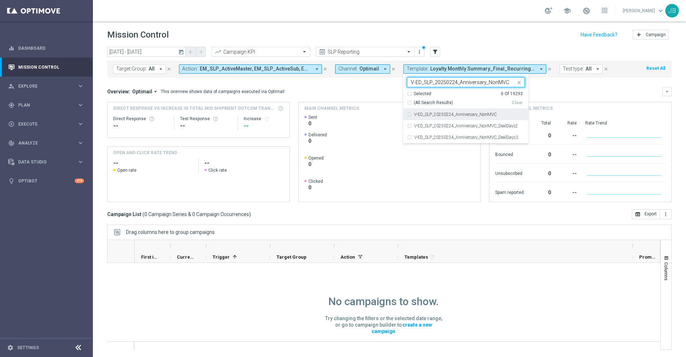
click at [469, 114] on label "V-ED_SLP_20250224_Anniversary_NonMVC" at bounding box center [455, 114] width 83 height 4
type input "V-ED_SLP_20250224_Anniversary_NonMVC"
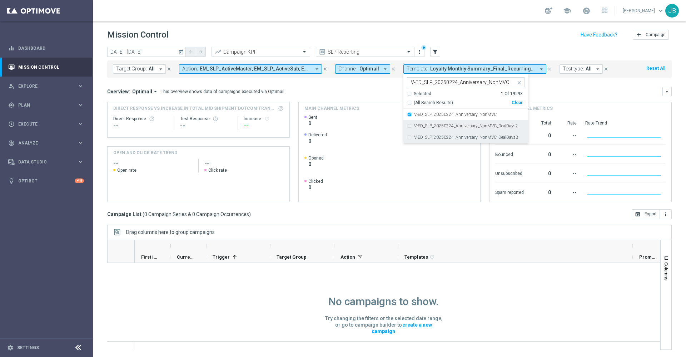
click at [475, 135] on label "V-ED_SLP_20250224_Anniversary_NonMVC_DealDays3" at bounding box center [466, 137] width 104 height 4
click at [547, 89] on div "Overview: Optimail arrow_drop_down This overview shows data of campaigns execut…" at bounding box center [385, 91] width 556 height 6
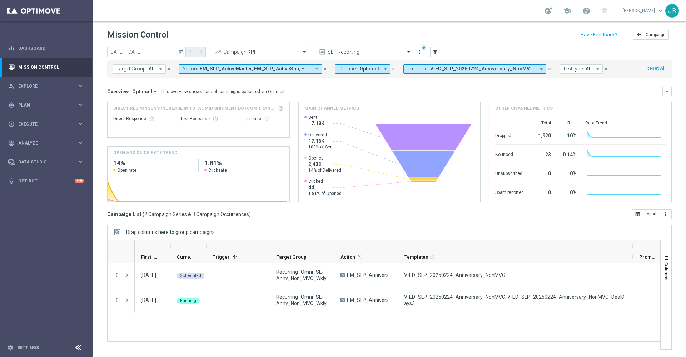
click at [444, 67] on span "V-ED_SLP_20250224_Anniversary_NonMVC, V-ED_SLP_20250224_Anniversary_NonMVC_Deal…" at bounding box center [482, 69] width 105 height 6
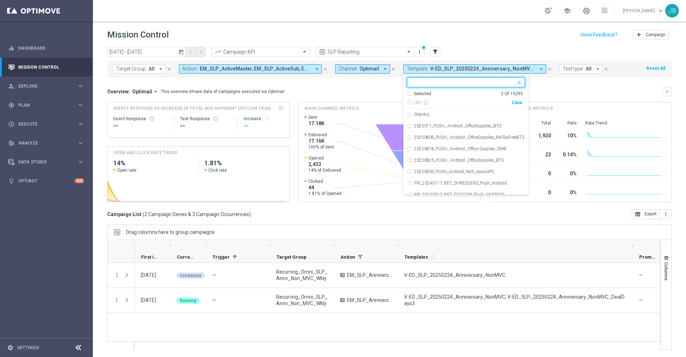
click at [0, 0] on div "Clear" at bounding box center [0, 0] width 0 height 0
click at [467, 83] on input "text" at bounding box center [463, 82] width 105 height 6
paste input "Loyalty Monthly Summary_MVC"
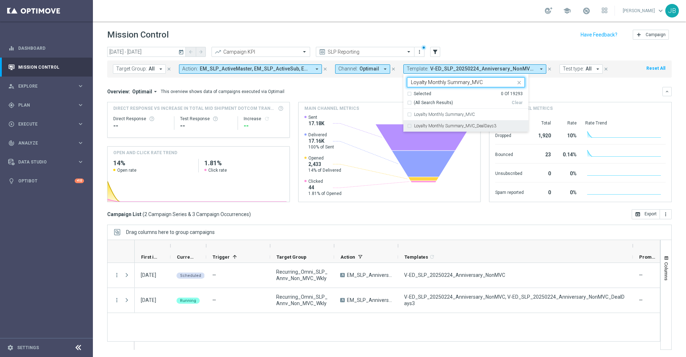
click at [469, 123] on div "Loyalty Monthly Summary_MVC_DealDays3" at bounding box center [466, 125] width 118 height 11
type input "Loyalty Monthly Summary_MVC"
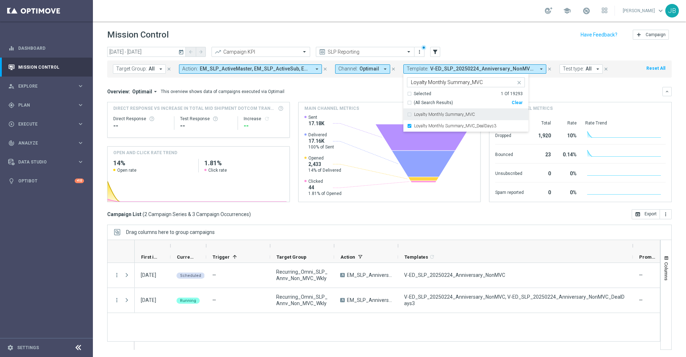
click at [497, 112] on div "Loyalty Monthly Summary_MVC" at bounding box center [469, 114] width 111 height 4
click at [565, 89] on div "Overview: Optimail arrow_drop_down This overview shows data of campaigns execut…" at bounding box center [385, 91] width 556 height 6
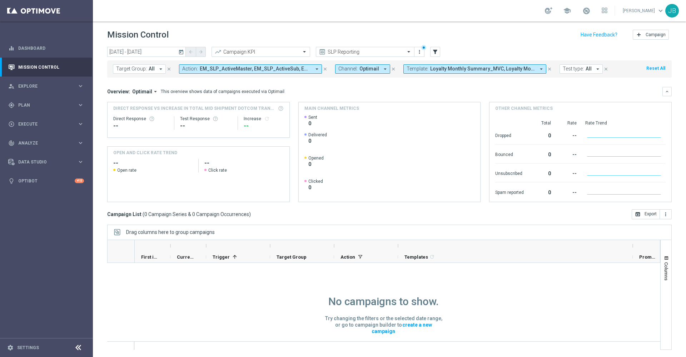
click at [440, 69] on span "Loyalty Monthly Summary_MVC, Loyalty Monthly Summary_MVC_DealDays3" at bounding box center [482, 69] width 105 height 6
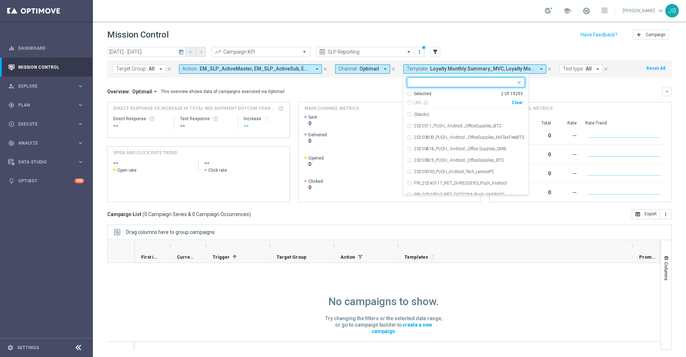
click at [0, 0] on div "Clear" at bounding box center [0, 0] width 0 height 0
click at [470, 84] on input "text" at bounding box center [463, 82] width 105 height 6
paste input "V-ER_SLP_ AbandonBrowse_EasyRewards"
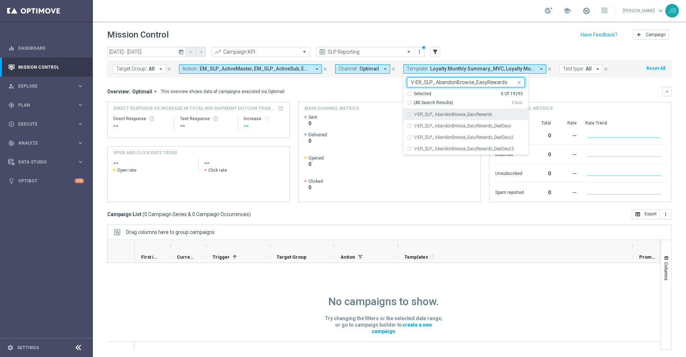
click at [480, 115] on label "V-ER_SLP_ AbandonBrowse_EasyRewards" at bounding box center [453, 114] width 78 height 4
type input "V-ER_SLP_ AbandonBrowse_EasyRewards"
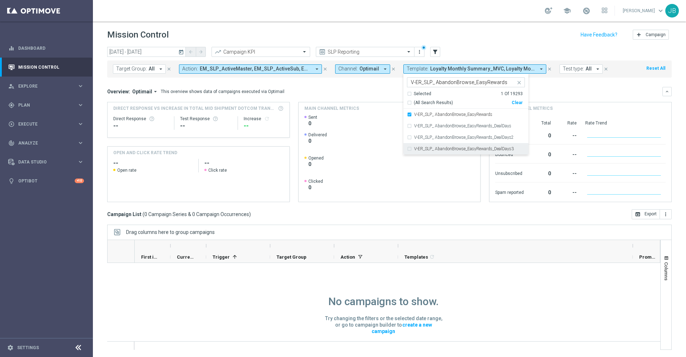
click at [486, 144] on div "V-ER_SLP_ AbandonBrowse_EasyRewards_DealDays3" at bounding box center [466, 148] width 118 height 11
click at [547, 92] on div "Overview: Optimail arrow_drop_down This overview shows data of campaigns execut…" at bounding box center [385, 91] width 556 height 6
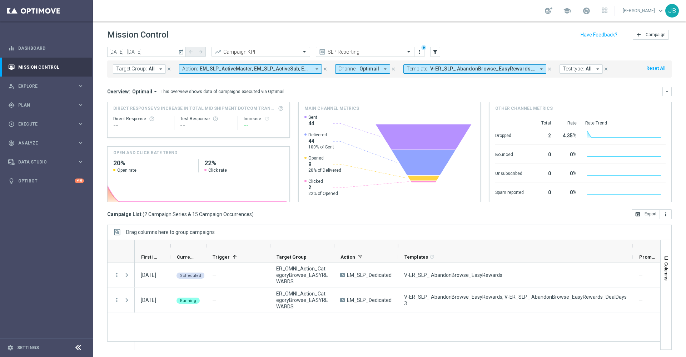
click at [450, 66] on span "V-ER_SLP_ AbandonBrowse_EasyRewards, V-ER_SLP_ AbandonBrowse_EasyRewards_DealDa…" at bounding box center [482, 69] width 105 height 6
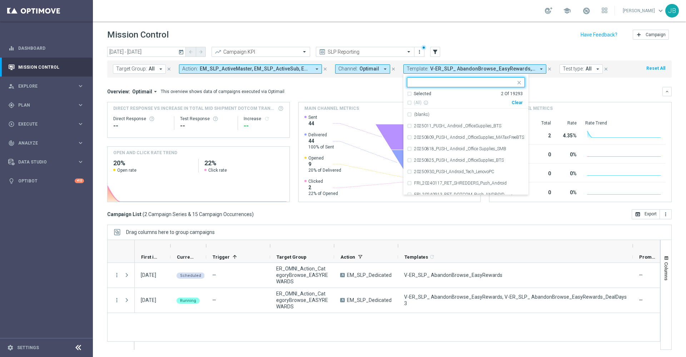
click at [0, 0] on div "Clear" at bounding box center [0, 0] width 0 height 0
click at [468, 82] on input "text" at bounding box center [463, 82] width 105 height 6
paste input "V-ER_SLP_EasyRewards-Reactivation2"
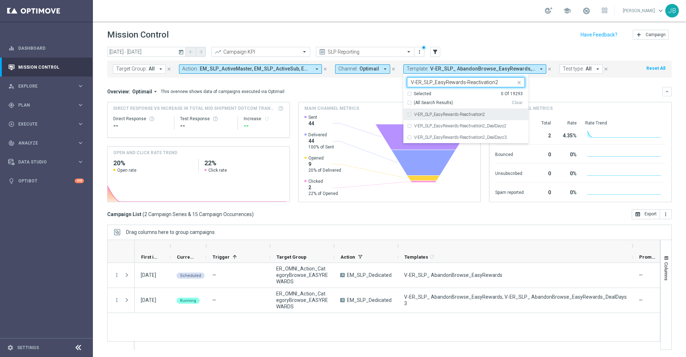
click at [470, 115] on label "V-ER_SLP_EasyRewards-Reactivation2" at bounding box center [449, 114] width 71 height 4
type input "V-ER_SLP_EasyRewards-Reactivation2"
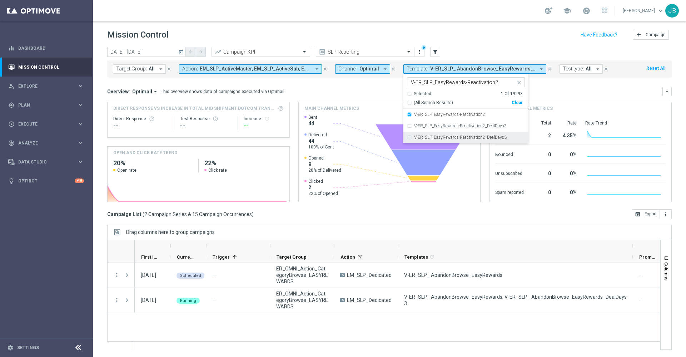
click at [482, 134] on div "V-ER_SLP_EasyRewards-Reactivation2_DealDays3" at bounding box center [466, 137] width 118 height 11
click at [541, 94] on div "Overview: Optimail arrow_drop_down This overview shows data of campaigns execut…" at bounding box center [385, 91] width 556 height 6
